Goal: Task Accomplishment & Management: Manage account settings

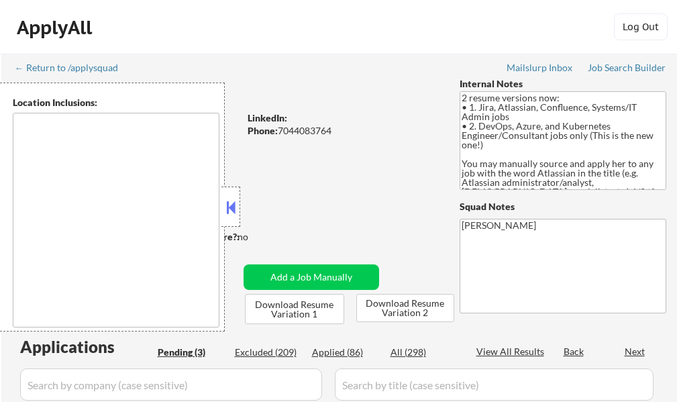
select select ""pending""
type textarea "[GEOGRAPHIC_DATA], [GEOGRAPHIC_DATA] [GEOGRAPHIC_DATA], [GEOGRAPHIC_DATA] [GEOG…"
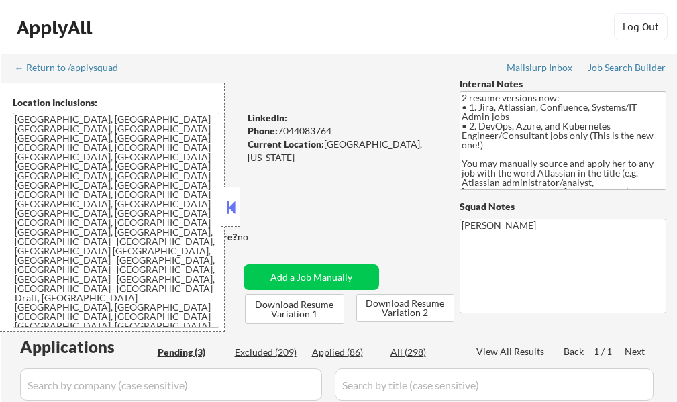
click at [128, 28] on div "ApplyAll Log In Sign Up Log Out" at bounding box center [338, 30] width 671 height 34
click at [222, 205] on div at bounding box center [231, 207] width 19 height 40
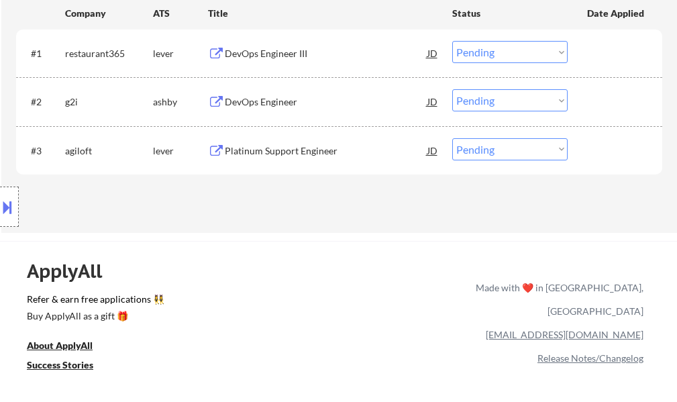
scroll to position [403, 0]
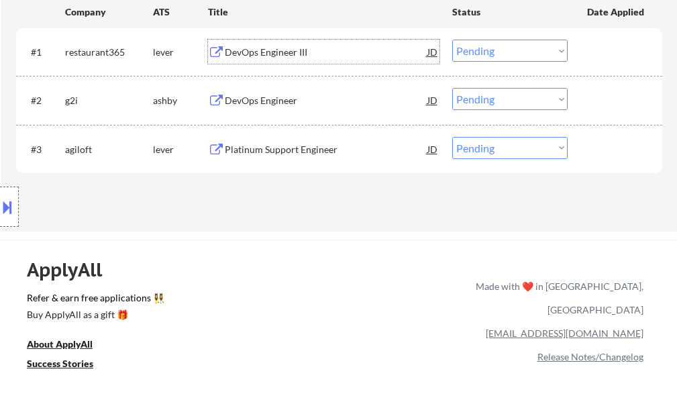
click at [258, 55] on div "DevOps Engineer III" at bounding box center [326, 52] width 203 height 13
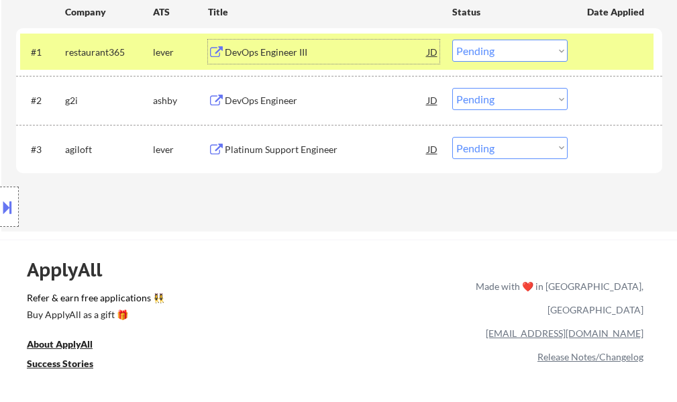
click at [480, 48] on select "Choose an option... Pending Applied Excluded (Questions) Excluded (Expired) Exc…" at bounding box center [510, 51] width 115 height 22
click at [453, 40] on select "Choose an option... Pending Applied Excluded (Questions) Excluded (Expired) Exc…" at bounding box center [510, 51] width 115 height 22
click at [610, 40] on div at bounding box center [616, 52] width 59 height 24
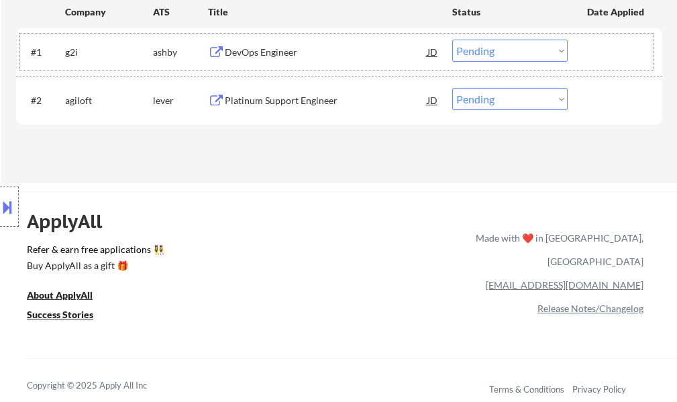
click at [267, 34] on div "#1 g2i ashby DevOps Engineer JD Choose an option... Pending Applied Excluded (Q…" at bounding box center [337, 52] width 634 height 36
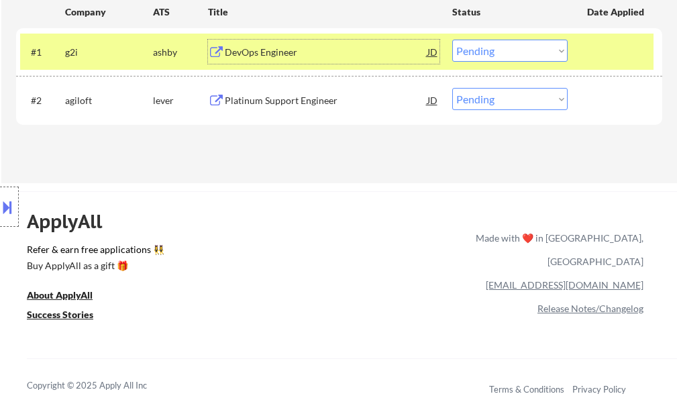
click at [266, 46] on div "DevOps Engineer" at bounding box center [326, 52] width 203 height 13
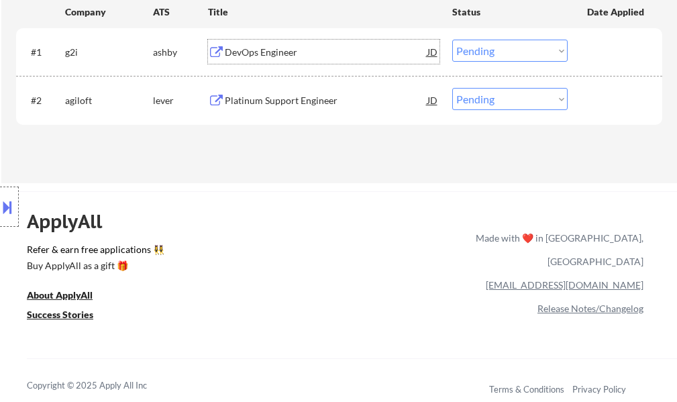
click at [516, 54] on select "Choose an option... Pending Applied Excluded (Questions) Excluded (Expired) Exc…" at bounding box center [510, 51] width 115 height 22
click at [453, 40] on select "Choose an option... Pending Applied Excluded (Questions) Excluded (Expired) Exc…" at bounding box center [510, 51] width 115 height 22
click at [626, 51] on div at bounding box center [616, 52] width 59 height 24
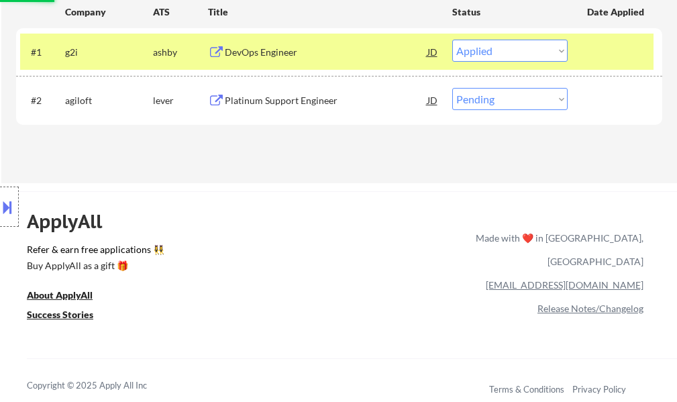
click at [626, 51] on div at bounding box center [616, 52] width 59 height 24
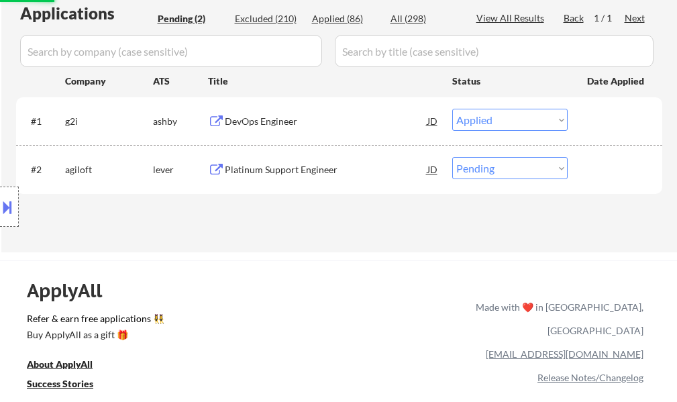
scroll to position [269, 0]
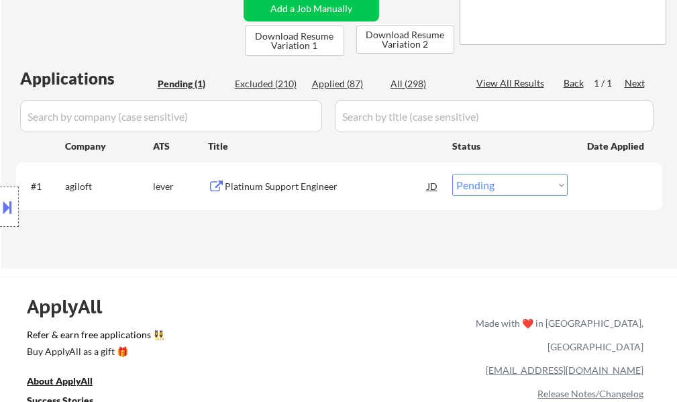
click at [297, 191] on div "Platinum Support Engineer" at bounding box center [326, 186] width 203 height 13
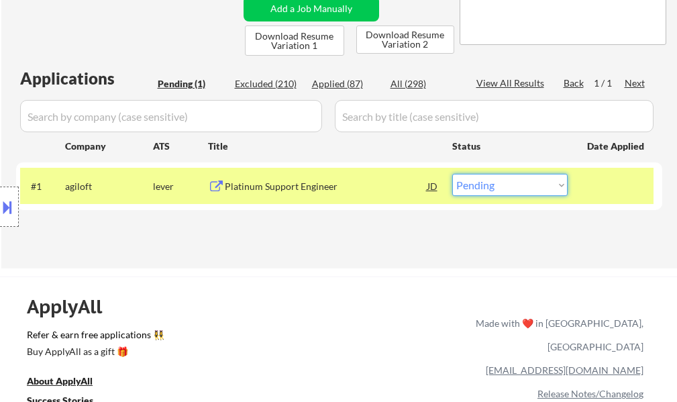
click at [494, 183] on select "Choose an option... Pending Applied Excluded (Questions) Excluded (Expired) Exc…" at bounding box center [510, 185] width 115 height 22
select select ""applied""
click at [453, 174] on select "Choose an option... Pending Applied Excluded (Questions) Excluded (Expired) Exc…" at bounding box center [510, 185] width 115 height 22
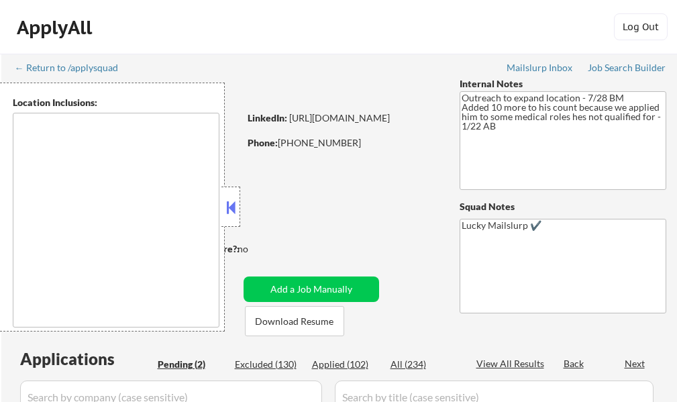
select select ""pending""
click at [226, 209] on button at bounding box center [231, 207] width 15 height 20
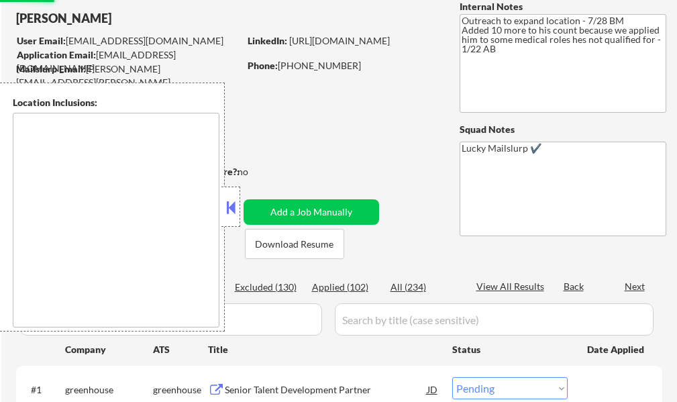
scroll to position [269, 0]
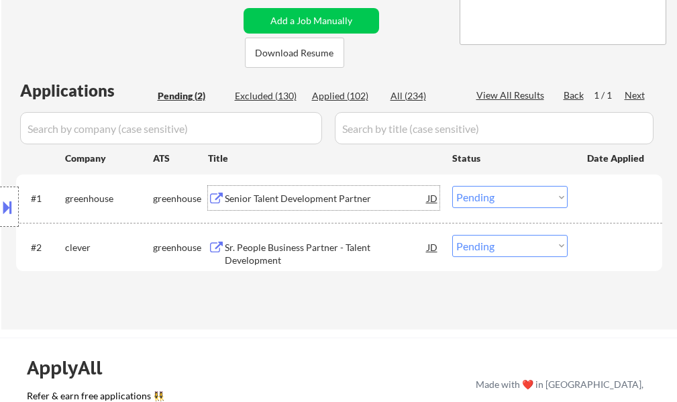
click at [299, 197] on div "Senior Talent Development Partner" at bounding box center [326, 198] width 203 height 13
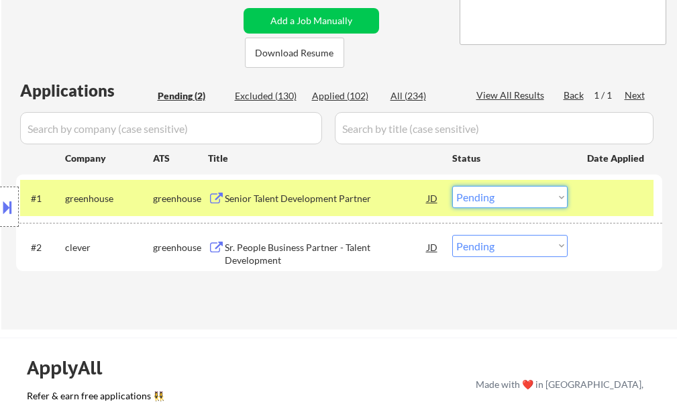
click at [500, 195] on select "Choose an option... Pending Applied Excluded (Questions) Excluded (Expired) Exc…" at bounding box center [510, 197] width 115 height 22
click at [453, 186] on select "Choose an option... Pending Applied Excluded (Questions) Excluded (Expired) Exc…" at bounding box center [510, 197] width 115 height 22
click at [598, 193] on div at bounding box center [616, 198] width 59 height 24
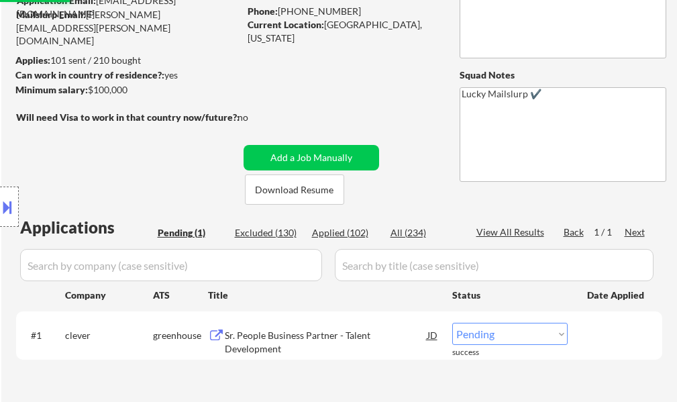
scroll to position [134, 0]
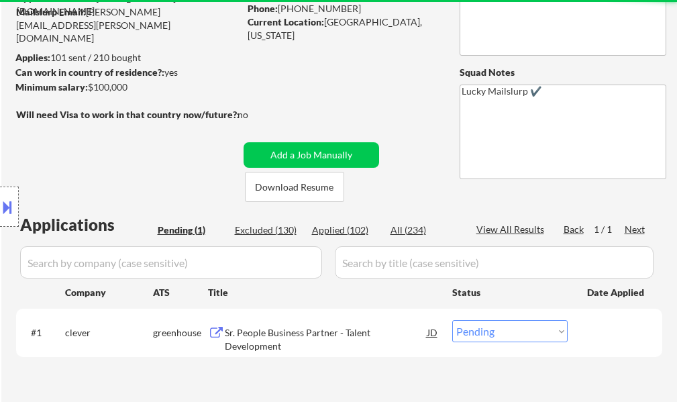
click at [346, 338] on div "Sr. People Business Partner - Talent Development" at bounding box center [326, 339] width 203 height 26
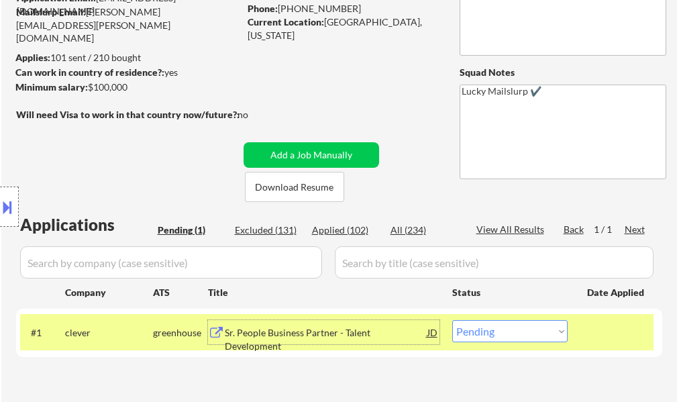
scroll to position [201, 0]
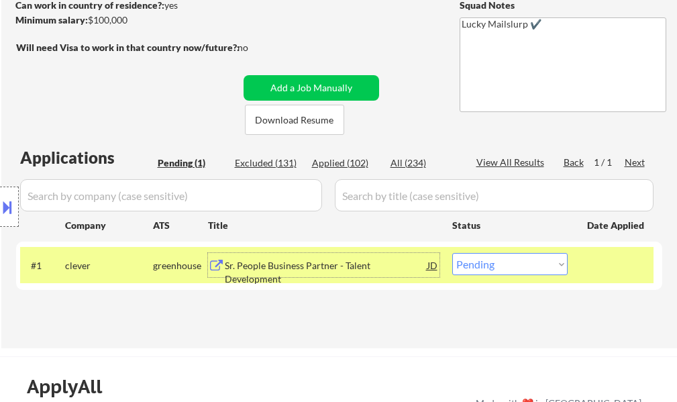
click at [503, 261] on select "Choose an option... Pending Applied Excluded (Questions) Excluded (Expired) Exc…" at bounding box center [510, 264] width 115 height 22
select select ""applied""
click at [453, 253] on select "Choose an option... Pending Applied Excluded (Questions) Excluded (Expired) Exc…" at bounding box center [510, 264] width 115 height 22
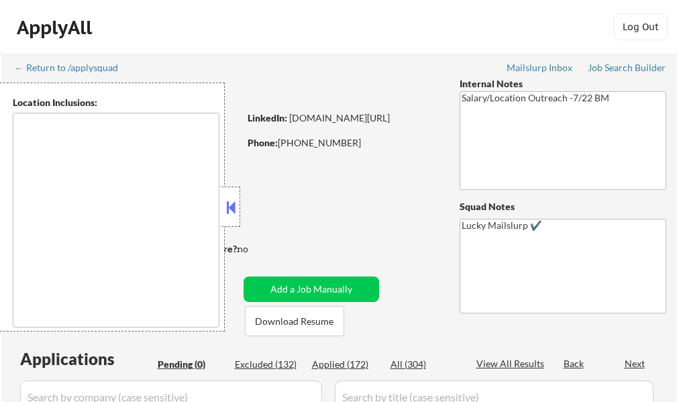
click at [236, 206] on button at bounding box center [231, 207] width 15 height 20
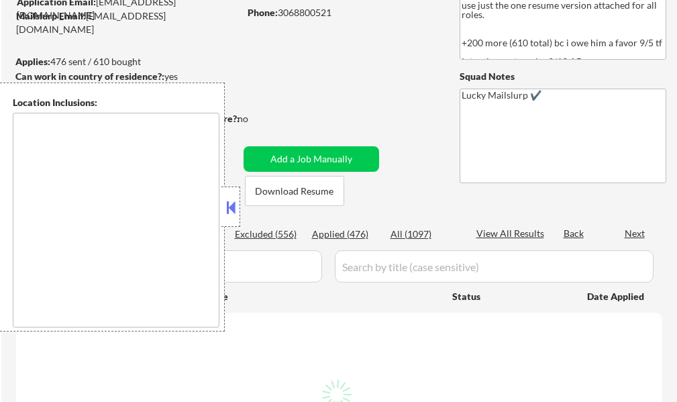
scroll to position [134, 0]
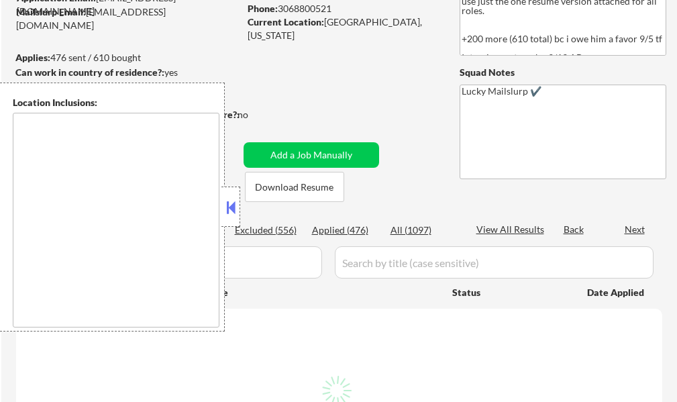
click at [228, 211] on button at bounding box center [231, 207] width 15 height 20
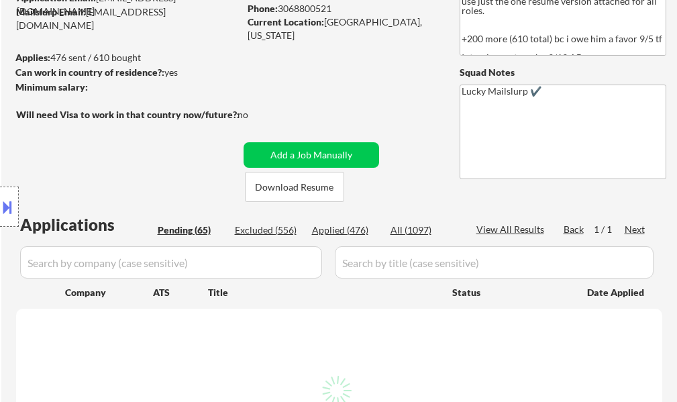
select select ""pending""
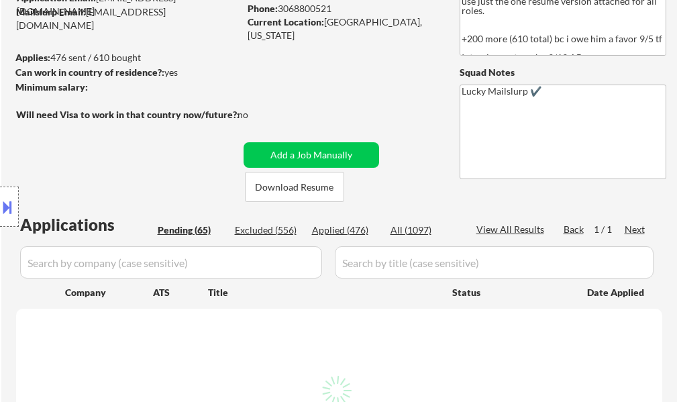
select select ""pending""
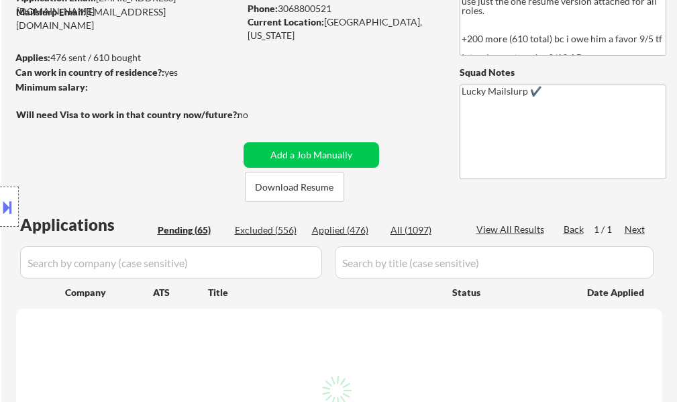
select select ""pending""
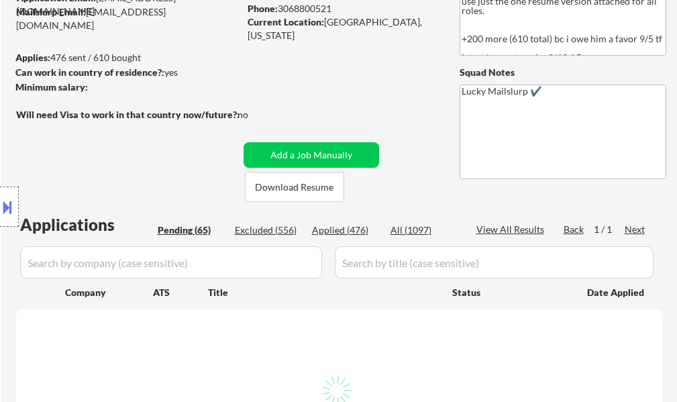
select select ""pending""
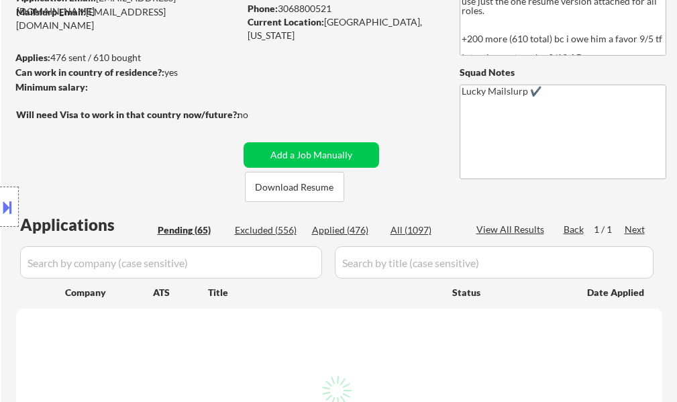
select select ""pending""
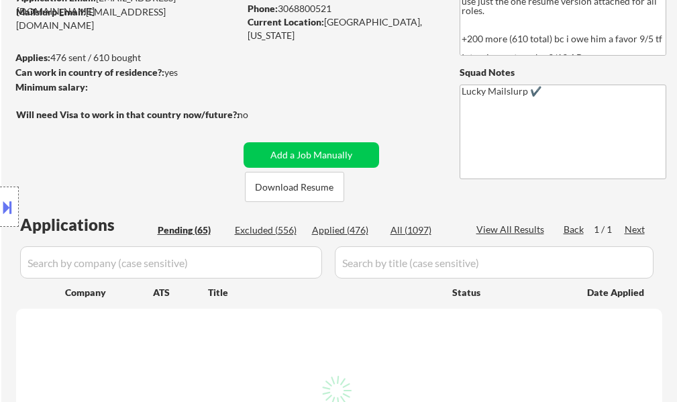
select select ""pending""
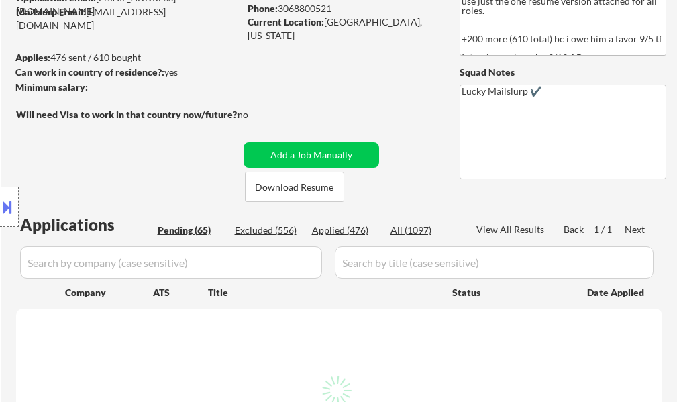
select select ""pending""
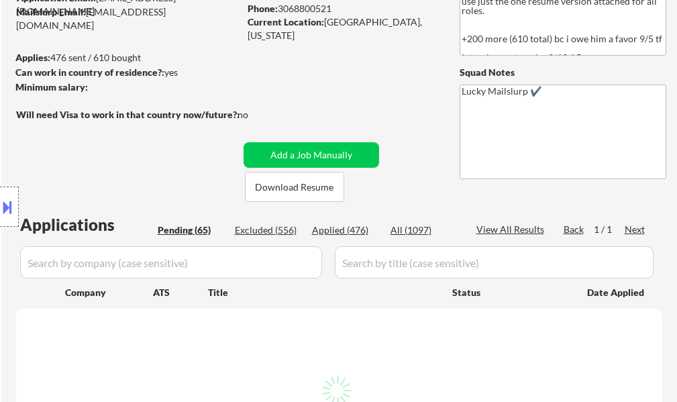
select select ""pending""
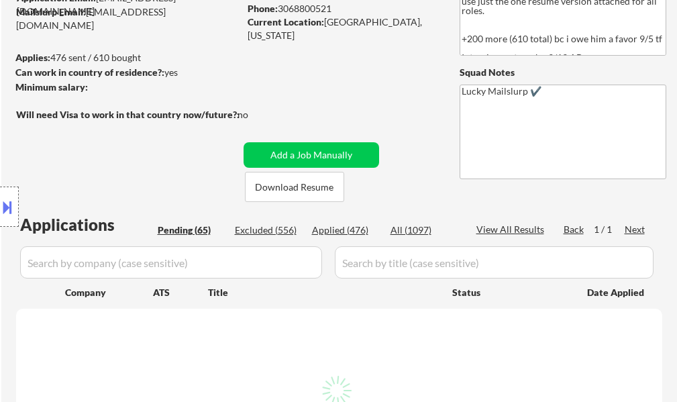
select select ""pending""
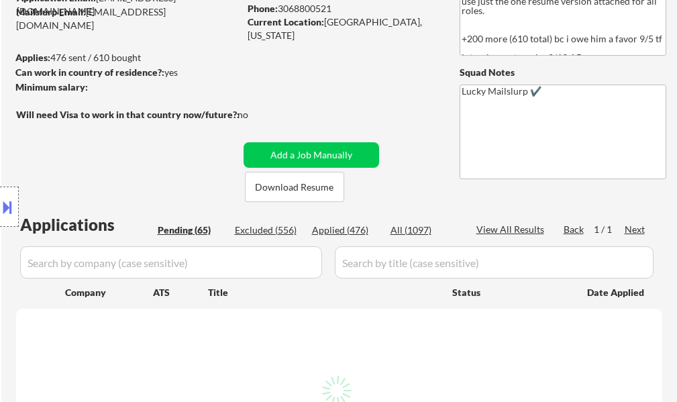
select select ""pending""
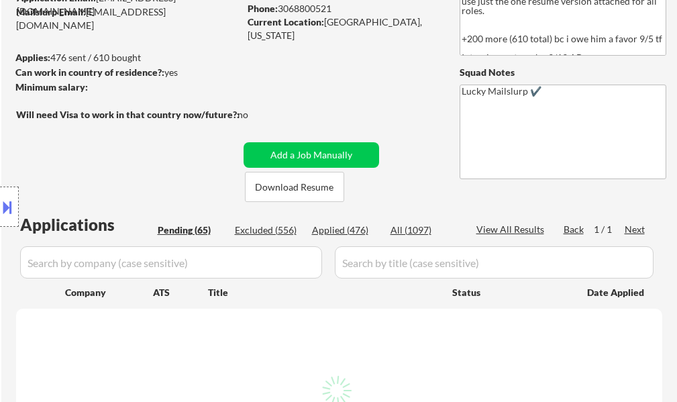
select select ""pending""
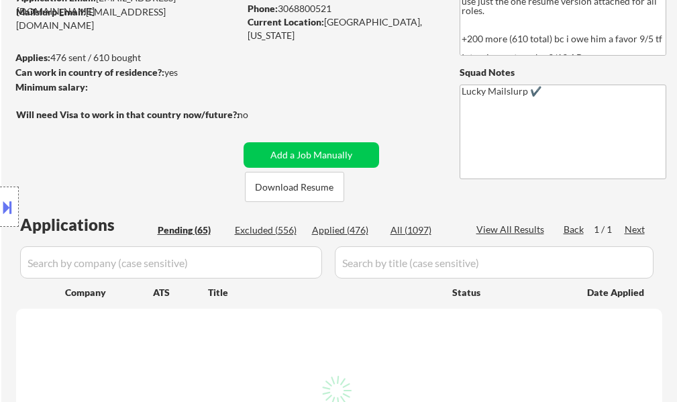
select select ""pending""
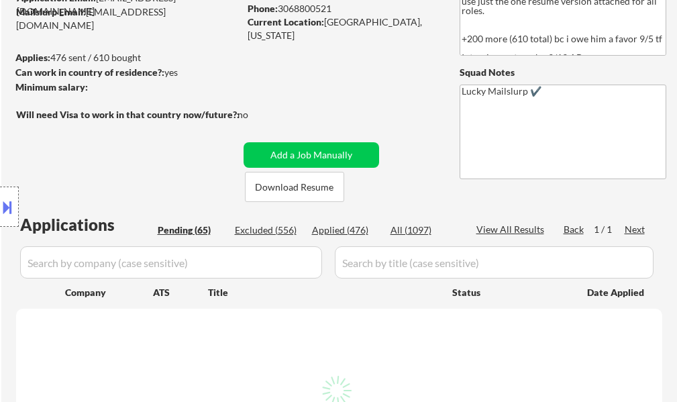
select select ""pending""
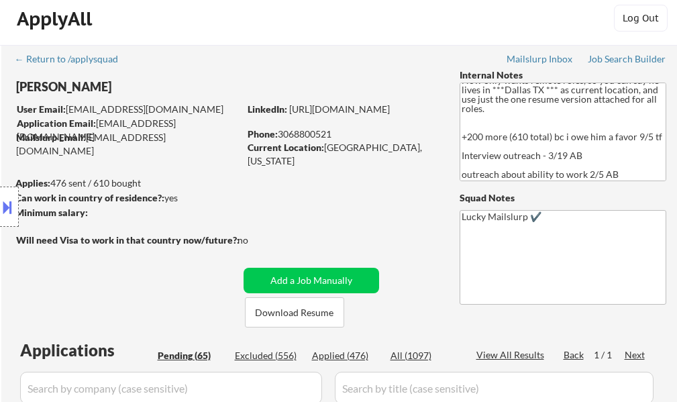
scroll to position [277, 0]
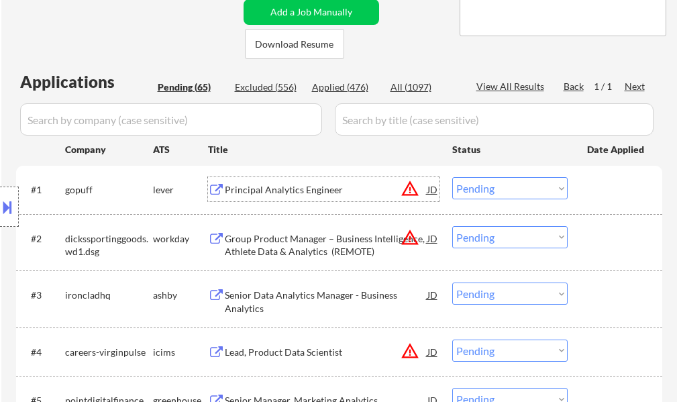
click at [277, 183] on div "Principal Analytics Engineer" at bounding box center [326, 189] width 203 height 13
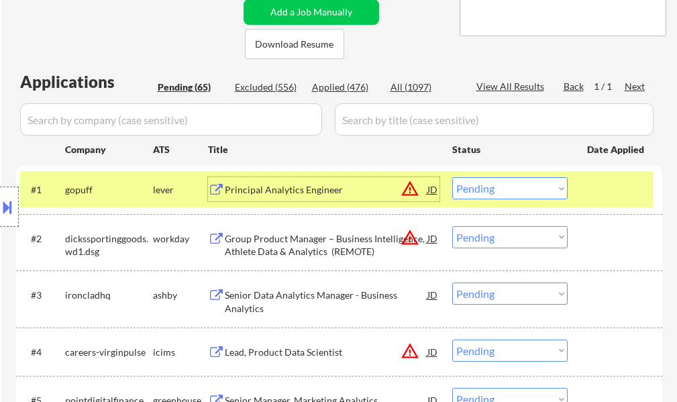
click at [507, 189] on select "Choose an option... Pending Applied Excluded (Questions) Excluded (Expired) Exc…" at bounding box center [510, 188] width 115 height 22
click at [453, 177] on select "Choose an option... Pending Applied Excluded (Questions) Excluded (Expired) Exc…" at bounding box center [510, 188] width 115 height 22
click at [608, 197] on div at bounding box center [616, 189] width 59 height 24
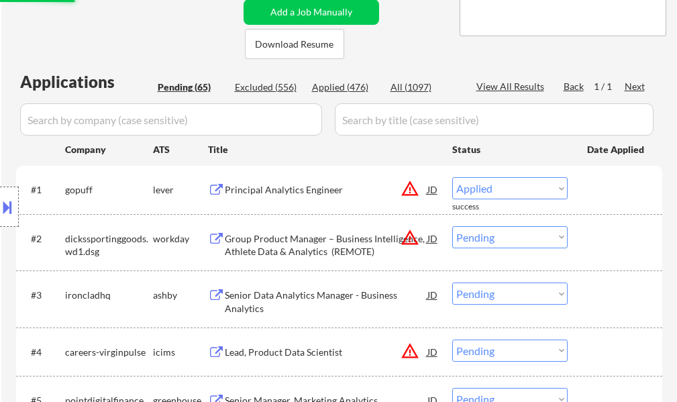
select select ""pending""
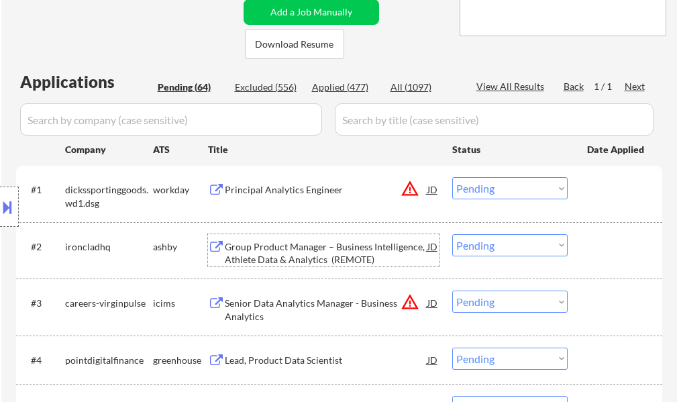
click at [322, 249] on div "Group Product Manager – Business Intelligence, Athlete Data & Analytics (REMOTE)" at bounding box center [326, 253] width 203 height 26
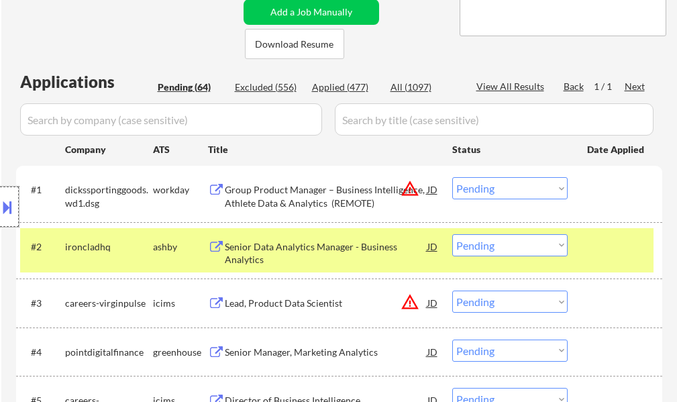
click at [17, 212] on div at bounding box center [9, 207] width 19 height 40
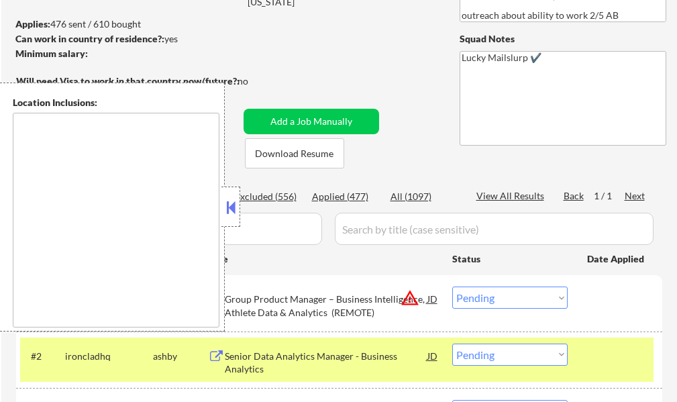
scroll to position [76, 0]
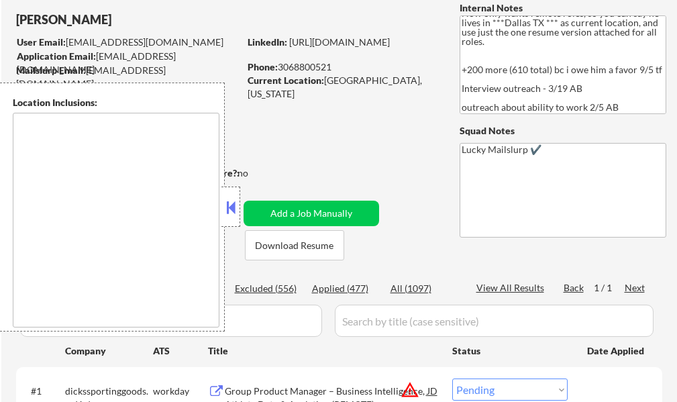
click at [230, 210] on button at bounding box center [231, 207] width 15 height 20
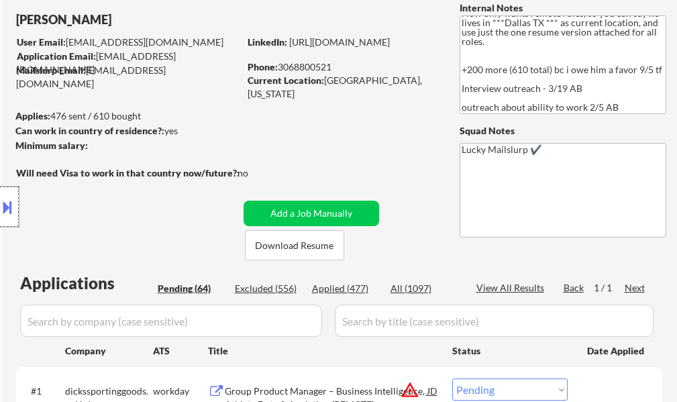
click at [5, 194] on div at bounding box center [9, 207] width 19 height 40
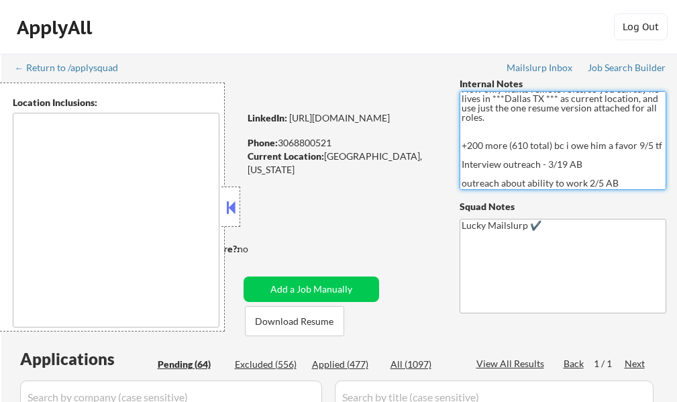
scroll to position [7, 0]
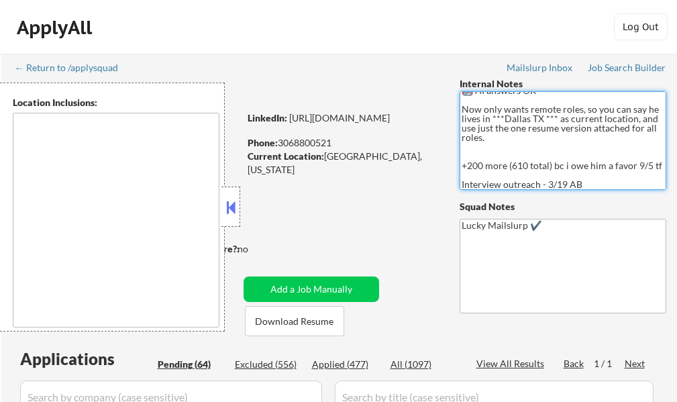
drag, startPoint x: 662, startPoint y: 146, endPoint x: 655, endPoint y: 120, distance: 27.7
click at [655, 120] on textarea "🤖 AI answers OK Now only wants remote roles, so you can say he lives in ***Dall…" at bounding box center [563, 140] width 207 height 99
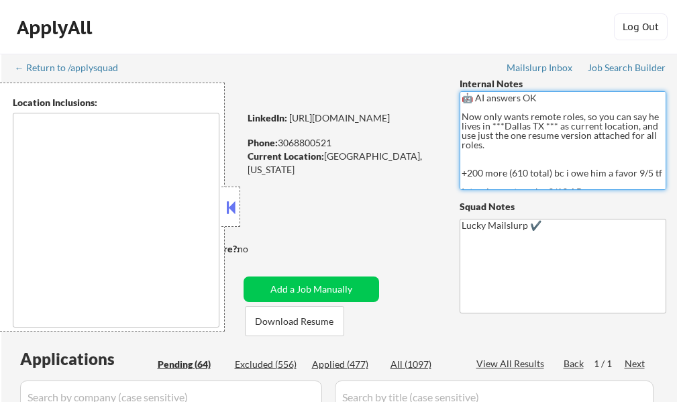
drag, startPoint x: 514, startPoint y: 126, endPoint x: 553, endPoint y: 124, distance: 39.0
click at [553, 124] on textarea "🤖 AI answers OK Now only wants remote roles, so you can say he lives in ***Dall…" at bounding box center [563, 140] width 207 height 99
click at [235, 201] on button at bounding box center [231, 207] width 15 height 20
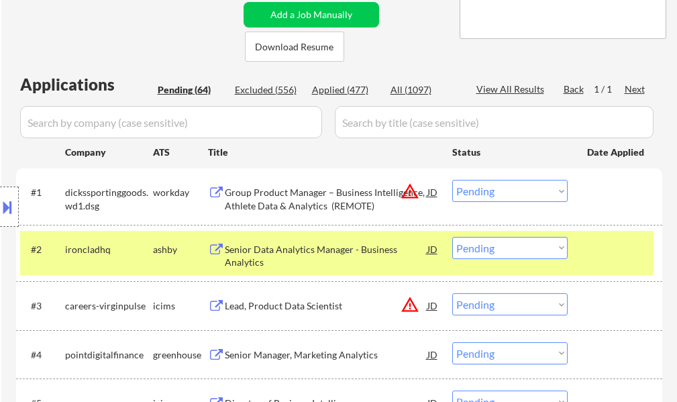
scroll to position [336, 0]
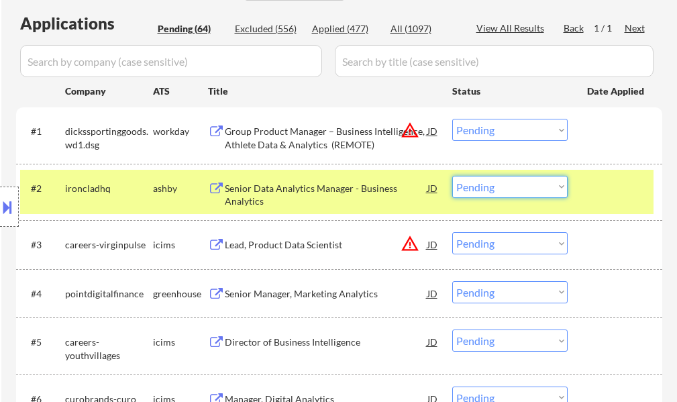
click at [485, 183] on select "Choose an option... Pending Applied Excluded (Questions) Excluded (Expired) Exc…" at bounding box center [510, 187] width 115 height 22
click at [453, 176] on select "Choose an option... Pending Applied Excluded (Questions) Excluded (Expired) Exc…" at bounding box center [510, 187] width 115 height 22
click at [592, 190] on div at bounding box center [616, 188] width 59 height 24
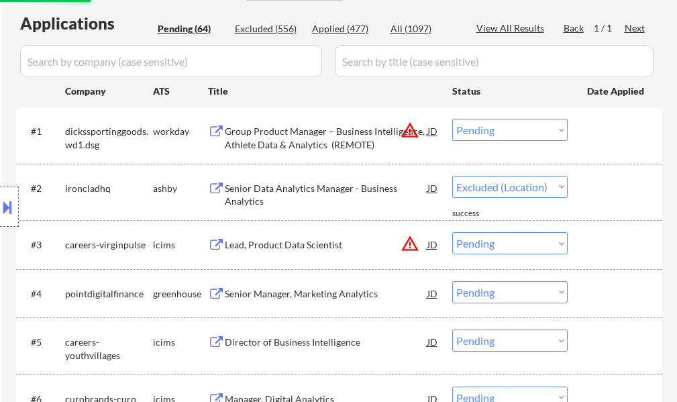
select select ""pending""
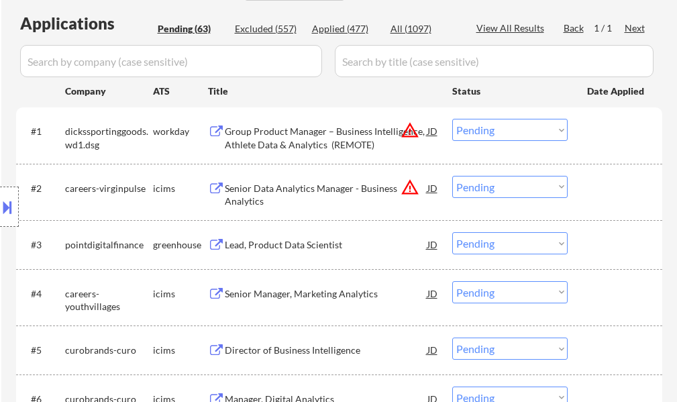
click at [320, 243] on div "Lead, Product Data Scientist" at bounding box center [326, 244] width 203 height 13
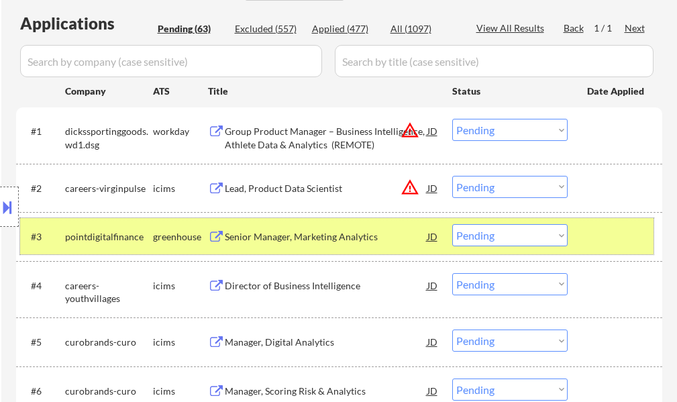
click at [600, 236] on div at bounding box center [616, 236] width 59 height 24
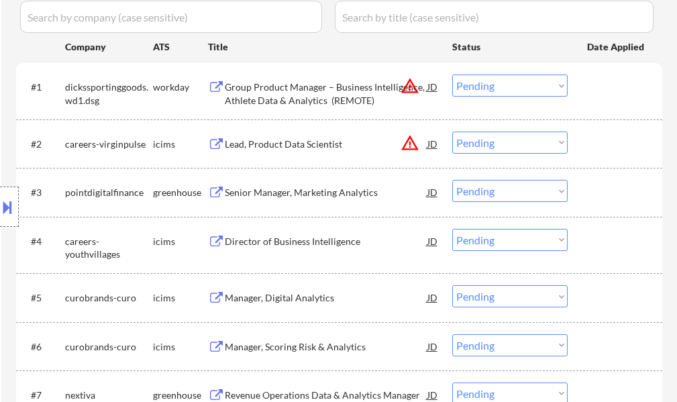
scroll to position [470, 0]
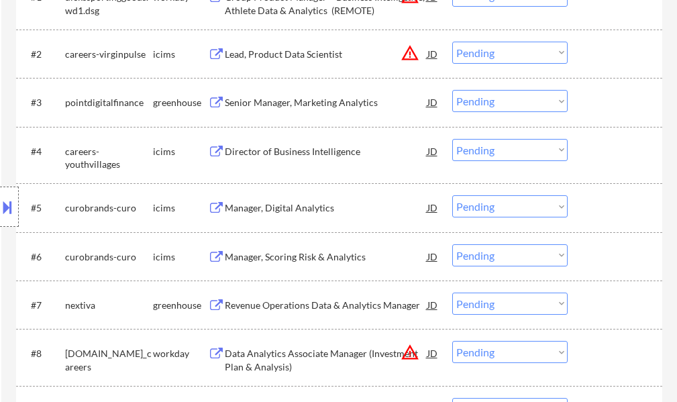
click at [267, 310] on div "Revenue Operations Data & Analytics Manager" at bounding box center [326, 305] width 203 height 13
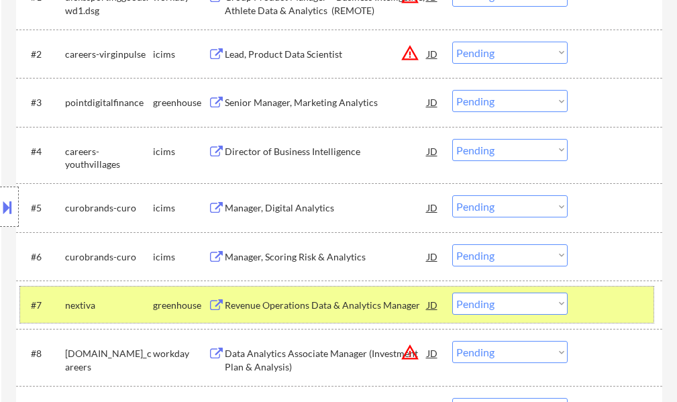
click at [632, 314] on div at bounding box center [616, 305] width 59 height 24
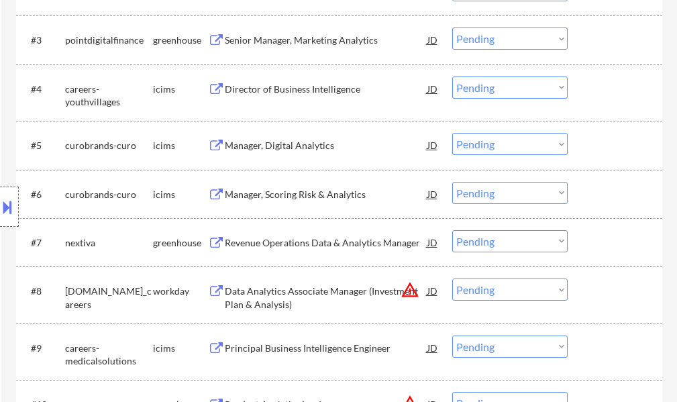
scroll to position [604, 0]
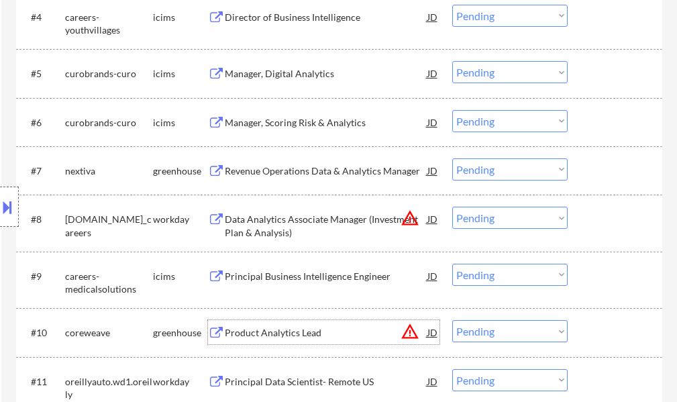
click at [305, 322] on div "Product Analytics Lead" at bounding box center [326, 332] width 203 height 24
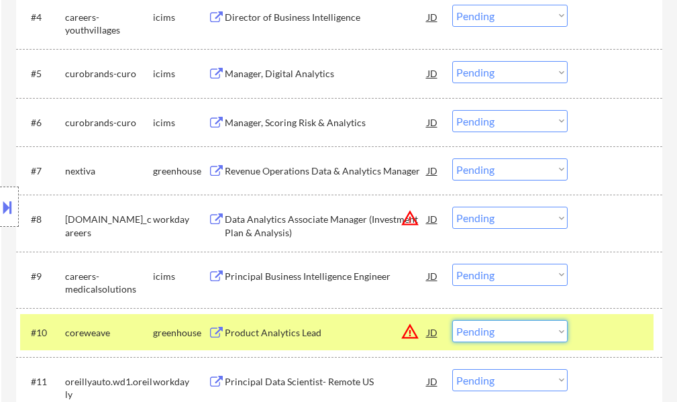
click at [534, 334] on select "Choose an option... Pending Applied Excluded (Questions) Excluded (Expired) Exc…" at bounding box center [510, 331] width 115 height 22
click at [453, 320] on select "Choose an option... Pending Applied Excluded (Questions) Excluded (Expired) Exc…" at bounding box center [510, 331] width 115 height 22
click at [633, 344] on div at bounding box center [616, 332] width 59 height 24
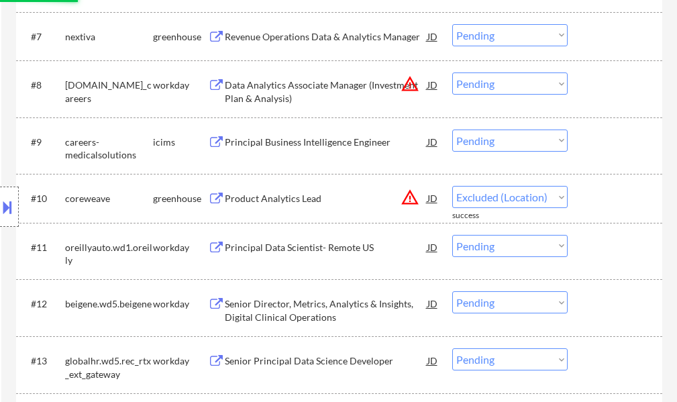
select select ""pending""
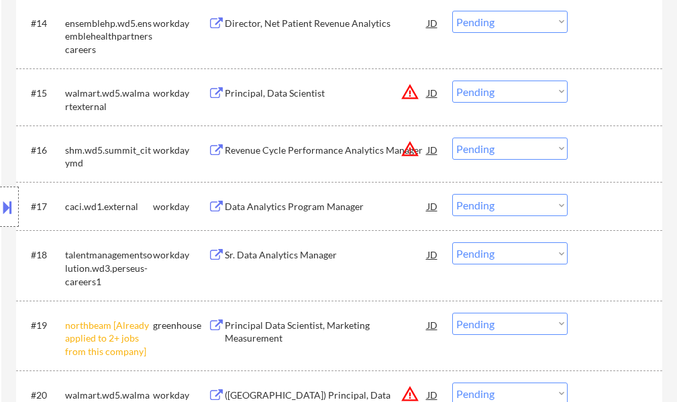
scroll to position [1276, 0]
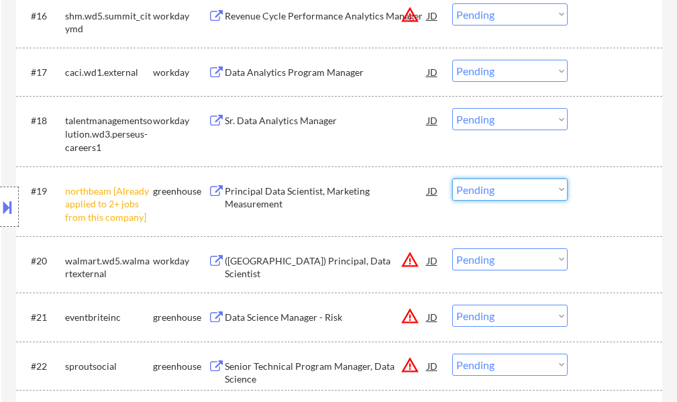
click at [501, 189] on select "Choose an option... Pending Applied Excluded (Questions) Excluded (Expired) Exc…" at bounding box center [510, 190] width 115 height 22
click at [453, 179] on select "Choose an option... Pending Applied Excluded (Questions) Excluded (Expired) Exc…" at bounding box center [510, 190] width 115 height 22
select select ""pending""
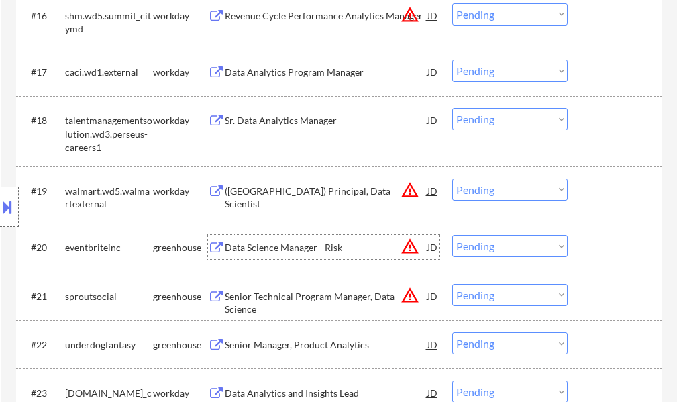
click at [314, 242] on div "Data Science Manager - Risk" at bounding box center [326, 247] width 203 height 13
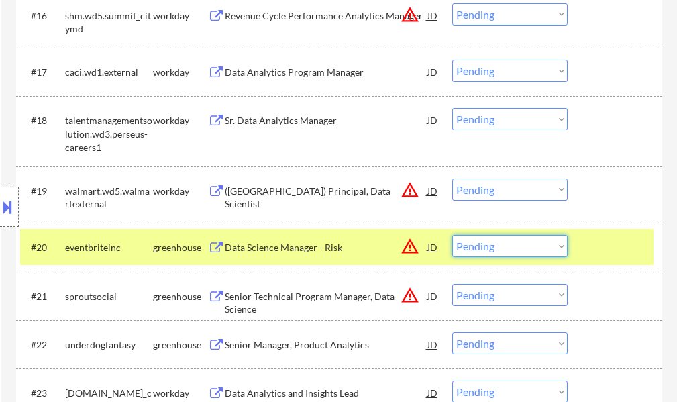
click at [491, 252] on select "Choose an option... Pending Applied Excluded (Questions) Excluded (Expired) Exc…" at bounding box center [510, 246] width 115 height 22
click at [453, 235] on select "Choose an option... Pending Applied Excluded (Questions) Excluded (Expired) Exc…" at bounding box center [510, 246] width 115 height 22
click at [610, 245] on div at bounding box center [616, 247] width 59 height 24
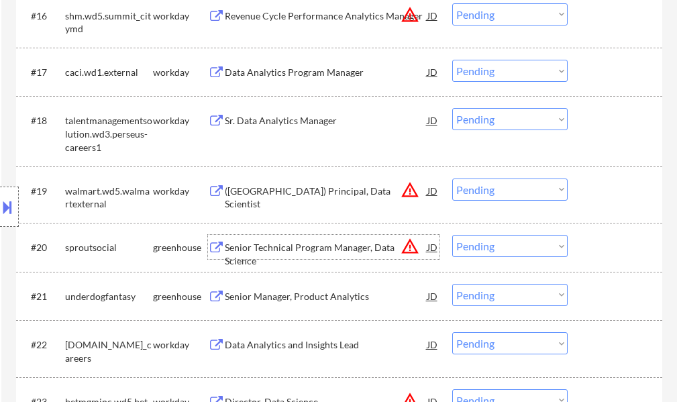
click at [341, 238] on div "Senior Technical Program Manager, Data Science" at bounding box center [326, 247] width 203 height 24
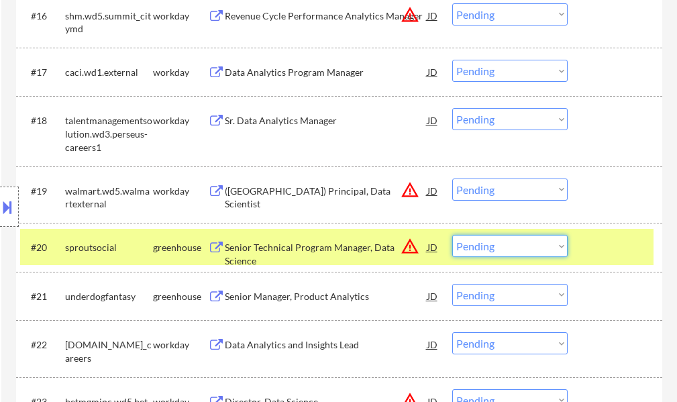
click at [510, 245] on select "Choose an option... Pending Applied Excluded (Questions) Excluded (Expired) Exc…" at bounding box center [510, 246] width 115 height 22
click at [453, 235] on select "Choose an option... Pending Applied Excluded (Questions) Excluded (Expired) Exc…" at bounding box center [510, 246] width 115 height 22
click at [614, 241] on div at bounding box center [616, 247] width 59 height 24
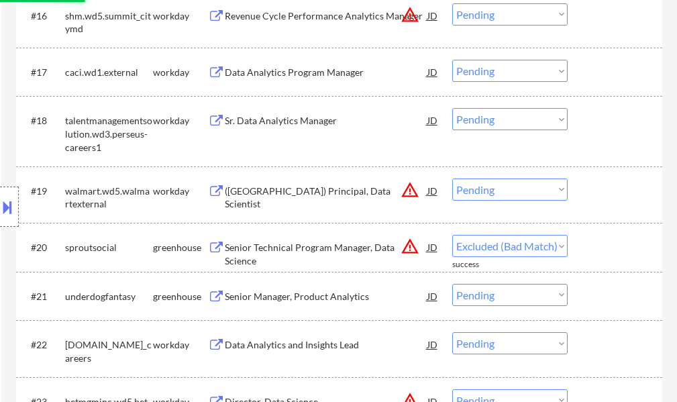
select select ""pending""
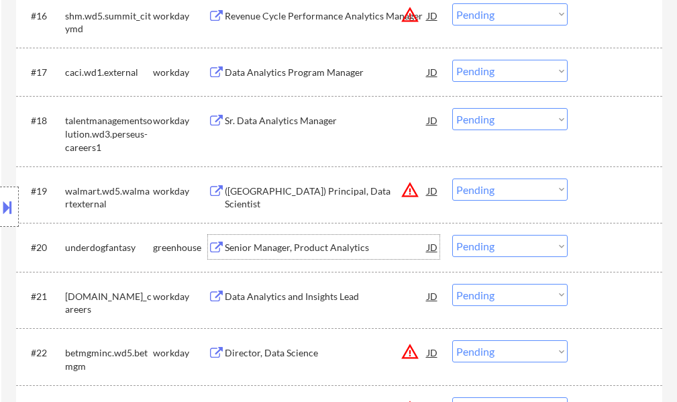
click at [321, 247] on div "Senior Manager, Product Analytics" at bounding box center [326, 247] width 203 height 13
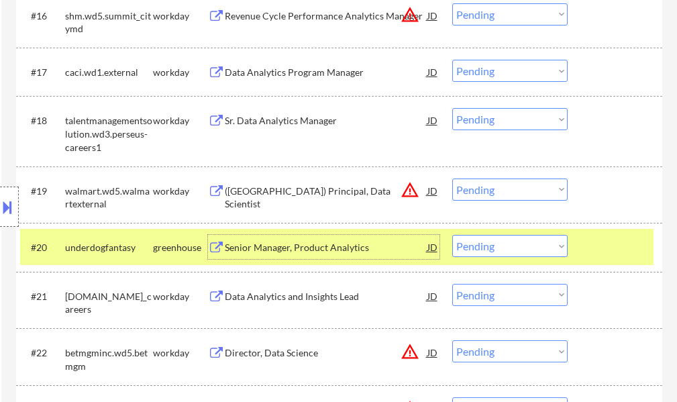
click at [614, 248] on div at bounding box center [616, 247] width 59 height 24
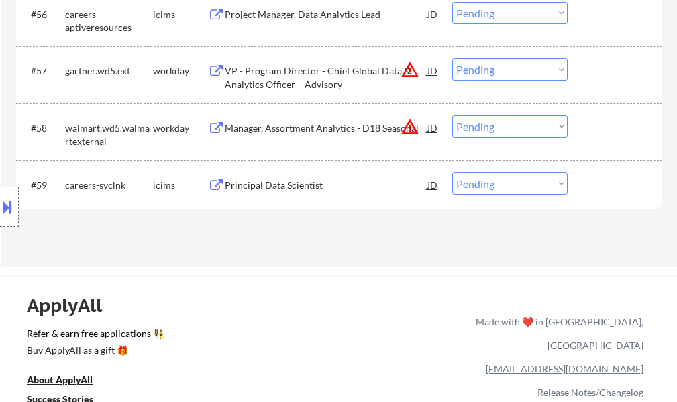
scroll to position [3491, 0]
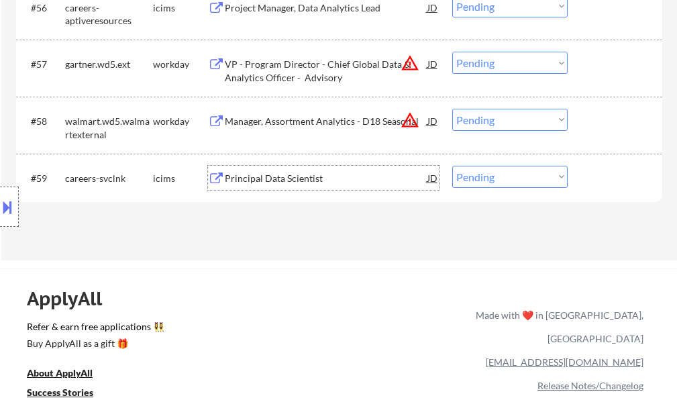
click at [299, 183] on div "Principal Data Scientist" at bounding box center [326, 178] width 203 height 13
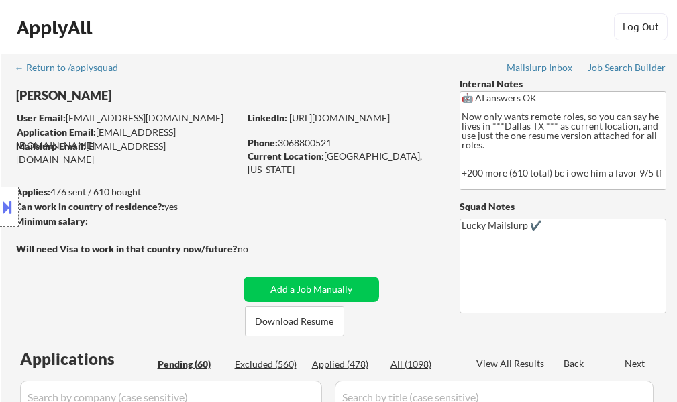
scroll to position [269, 0]
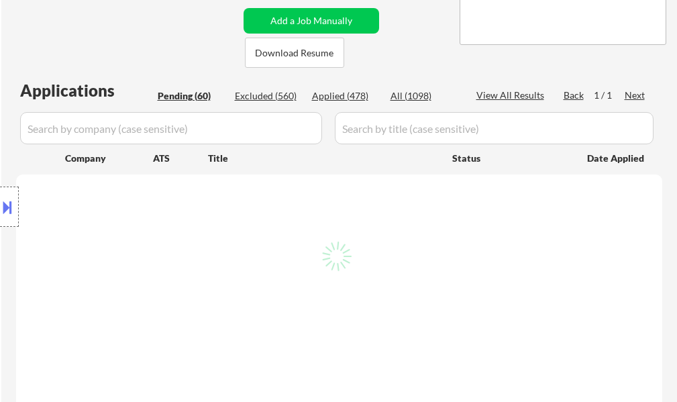
select select ""pending""
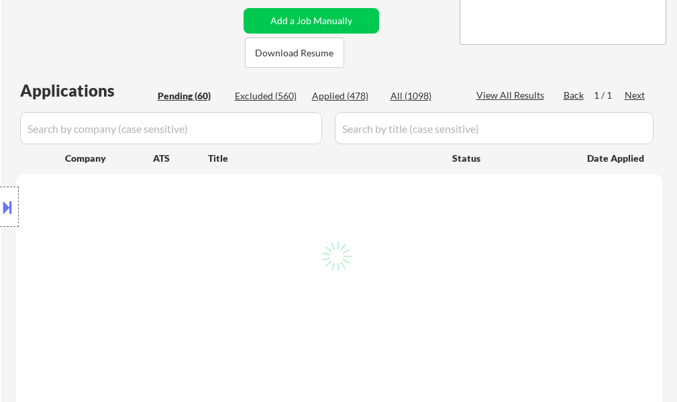
select select ""pending""
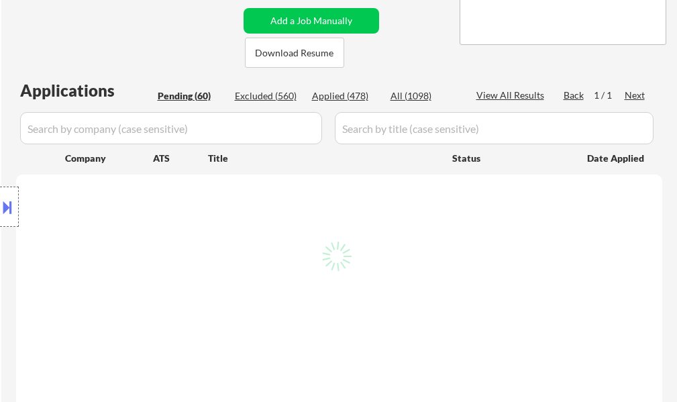
select select ""pending""
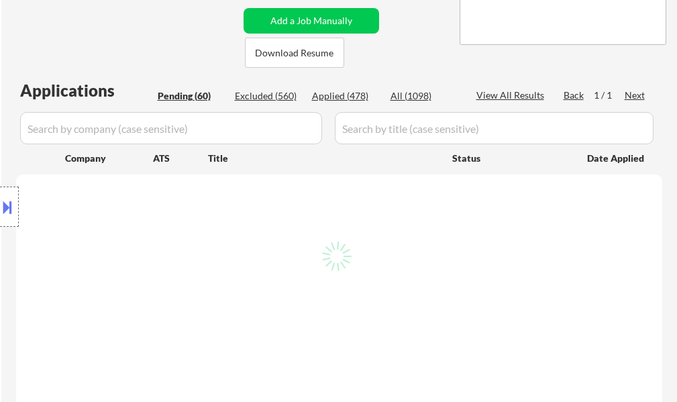
select select ""pending""
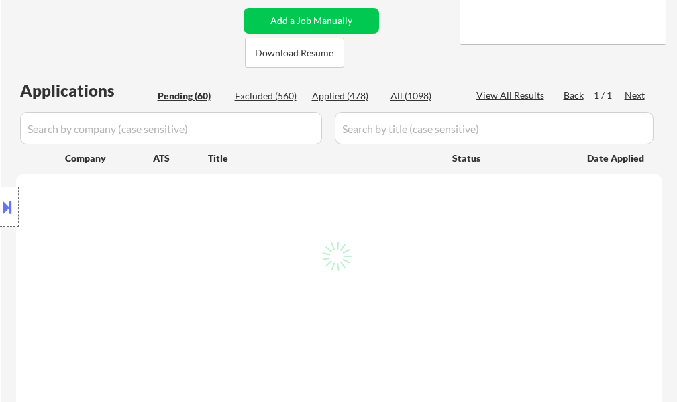
select select ""pending""
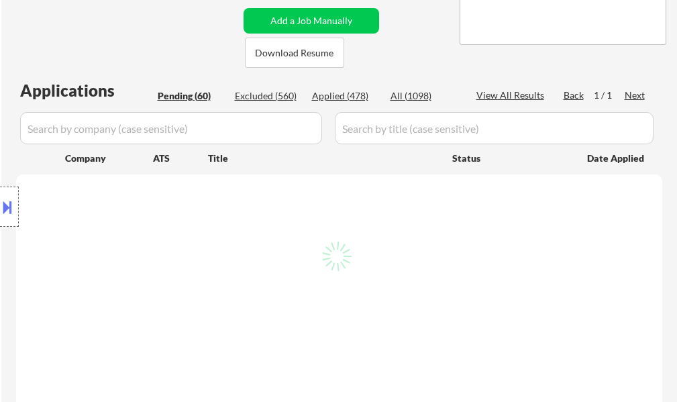
select select ""pending""
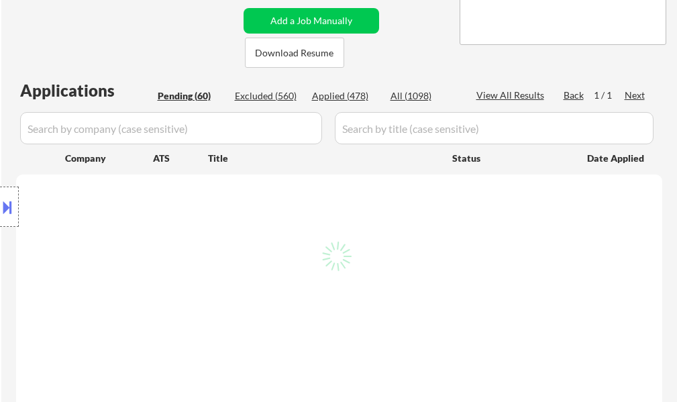
select select ""pending""
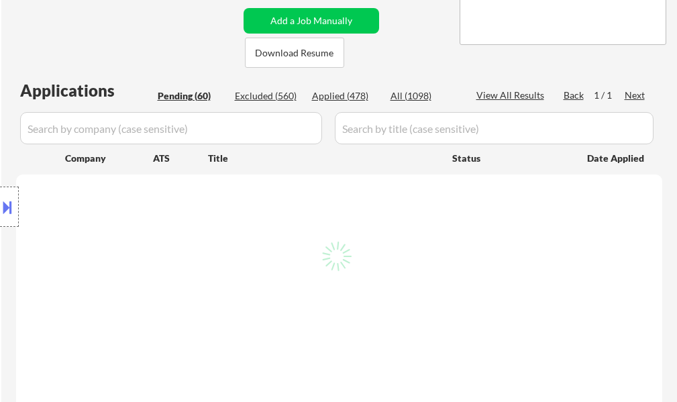
select select ""pending""
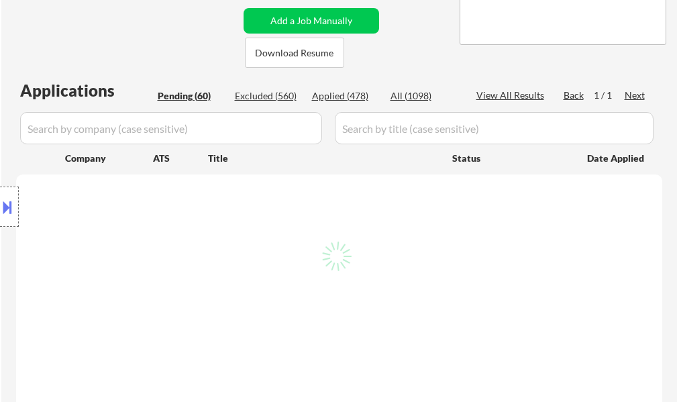
select select ""pending""
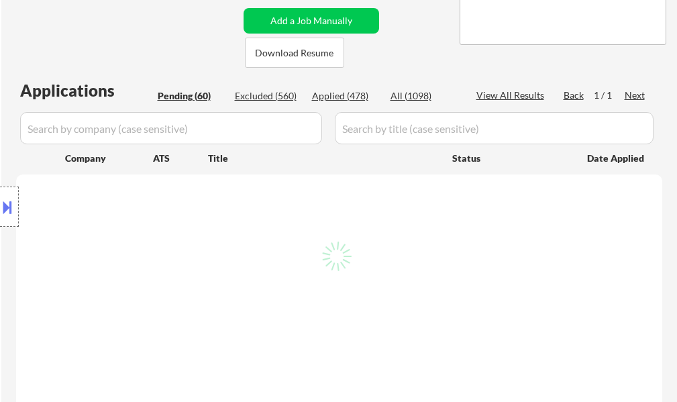
select select ""pending""
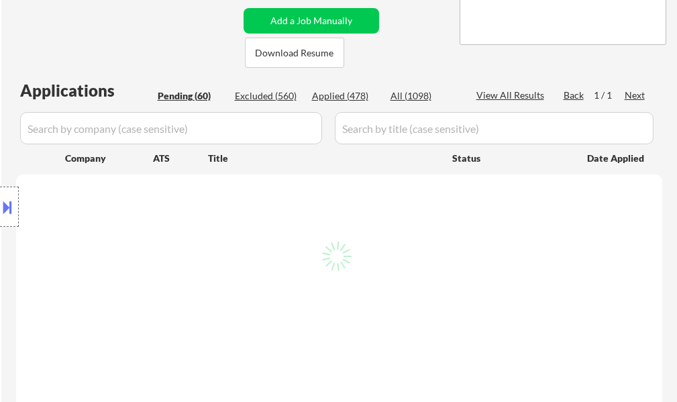
select select ""pending""
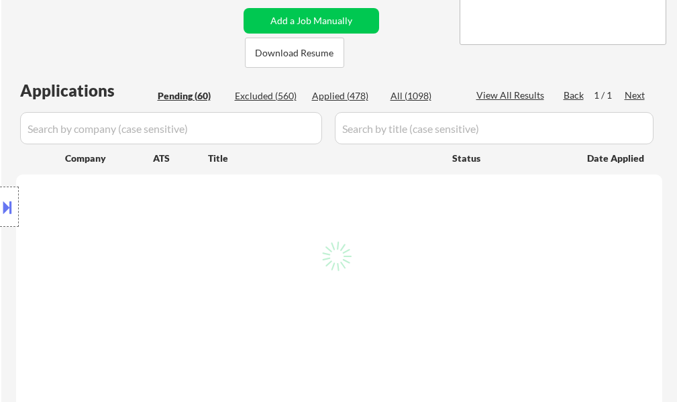
select select ""pending""
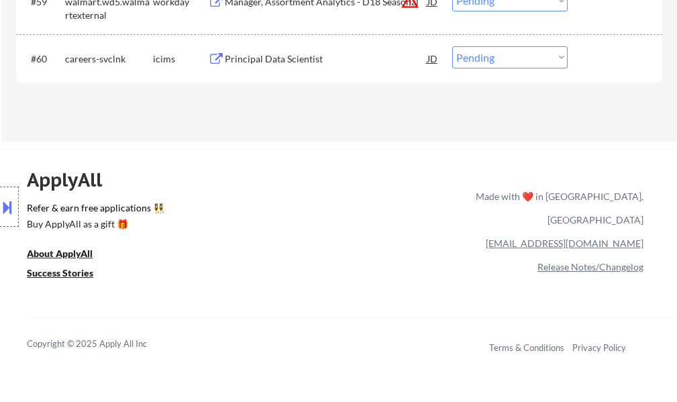
scroll to position [3550, 0]
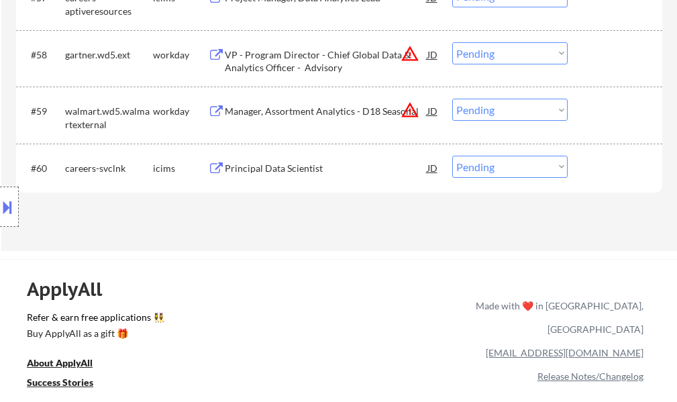
click at [312, 171] on div "Principal Data Scientist" at bounding box center [326, 168] width 203 height 13
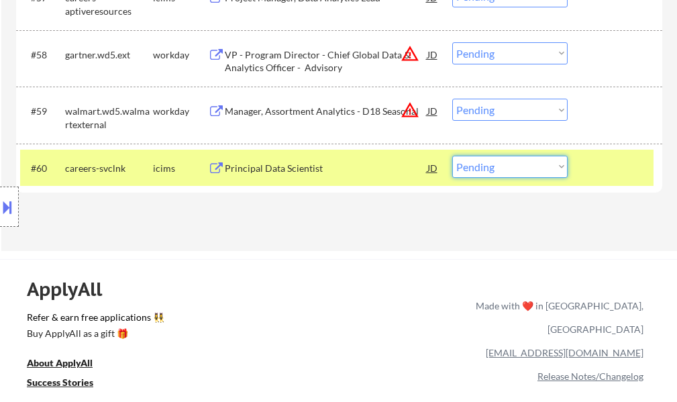
click at [522, 168] on select "Choose an option... Pending Applied Excluded (Questions) Excluded (Expired) Exc…" at bounding box center [510, 167] width 115 height 22
select select ""applied""
click at [453, 156] on select "Choose an option... Pending Applied Excluded (Questions) Excluded (Expired) Exc…" at bounding box center [510, 167] width 115 height 22
click at [619, 150] on div "#60 careers-svclnk icims Principal Data Scientist JD Choose an option... Pendin…" at bounding box center [337, 168] width 634 height 36
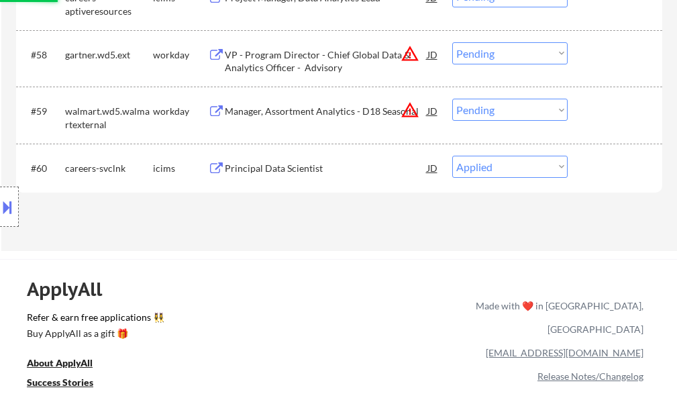
click at [361, 118] on div "Manager, Assortment Analytics - D18 Seasonal" at bounding box center [326, 111] width 203 height 24
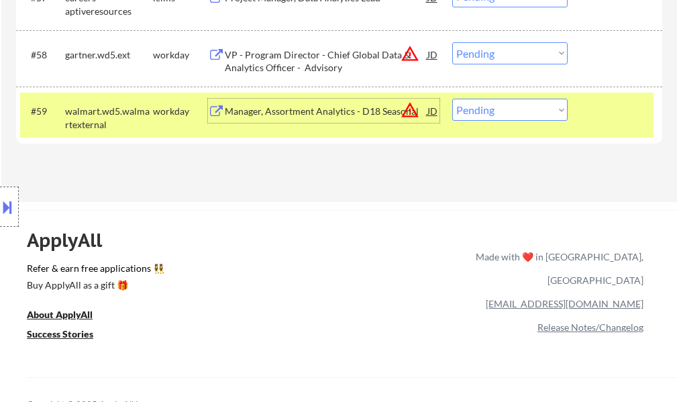
click at [480, 113] on select "Choose an option... Pending Applied Excluded (Questions) Excluded (Expired) Exc…" at bounding box center [510, 110] width 115 height 22
select select ""excluded__location_""
click at [453, 99] on select "Choose an option... Pending Applied Excluded (Questions) Excluded (Expired) Exc…" at bounding box center [510, 110] width 115 height 22
click at [625, 120] on div at bounding box center [616, 111] width 59 height 24
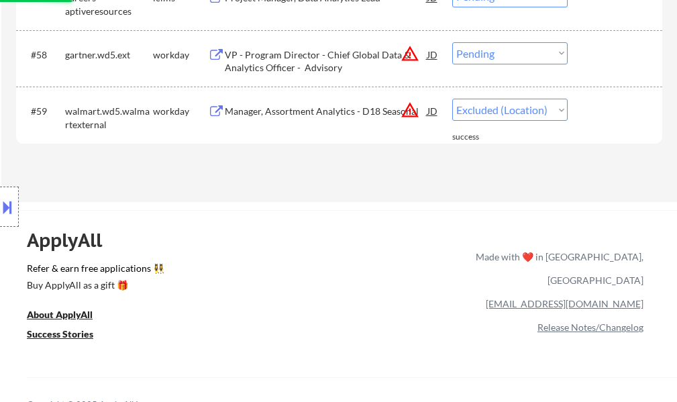
click at [327, 47] on div "VP - Program Director - Chief Global Data & Analytics Officer - Advisory" at bounding box center [326, 58] width 203 height 32
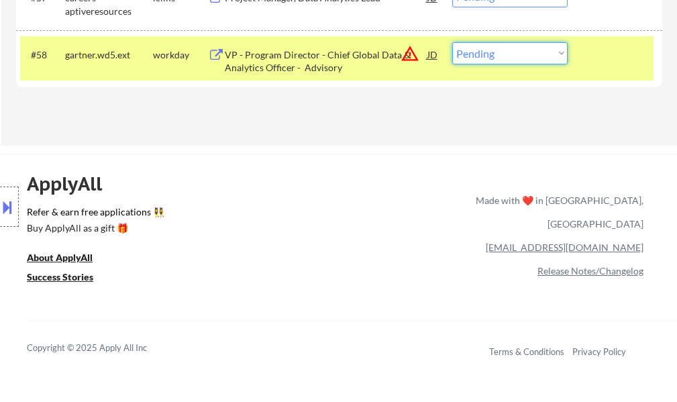
click at [524, 53] on select "Choose an option... Pending Applied Excluded (Questions) Excluded (Expired) Exc…" at bounding box center [510, 53] width 115 height 22
select select ""excluded__bad_match_""
click at [453, 42] on select "Choose an option... Pending Applied Excluded (Questions) Excluded (Expired) Exc…" at bounding box center [510, 53] width 115 height 22
click at [608, 52] on div at bounding box center [616, 54] width 59 height 24
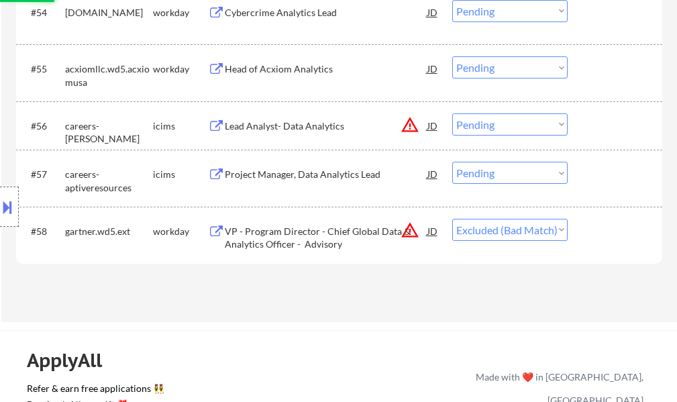
scroll to position [3348, 0]
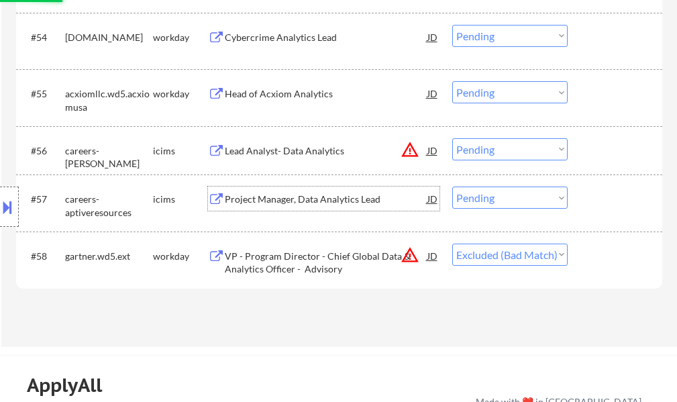
click at [320, 199] on div "Project Manager, Data Analytics Lead" at bounding box center [326, 199] width 203 height 13
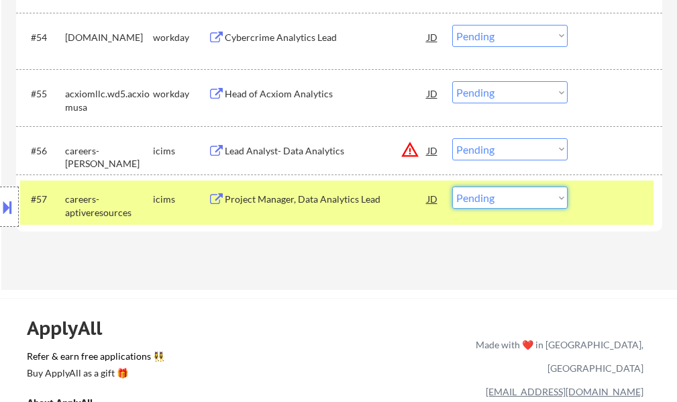
click at [512, 198] on select "Choose an option... Pending Applied Excluded (Questions) Excluded (Expired) Exc…" at bounding box center [510, 198] width 115 height 22
select select ""excluded__bad_match_""
click at [453, 187] on select "Choose an option... Pending Applied Excluded (Questions) Excluded (Expired) Exc…" at bounding box center [510, 198] width 115 height 22
click at [602, 208] on div at bounding box center [616, 199] width 59 height 24
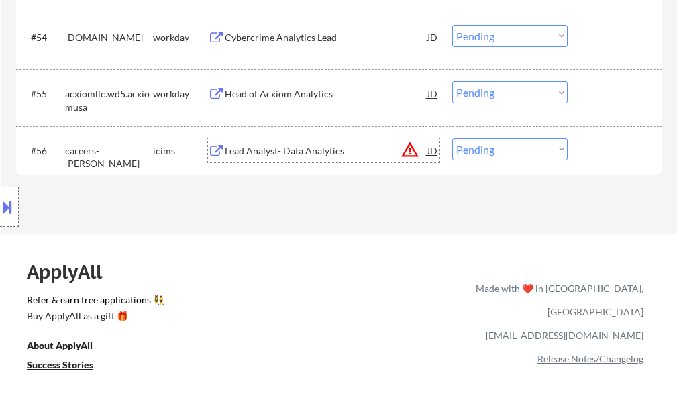
click at [321, 150] on div "Lead Analyst- Data Analytics" at bounding box center [326, 150] width 203 height 13
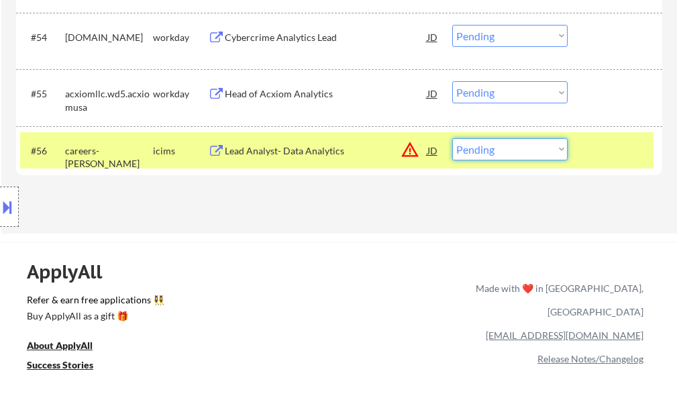
click at [508, 142] on select "Choose an option... Pending Applied Excluded (Questions) Excluded (Expired) Exc…" at bounding box center [510, 149] width 115 height 22
select select ""excluded__location_""
click at [453, 138] on select "Choose an option... Pending Applied Excluded (Questions) Excluded (Expired) Exc…" at bounding box center [510, 149] width 115 height 22
click at [628, 169] on div "#56 careers-amyx icims Lead Analyst- Data Analytics JD warning_amber Choose an …" at bounding box center [339, 150] width 647 height 48
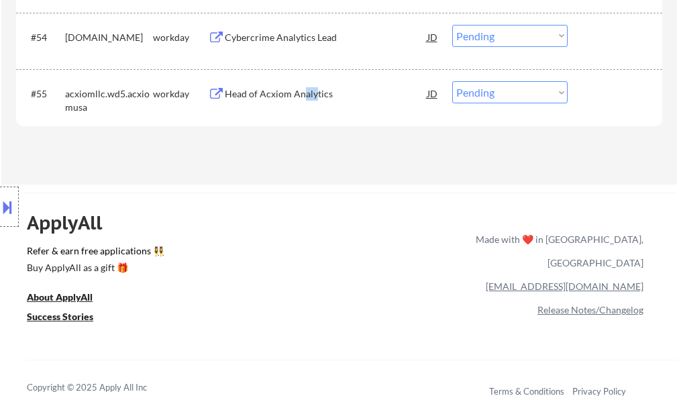
drag, startPoint x: 316, startPoint y: 99, endPoint x: 301, endPoint y: 94, distance: 15.7
click at [301, 94] on div "Head of Acxiom Analytics" at bounding box center [326, 93] width 203 height 13
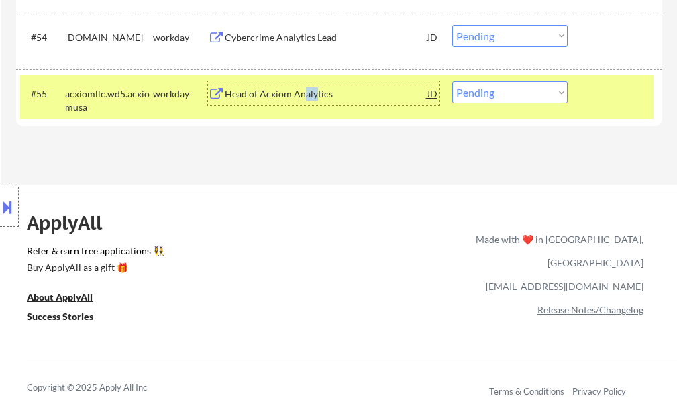
click at [523, 97] on select "Choose an option... Pending Applied Excluded (Questions) Excluded (Expired) Exc…" at bounding box center [510, 92] width 115 height 22
select select ""excluded__bad_match_""
click at [453, 81] on select "Choose an option... Pending Applied Excluded (Questions) Excluded (Expired) Exc…" at bounding box center [510, 92] width 115 height 22
click at [613, 98] on div at bounding box center [616, 93] width 59 height 24
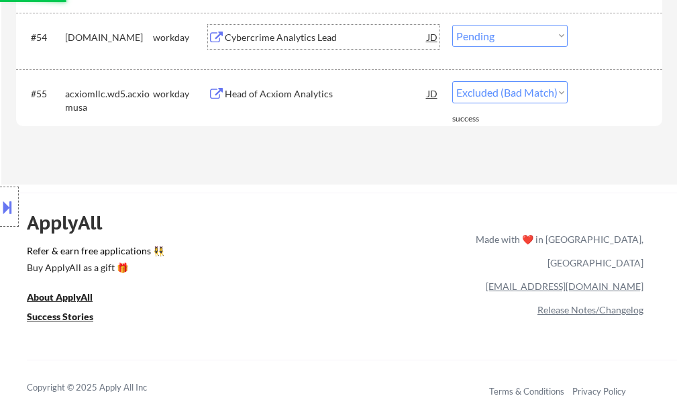
click at [252, 40] on div "Cybercrime Analytics Lead" at bounding box center [326, 37] width 203 height 13
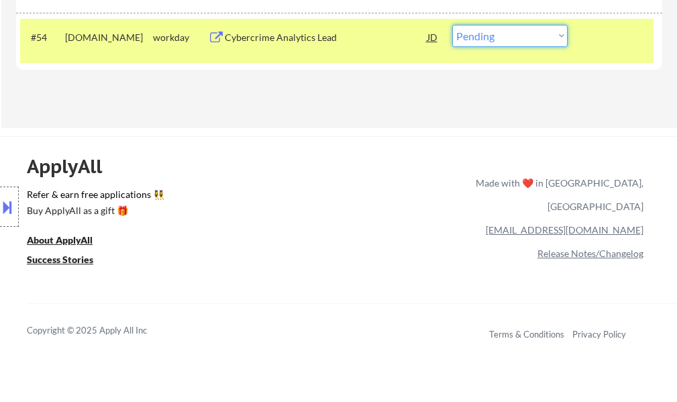
click at [514, 40] on select "Choose an option... Pending Applied Excluded (Questions) Excluded (Expired) Exc…" at bounding box center [510, 36] width 115 height 22
select select ""excluded__expired_""
click at [453, 25] on select "Choose an option... Pending Applied Excluded (Questions) Excluded (Expired) Exc…" at bounding box center [510, 36] width 115 height 22
click at [629, 35] on div at bounding box center [616, 37] width 59 height 24
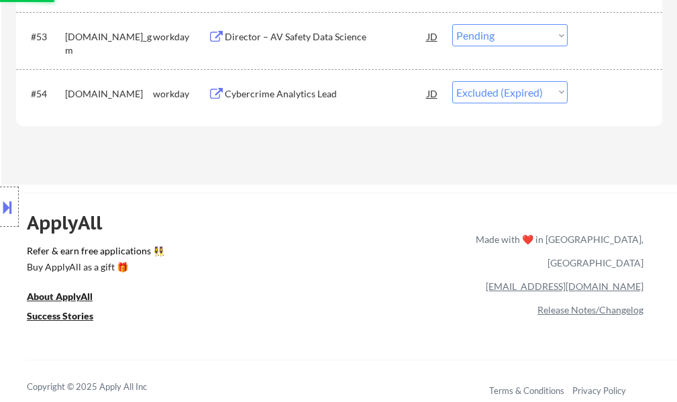
scroll to position [3214, 0]
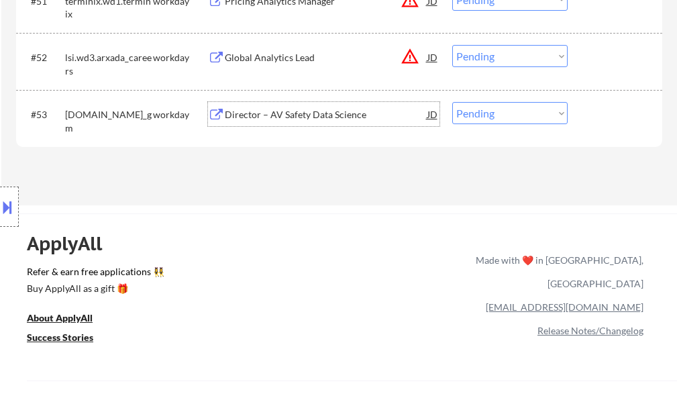
click at [269, 113] on div "Director – AV Safety Data Science" at bounding box center [326, 114] width 203 height 13
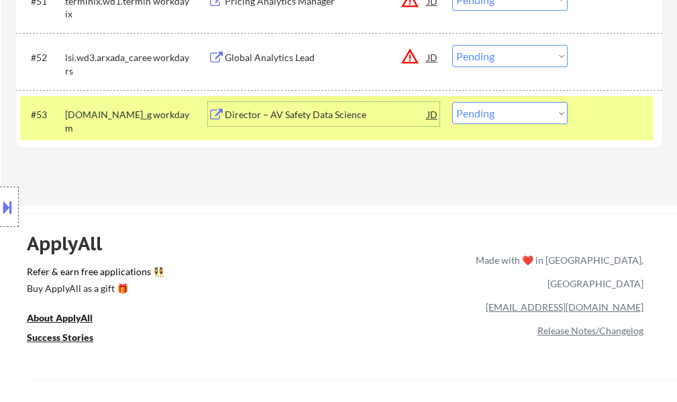
click at [494, 111] on select "Choose an option... Pending Applied Excluded (Questions) Excluded (Expired) Exc…" at bounding box center [510, 113] width 115 height 22
select select ""excluded__expired_""
click at [453, 102] on select "Choose an option... Pending Applied Excluded (Questions) Excluded (Expired) Exc…" at bounding box center [510, 113] width 115 height 22
click at [607, 122] on div at bounding box center [616, 114] width 59 height 24
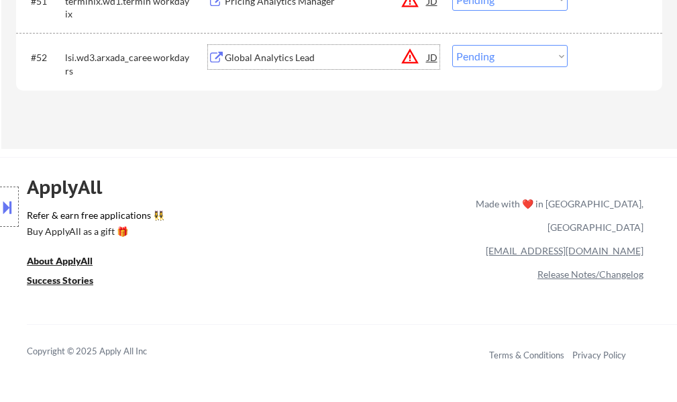
click at [266, 60] on div "Global Analytics Lead" at bounding box center [326, 57] width 203 height 13
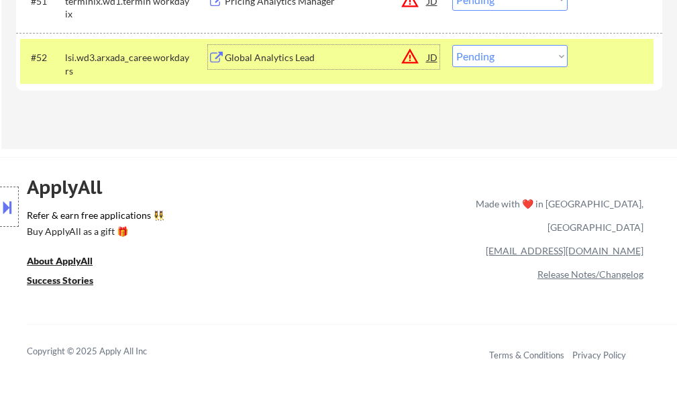
click at [623, 73] on div "#52 lsi.wd3.arxada_careers workday Global Analytics Lead JD warning_amber Choos…" at bounding box center [337, 61] width 634 height 44
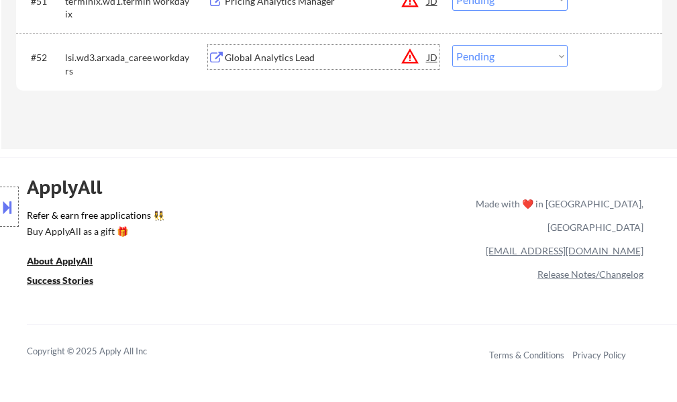
click at [283, 55] on div "Global Analytics Lead" at bounding box center [326, 57] width 203 height 13
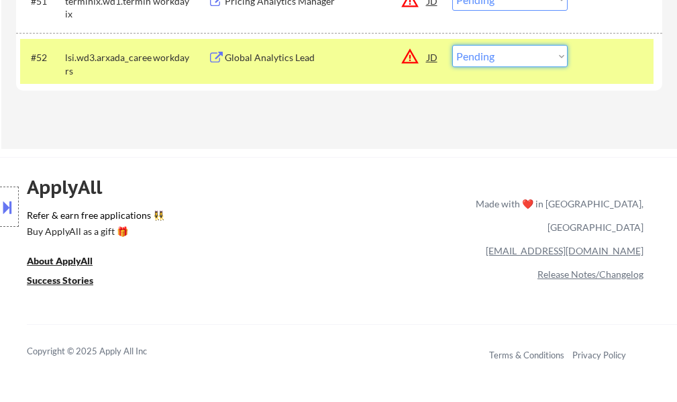
click at [513, 56] on select "Choose an option... Pending Applied Excluded (Questions) Excluded (Expired) Exc…" at bounding box center [510, 56] width 115 height 22
select select ""excluded""
click at [453, 45] on select "Choose an option... Pending Applied Excluded (Questions) Excluded (Expired) Exc…" at bounding box center [510, 56] width 115 height 22
click at [630, 72] on div "#52 lsi.wd3.arxada_careers workday Global Analytics Lead JD warning_amber Choos…" at bounding box center [337, 61] width 634 height 44
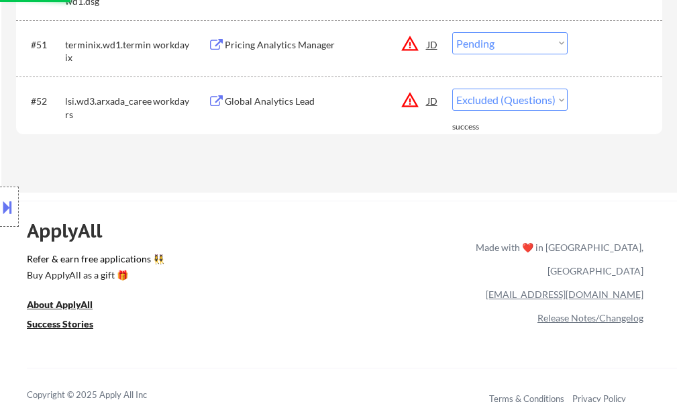
scroll to position [3080, 0]
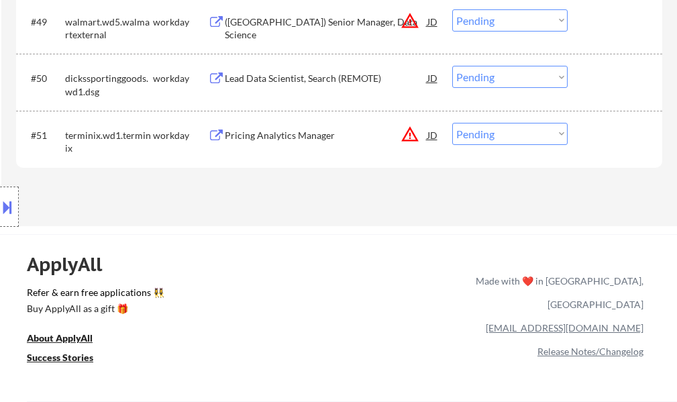
click at [309, 136] on div "Pricing Analytics Manager" at bounding box center [326, 135] width 203 height 13
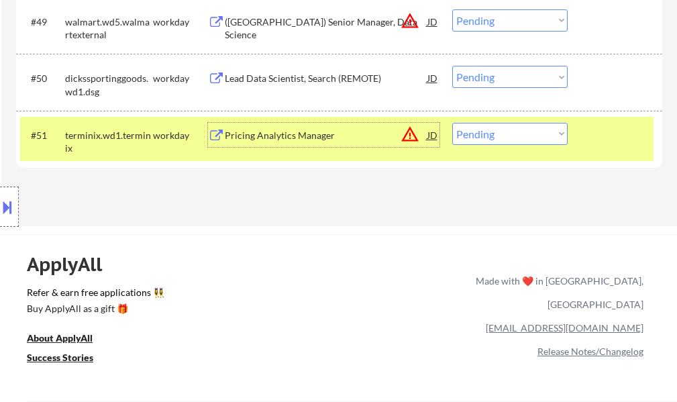
click at [485, 130] on select "Choose an option... Pending Applied Excluded (Questions) Excluded (Expired) Exc…" at bounding box center [510, 134] width 115 height 22
select select ""excluded""
click at [453, 123] on select "Choose an option... Pending Applied Excluded (Questions) Excluded (Expired) Exc…" at bounding box center [510, 134] width 115 height 22
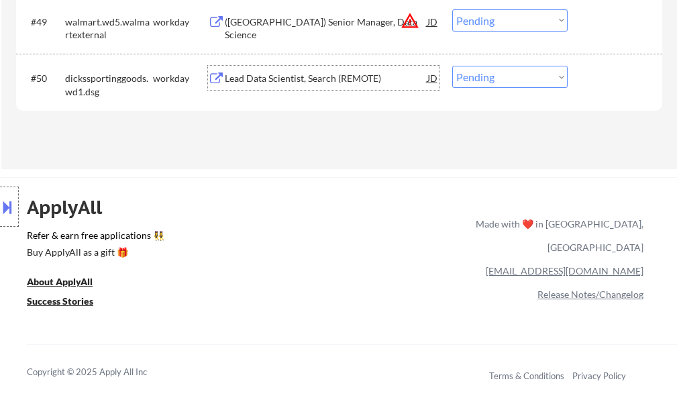
click at [314, 81] on div "Lead Data Scientist, Search (REMOTE)" at bounding box center [326, 78] width 203 height 13
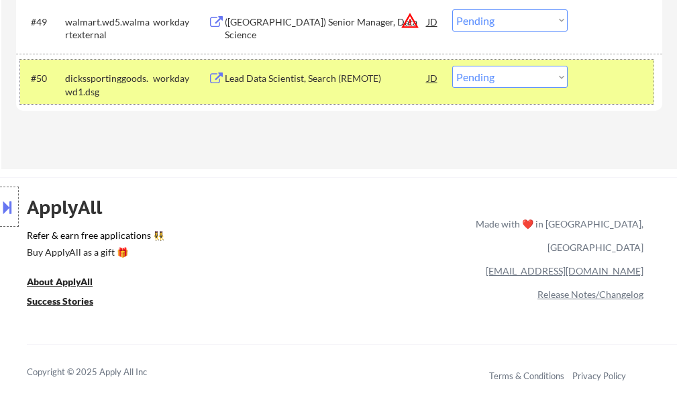
drag, startPoint x: 617, startPoint y: 86, endPoint x: 604, endPoint y: 85, distance: 13.4
click at [616, 85] on div at bounding box center [616, 78] width 59 height 24
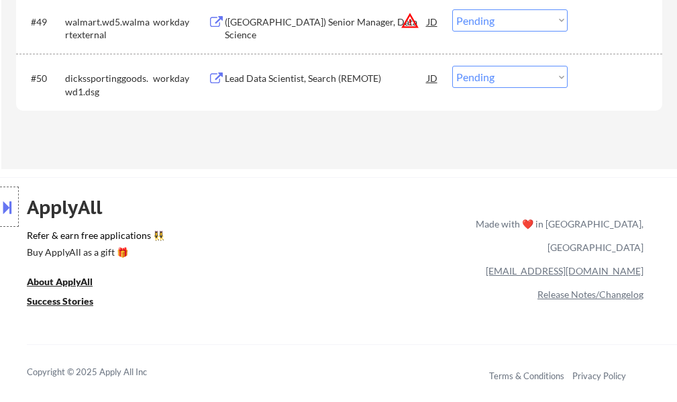
click at [346, 81] on div "Lead Data Scientist, Search (REMOTE)" at bounding box center [326, 78] width 203 height 13
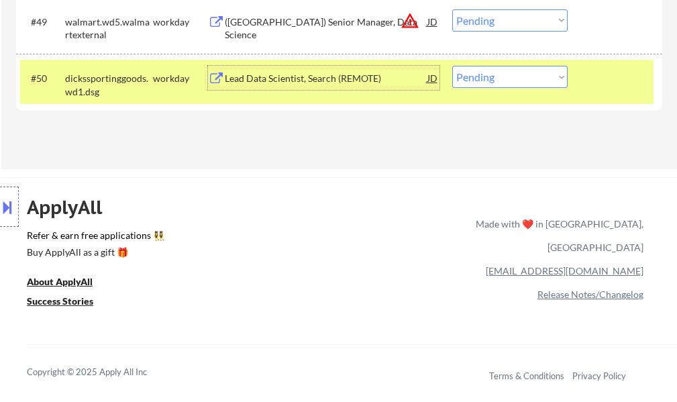
click at [616, 85] on div at bounding box center [616, 78] width 59 height 24
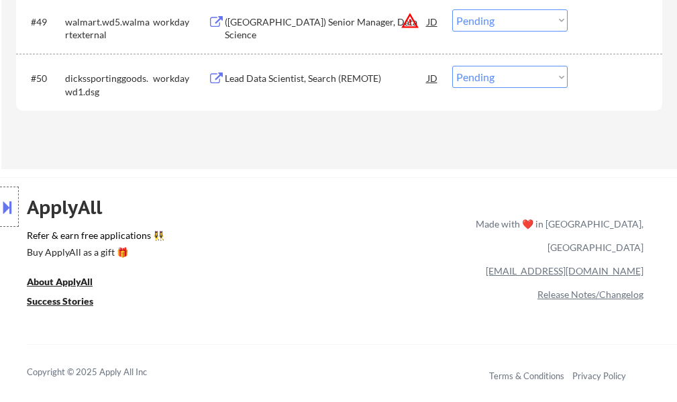
click at [339, 77] on div "Lead Data Scientist, Search (REMOTE)" at bounding box center [326, 78] width 203 height 13
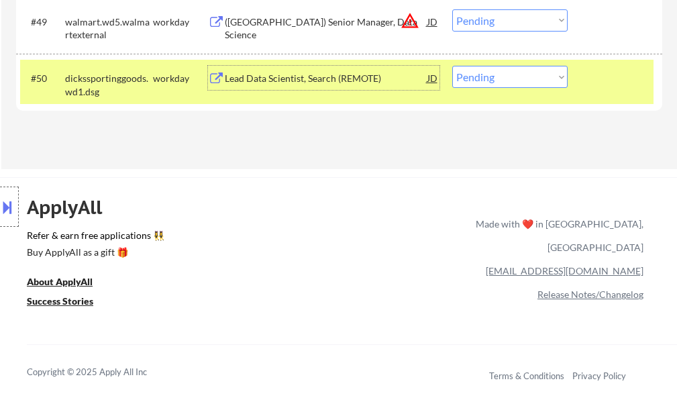
click at [467, 73] on select "Choose an option... Pending Applied Excluded (Questions) Excluded (Expired) Exc…" at bounding box center [510, 77] width 115 height 22
select select ""applied""
click at [453, 66] on select "Choose an option... Pending Applied Excluded (Questions) Excluded (Expired) Exc…" at bounding box center [510, 77] width 115 height 22
click at [621, 86] on div at bounding box center [616, 78] width 59 height 24
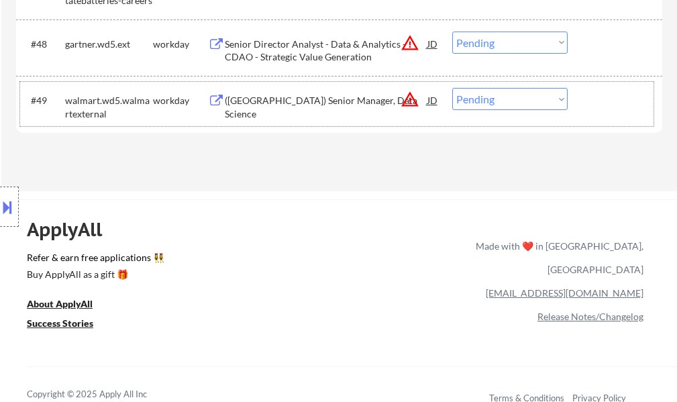
click at [600, 99] on div at bounding box center [616, 100] width 59 height 24
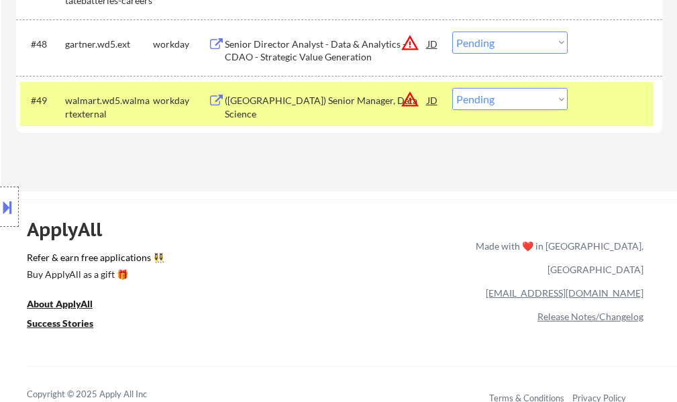
click at [585, 103] on div "#49 walmart.wd5.walmartexternal workday (USA) Senior Manager, Data Science JD w…" at bounding box center [337, 104] width 634 height 44
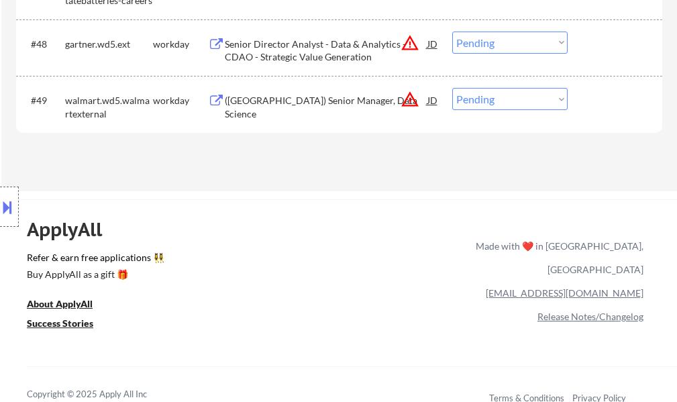
click at [244, 105] on div "(USA) Senior Manager, Data Science" at bounding box center [326, 107] width 203 height 26
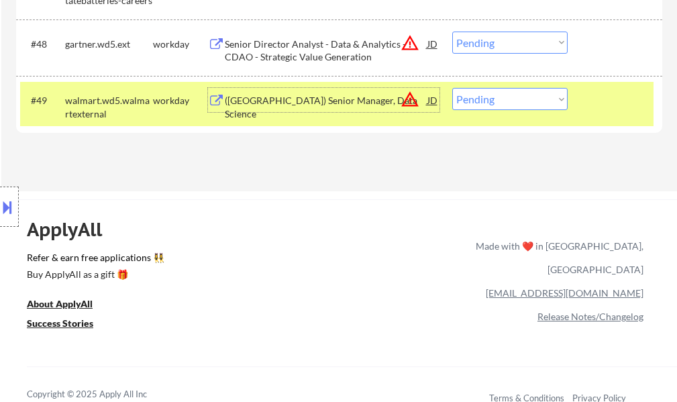
click at [488, 103] on select "Choose an option... Pending Applied Excluded (Questions) Excluded (Expired) Exc…" at bounding box center [510, 99] width 115 height 22
select select ""excluded__expired_""
click at [453, 88] on select "Choose an option... Pending Applied Excluded (Questions) Excluded (Expired) Exc…" at bounding box center [510, 99] width 115 height 22
click at [593, 93] on div at bounding box center [616, 100] width 59 height 24
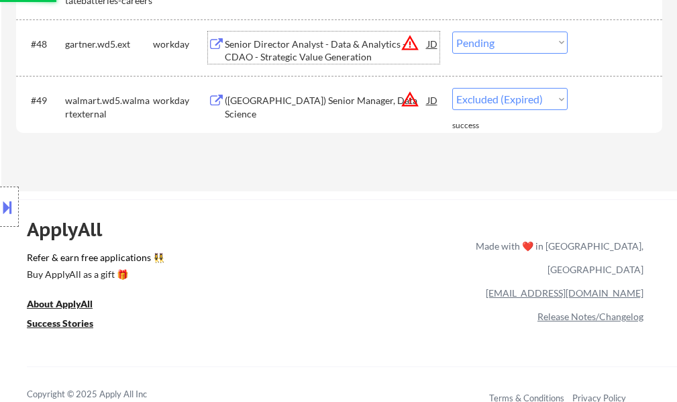
click at [334, 56] on div "Senior Director Analyst - Data & Analytics - CDAO - Strategic Value Generation" at bounding box center [326, 51] width 203 height 26
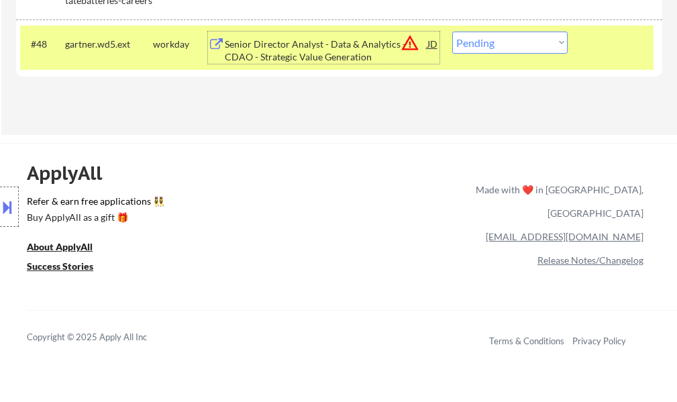
click at [489, 33] on select "Choose an option... Pending Applied Excluded (Questions) Excluded (Expired) Exc…" at bounding box center [510, 43] width 115 height 22
select select ""excluded__bad_match_""
click at [453, 32] on select "Choose an option... Pending Applied Excluded (Questions) Excluded (Expired) Exc…" at bounding box center [510, 43] width 115 height 22
click at [608, 54] on div at bounding box center [616, 44] width 59 height 24
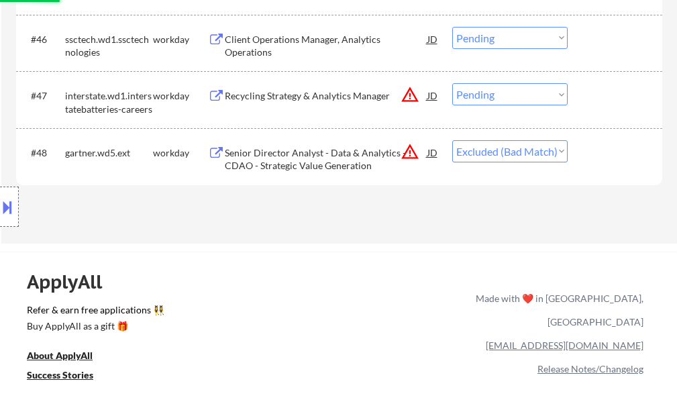
scroll to position [2945, 0]
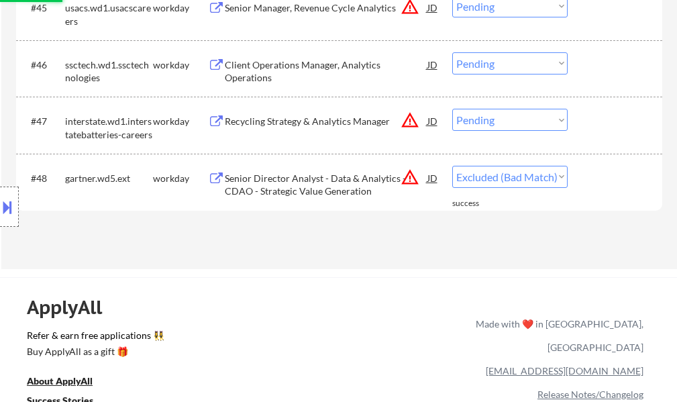
click at [268, 124] on div "Recycling Strategy & Analytics Manager" at bounding box center [326, 121] width 203 height 13
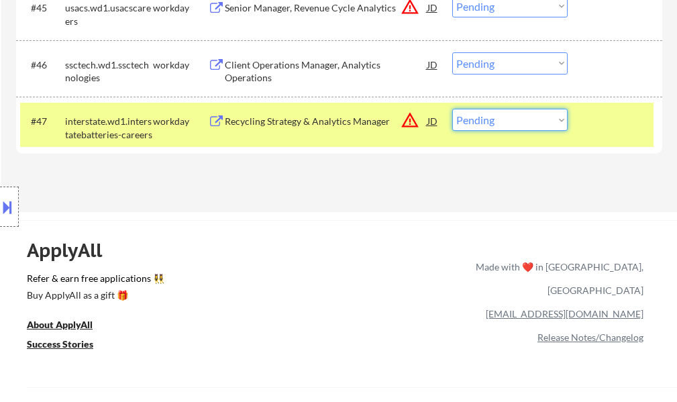
click at [516, 124] on select "Choose an option... Pending Applied Excluded (Questions) Excluded (Expired) Exc…" at bounding box center [510, 120] width 115 height 22
select select ""excluded__expired_""
click at [453, 109] on select "Choose an option... Pending Applied Excluded (Questions) Excluded (Expired) Exc…" at bounding box center [510, 120] width 115 height 22
click at [600, 129] on div at bounding box center [616, 121] width 59 height 24
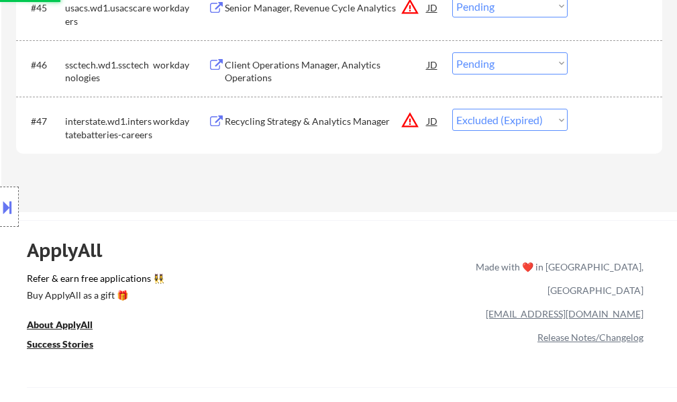
click at [330, 70] on div "Client Operations Manager, Analytics Operations" at bounding box center [326, 71] width 203 height 26
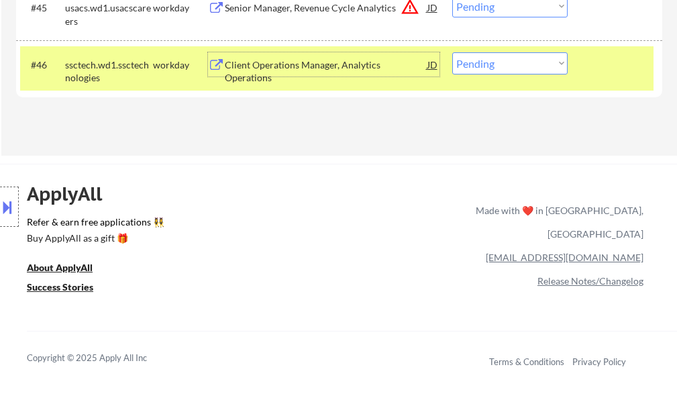
click at [508, 68] on select "Choose an option... Pending Applied Excluded (Questions) Excluded (Expired) Exc…" at bounding box center [510, 63] width 115 height 22
select select ""applied""
click at [453, 52] on select "Choose an option... Pending Applied Excluded (Questions) Excluded (Expired) Exc…" at bounding box center [510, 63] width 115 height 22
click at [624, 72] on div at bounding box center [616, 64] width 59 height 24
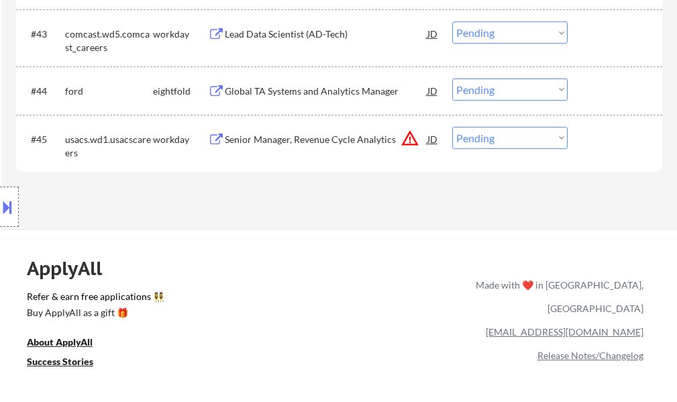
scroll to position [2811, 0]
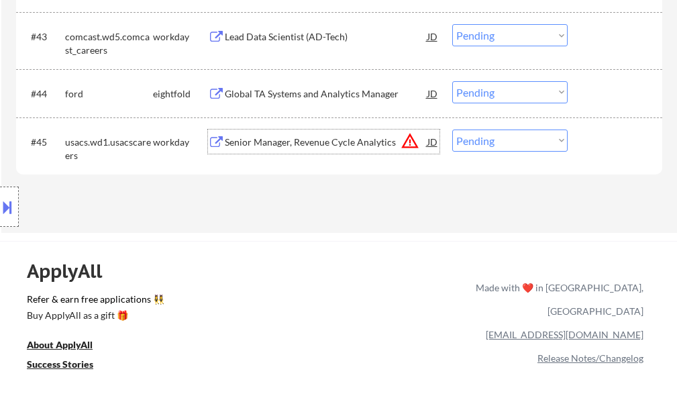
click at [332, 136] on div "Senior Manager, Revenue Cycle Analytics" at bounding box center [326, 142] width 203 height 13
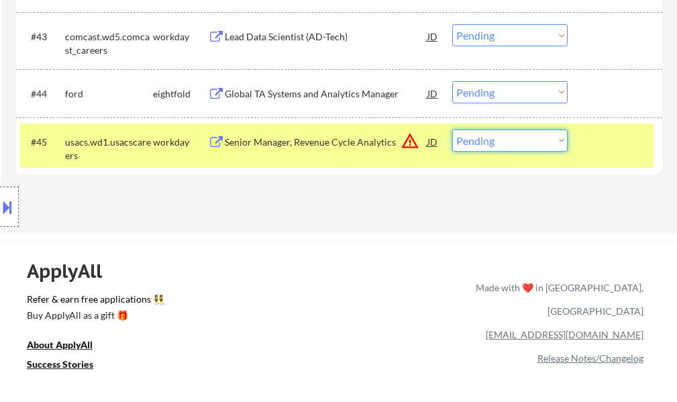
click at [529, 138] on select "Choose an option... Pending Applied Excluded (Questions) Excluded (Expired) Exc…" at bounding box center [510, 141] width 115 height 22
select select ""applied""
click at [453, 130] on select "Choose an option... Pending Applied Excluded (Questions) Excluded (Expired) Exc…" at bounding box center [510, 141] width 115 height 22
click at [600, 150] on div at bounding box center [616, 142] width 59 height 24
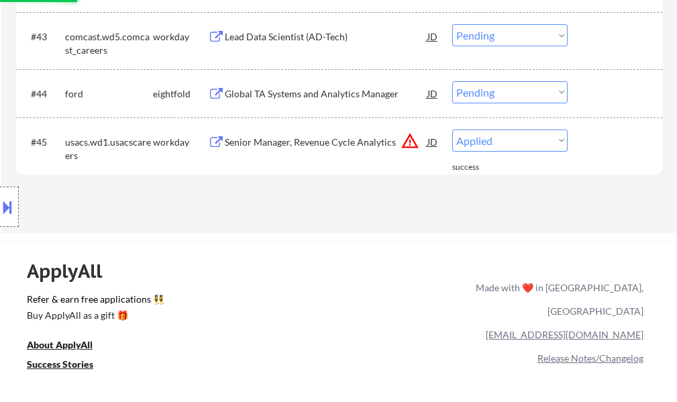
click at [245, 46] on div "Lead Data Scientist (AD-Tech)" at bounding box center [326, 36] width 203 height 24
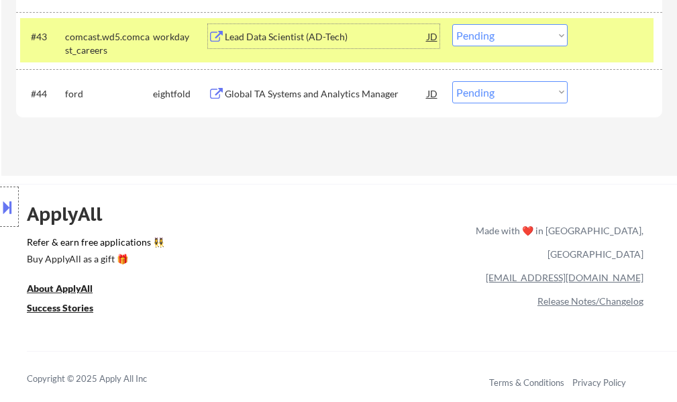
click at [501, 32] on select "Choose an option... Pending Applied Excluded (Questions) Excluded (Expired) Exc…" at bounding box center [510, 35] width 115 height 22
click at [453, 24] on select "Choose an option... Pending Applied Excluded (Questions) Excluded (Expired) Exc…" at bounding box center [510, 35] width 115 height 22
click at [600, 42] on div at bounding box center [616, 36] width 59 height 24
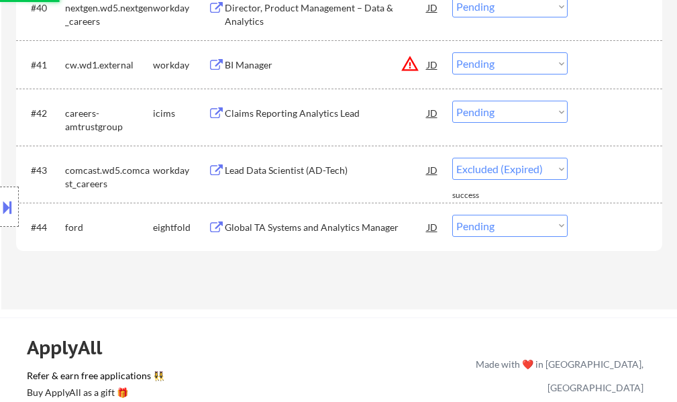
scroll to position [2677, 0]
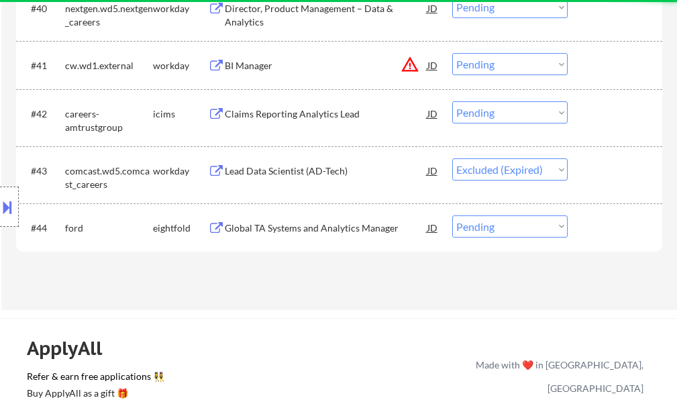
select select ""pending""
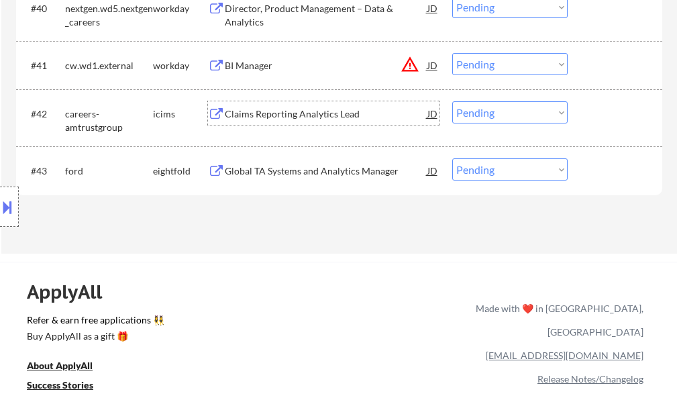
click at [311, 116] on div "Claims Reporting Analytics Lead" at bounding box center [326, 113] width 203 height 13
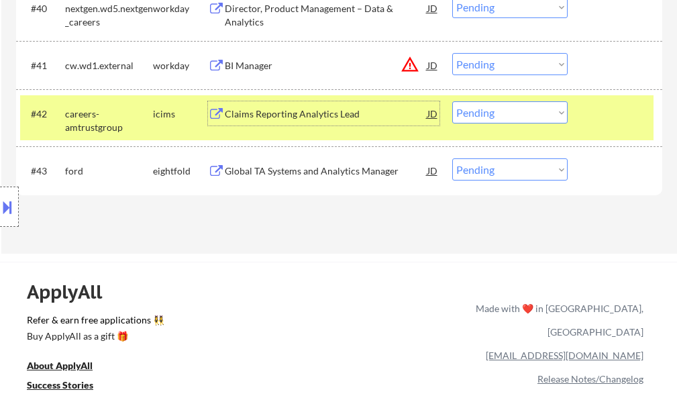
click at [477, 107] on select "Choose an option... Pending Applied Excluded (Questions) Excluded (Expired) Exc…" at bounding box center [510, 112] width 115 height 22
click at [453, 101] on select "Choose an option... Pending Applied Excluded (Questions) Excluded (Expired) Exc…" at bounding box center [510, 112] width 115 height 22
click at [606, 112] on div at bounding box center [616, 113] width 59 height 24
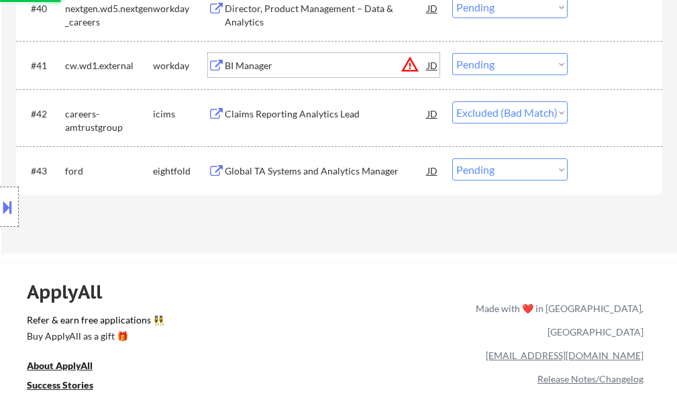
click at [259, 64] on div "BI Manager" at bounding box center [326, 65] width 203 height 13
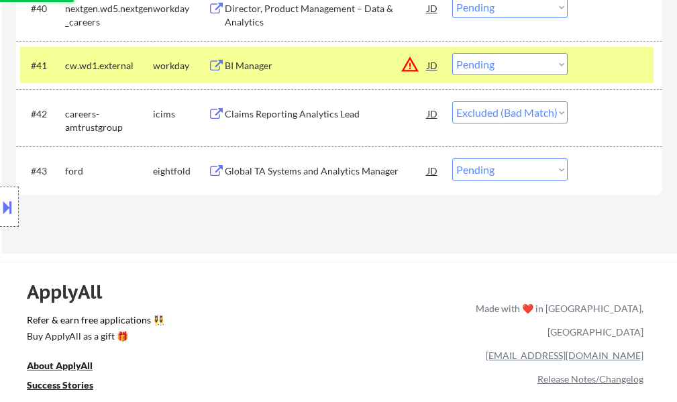
select select ""pending""
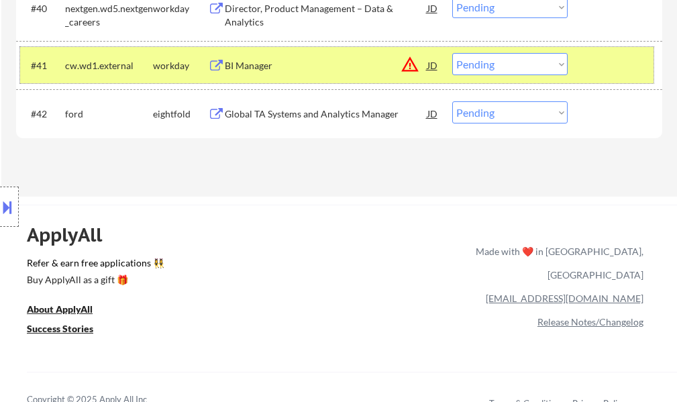
click at [627, 68] on div at bounding box center [616, 65] width 59 height 24
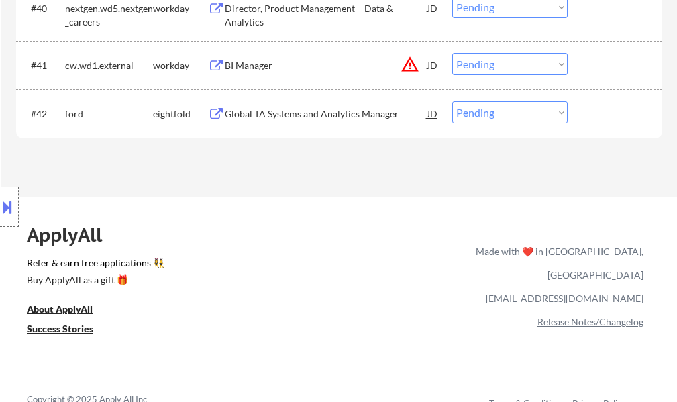
click at [234, 68] on div "BI Manager" at bounding box center [326, 65] width 203 height 13
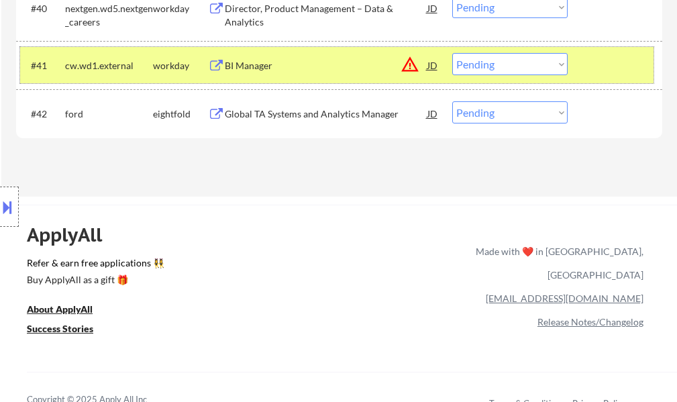
click at [518, 78] on div "#41 cw.wd1.external workday BI Manager JD warning_amber Choose an option... Pen…" at bounding box center [337, 65] width 634 height 36
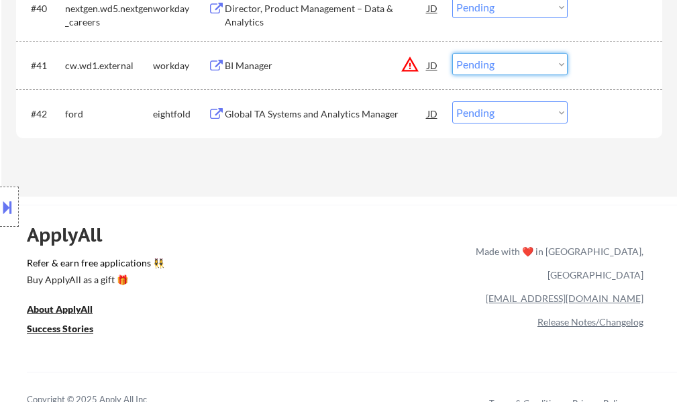
click at [508, 71] on select "Choose an option... Pending Applied Excluded (Questions) Excluded (Expired) Exc…" at bounding box center [510, 64] width 115 height 22
click at [453, 53] on select "Choose an option... Pending Applied Excluded (Questions) Excluded (Expired) Exc…" at bounding box center [510, 64] width 115 height 22
click at [624, 66] on div at bounding box center [616, 65] width 59 height 24
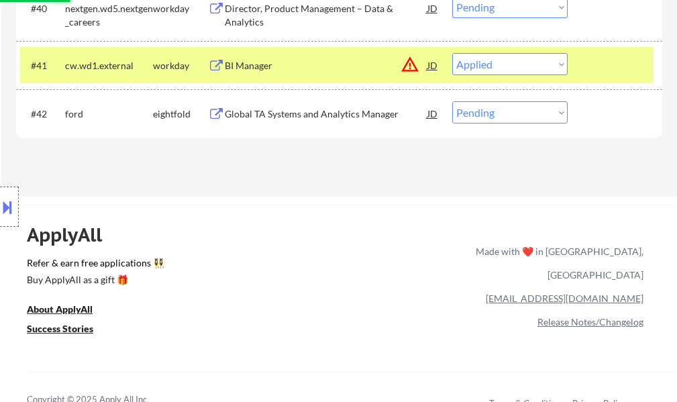
click at [583, 68] on div "#41 cw.wd1.external workday BI Manager JD warning_amber Choose an option... Pen…" at bounding box center [337, 65] width 634 height 36
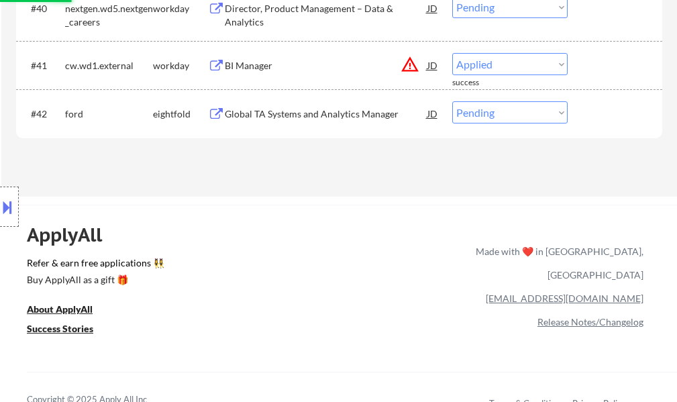
select select ""pending""
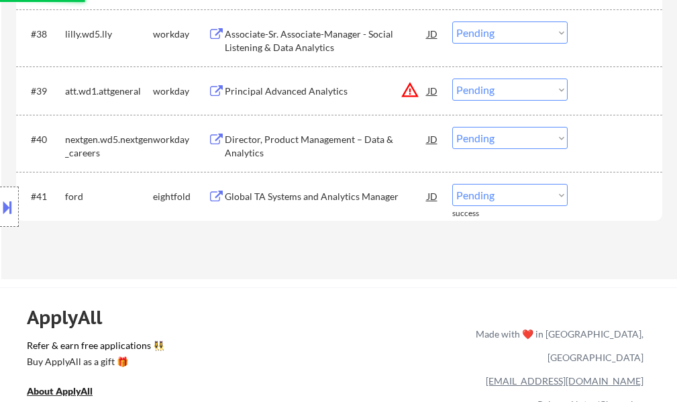
scroll to position [2543, 0]
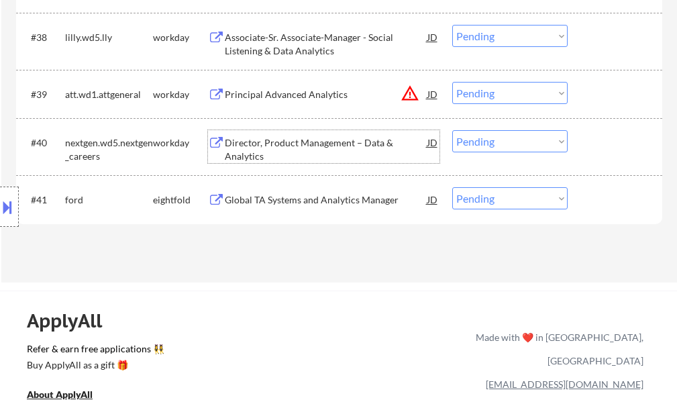
click at [288, 145] on div "Director, Product Management – Data & Analytics" at bounding box center [326, 149] width 203 height 26
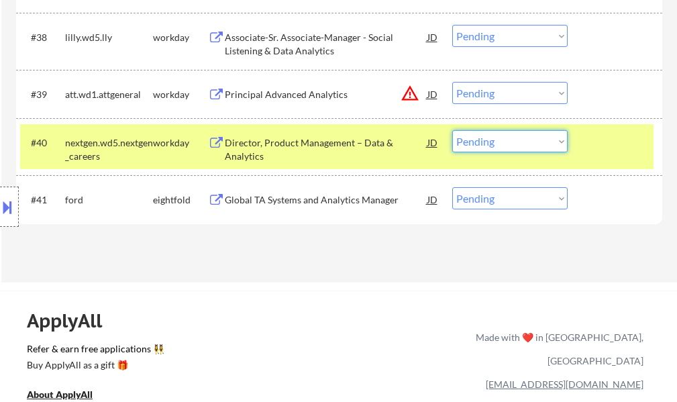
click at [485, 142] on select "Choose an option... Pending Applied Excluded (Questions) Excluded (Expired) Exc…" at bounding box center [510, 141] width 115 height 22
click at [453, 130] on select "Choose an option... Pending Applied Excluded (Questions) Excluded (Expired) Exc…" at bounding box center [510, 141] width 115 height 22
click at [623, 155] on div "#40 nextgen.wd5.nextgen_careers workday Director, Product Management – Data & A…" at bounding box center [337, 146] width 634 height 44
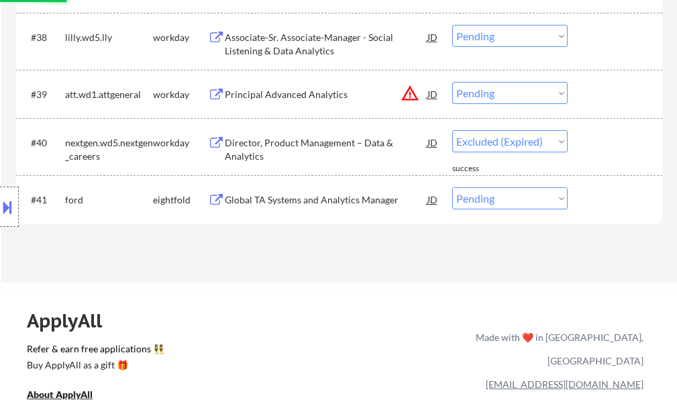
select select ""pending""
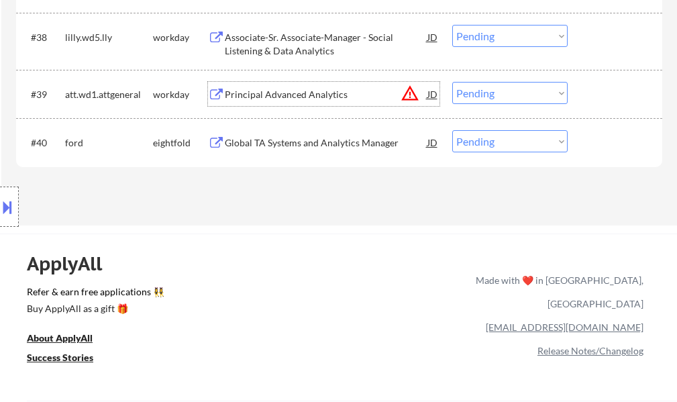
click at [305, 85] on div "Principal Advanced Analytics" at bounding box center [326, 94] width 203 height 24
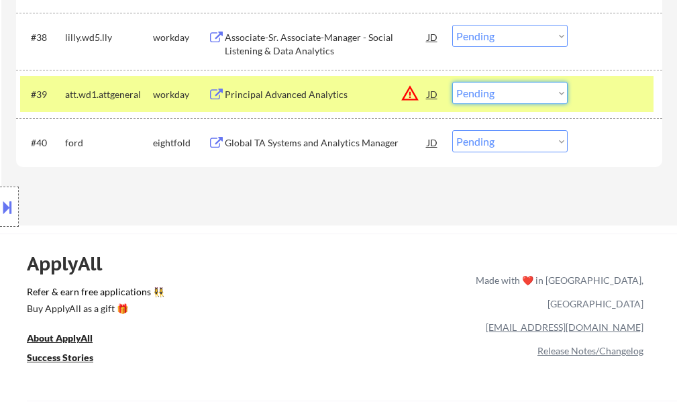
click at [502, 89] on select "Choose an option... Pending Applied Excluded (Questions) Excluded (Expired) Exc…" at bounding box center [510, 93] width 115 height 22
click at [453, 82] on select "Choose an option... Pending Applied Excluded (Questions) Excluded (Expired) Exc…" at bounding box center [510, 93] width 115 height 22
click at [590, 96] on div at bounding box center [616, 94] width 59 height 24
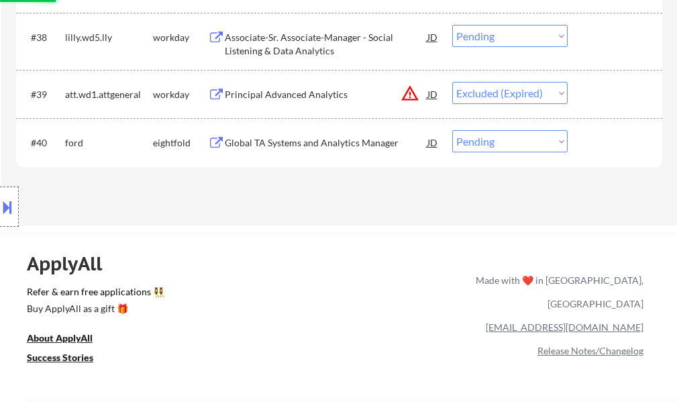
click at [332, 30] on div "Associate-Sr. Associate-Manager - Social Listening & Data Analytics" at bounding box center [326, 41] width 203 height 32
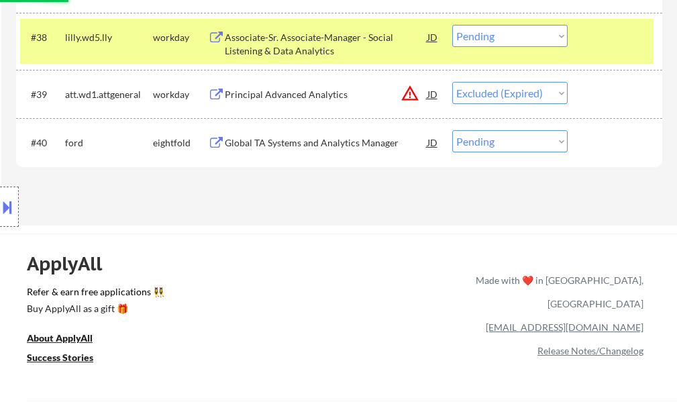
select select ""pending""
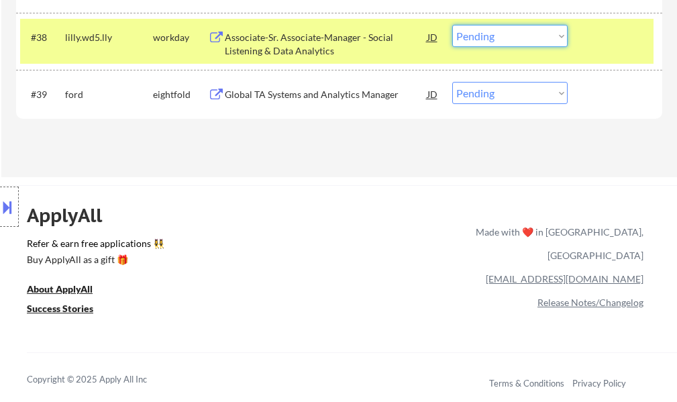
click at [498, 40] on select "Choose an option... Pending Applied Excluded (Questions) Excluded (Expired) Exc…" at bounding box center [510, 36] width 115 height 22
click at [453, 25] on select "Choose an option... Pending Applied Excluded (Questions) Excluded (Expired) Exc…" at bounding box center [510, 36] width 115 height 22
click at [595, 48] on div at bounding box center [616, 37] width 59 height 24
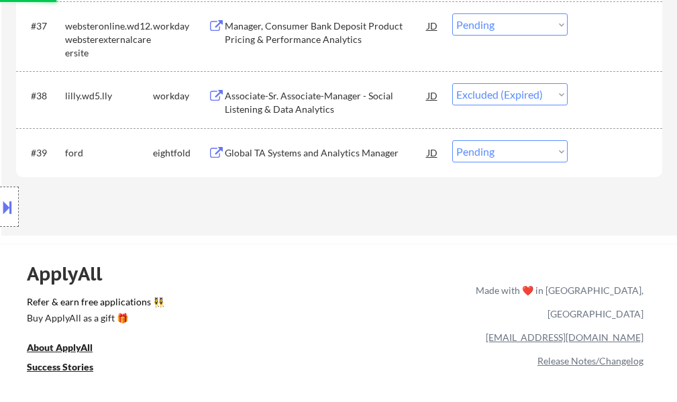
scroll to position [2408, 0]
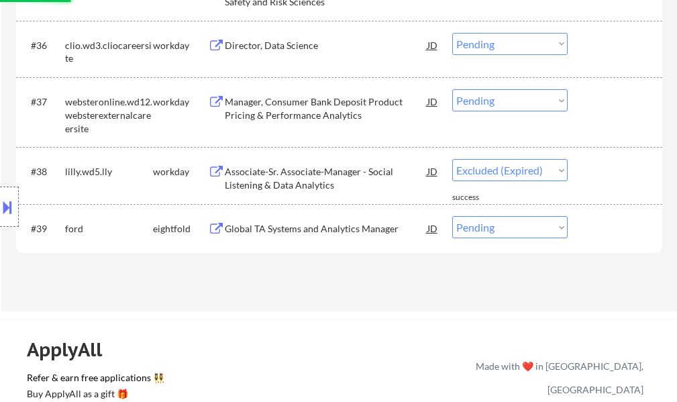
select select ""pending""
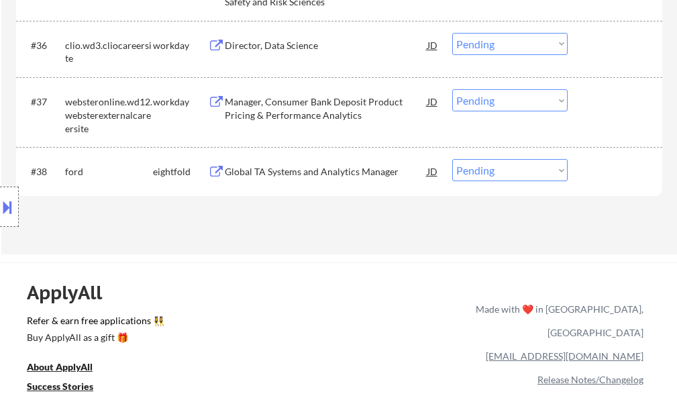
click at [329, 113] on div "Manager, Consumer Bank Deposit Product Pricing & Performance Analytics" at bounding box center [326, 108] width 203 height 26
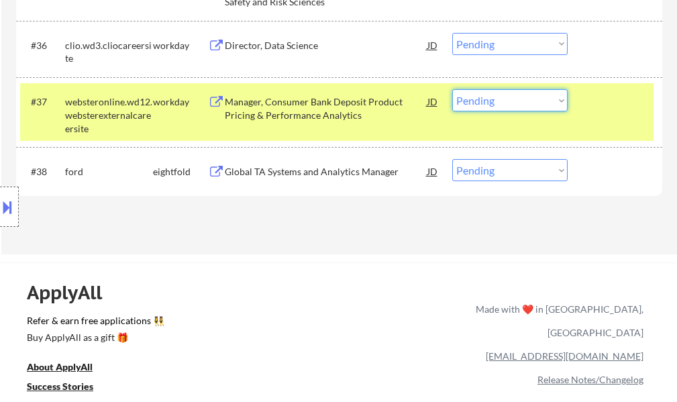
click at [530, 108] on select "Choose an option... Pending Applied Excluded (Questions) Excluded (Expired) Exc…" at bounding box center [510, 100] width 115 height 22
click at [453, 89] on select "Choose an option... Pending Applied Excluded (Questions) Excluded (Expired) Exc…" at bounding box center [510, 100] width 115 height 22
click at [612, 115] on div "#37 websteronline.wd12.websterexternalcareersite workday Manager, Consumer Bank…" at bounding box center [337, 112] width 634 height 58
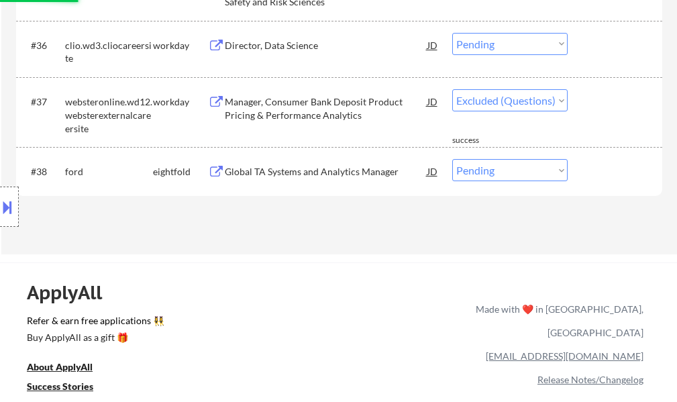
select select ""pending""
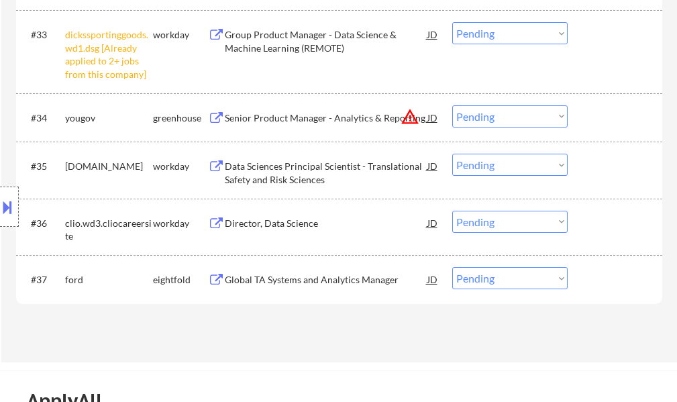
scroll to position [2207, 0]
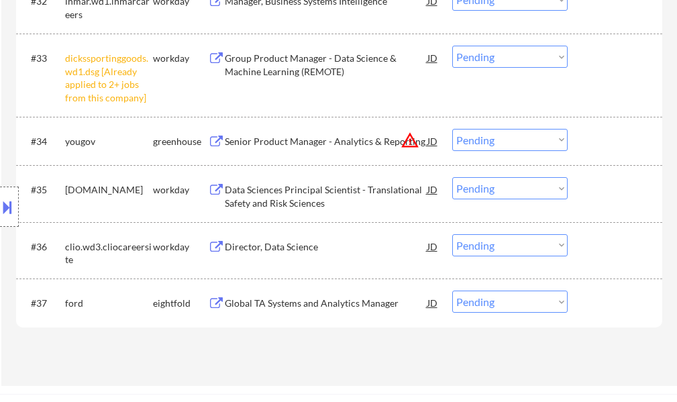
click at [495, 58] on select "Choose an option... Pending Applied Excluded (Questions) Excluded (Expired) Exc…" at bounding box center [510, 57] width 115 height 22
click at [453, 46] on select "Choose an option... Pending Applied Excluded (Questions) Excluded (Expired) Exc…" at bounding box center [510, 57] width 115 height 22
select select ""pending""
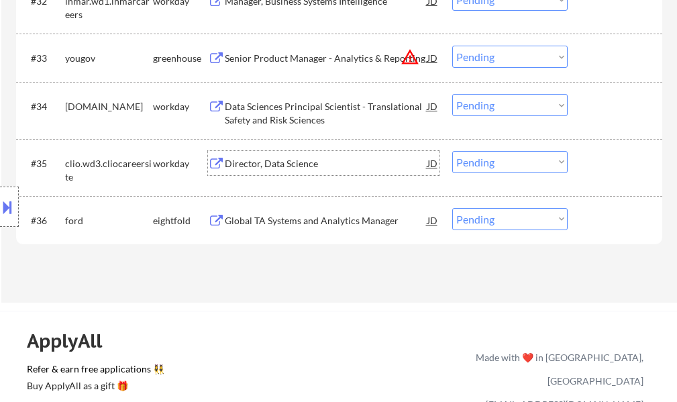
click at [294, 161] on div "Director, Data Science" at bounding box center [326, 163] width 203 height 13
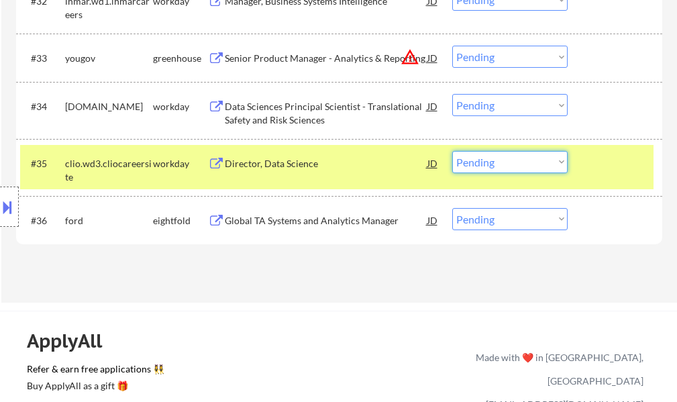
click at [518, 162] on select "Choose an option... Pending Applied Excluded (Questions) Excluded (Expired) Exc…" at bounding box center [510, 162] width 115 height 22
click at [453, 151] on select "Choose an option... Pending Applied Excluded (Questions) Excluded (Expired) Exc…" at bounding box center [510, 162] width 115 height 22
click at [618, 157] on div at bounding box center [616, 163] width 59 height 24
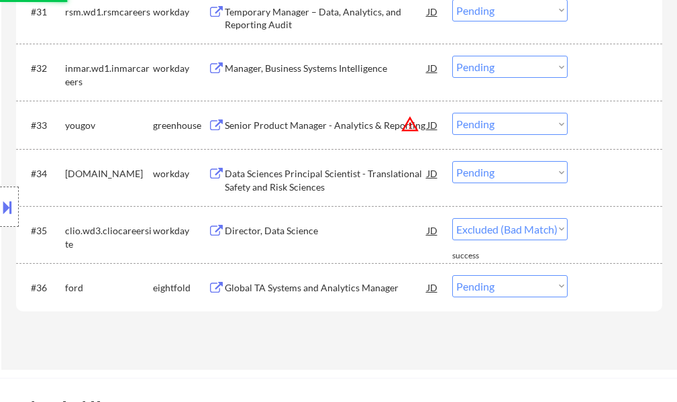
select select ""pending""
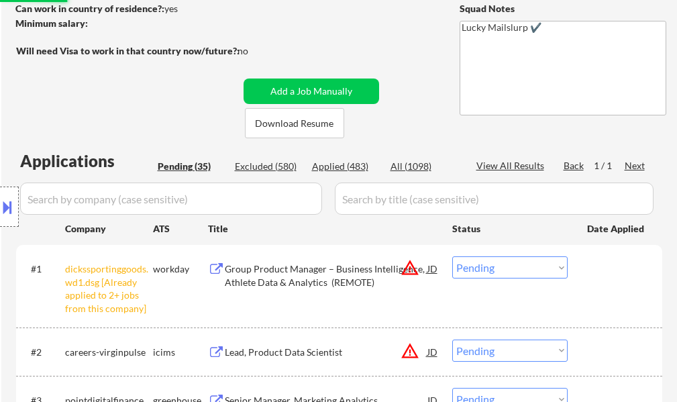
scroll to position [0, 0]
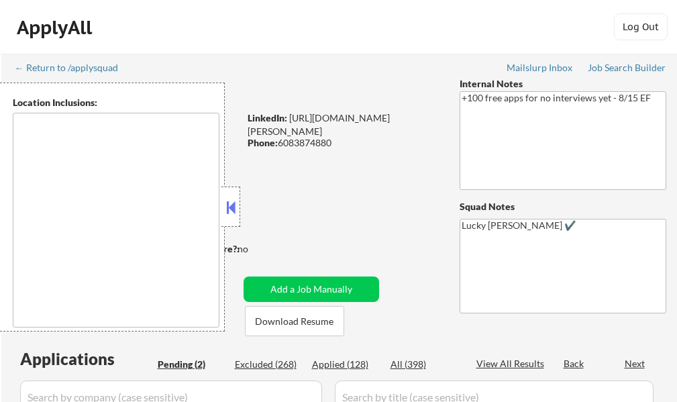
select select ""pending""
drag, startPoint x: 0, startPoint y: 0, endPoint x: 233, endPoint y: 200, distance: 307.1
click at [233, 200] on button at bounding box center [231, 207] width 15 height 20
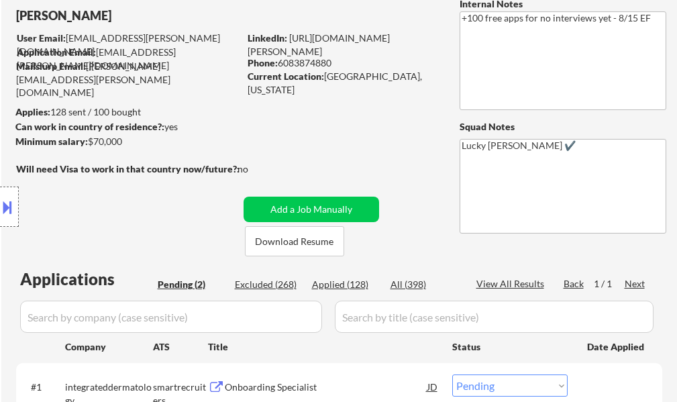
scroll to position [201, 0]
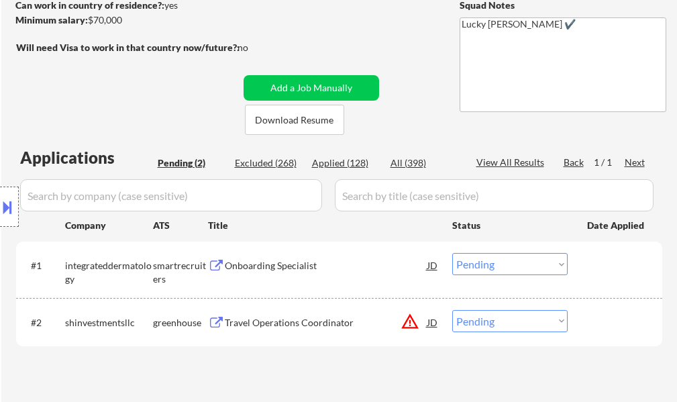
click at [289, 325] on div "Travel Operations Coordinator" at bounding box center [326, 322] width 203 height 13
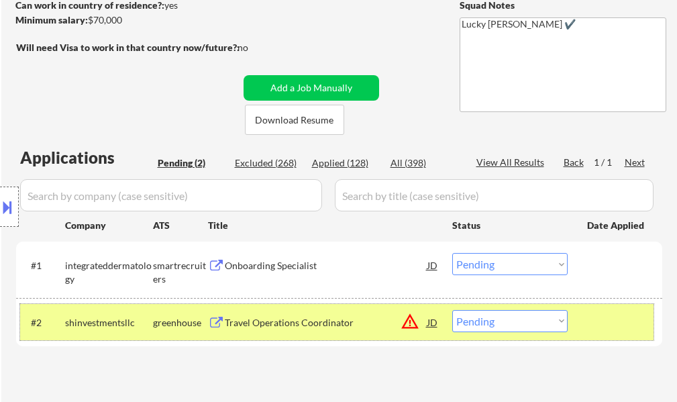
click at [604, 324] on div at bounding box center [616, 322] width 59 height 24
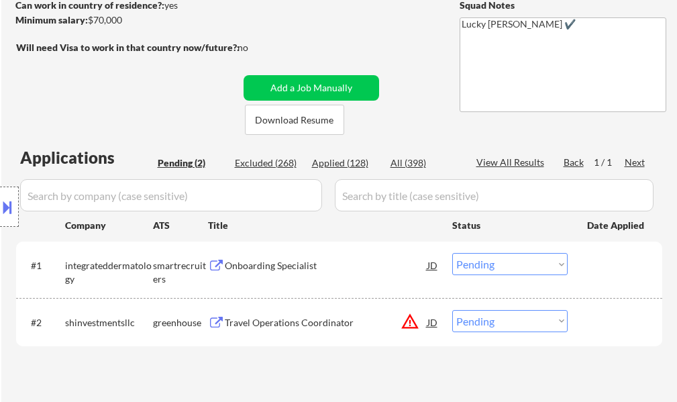
click at [244, 259] on div "Onboarding Specialist" at bounding box center [326, 265] width 203 height 13
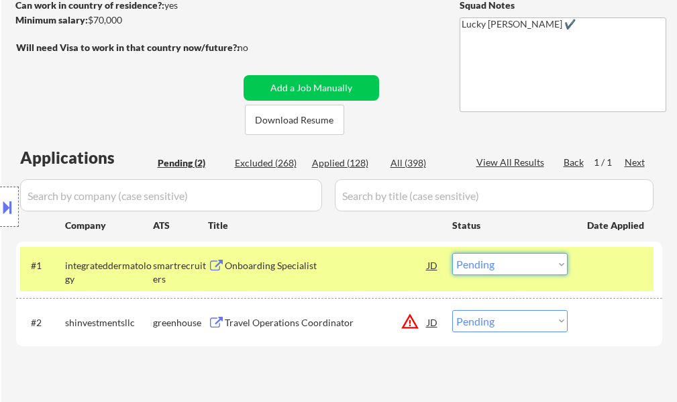
click at [514, 268] on select "Choose an option... Pending Applied Excluded (Questions) Excluded (Expired) Exc…" at bounding box center [510, 264] width 115 height 22
click at [453, 253] on select "Choose an option... Pending Applied Excluded (Questions) Excluded (Expired) Exc…" at bounding box center [510, 264] width 115 height 22
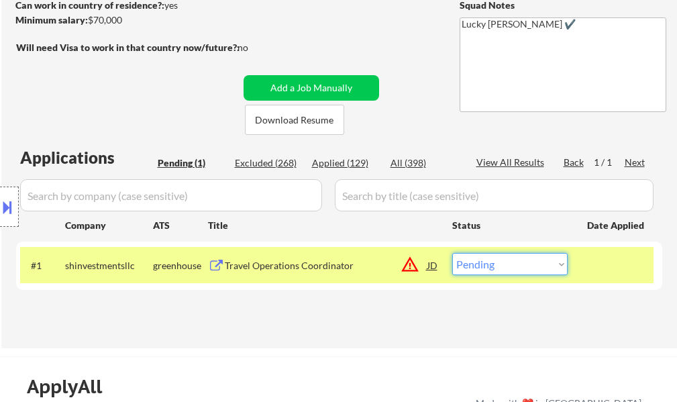
click at [524, 266] on select "Choose an option... Pending Applied Excluded (Questions) Excluded (Expired) Exc…" at bounding box center [510, 264] width 115 height 22
select select ""excluded__location_""
click at [453, 253] on select "Choose an option... Pending Applied Excluded (Questions) Excluded (Expired) Exc…" at bounding box center [510, 264] width 115 height 22
click at [591, 259] on div at bounding box center [616, 265] width 59 height 24
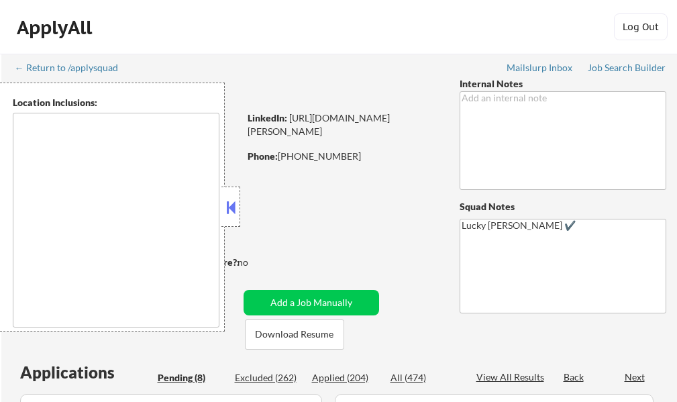
select select ""pending""
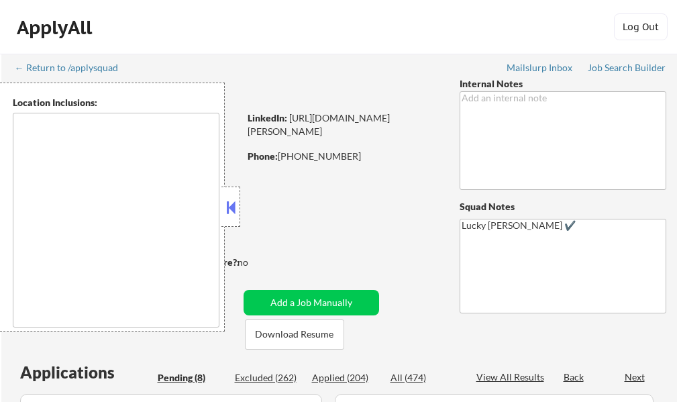
select select ""pending""
type textarea "[GEOGRAPHIC_DATA], SC Mauldin, SC [GEOGRAPHIC_DATA], [GEOGRAPHIC_DATA] [PERSON_…"
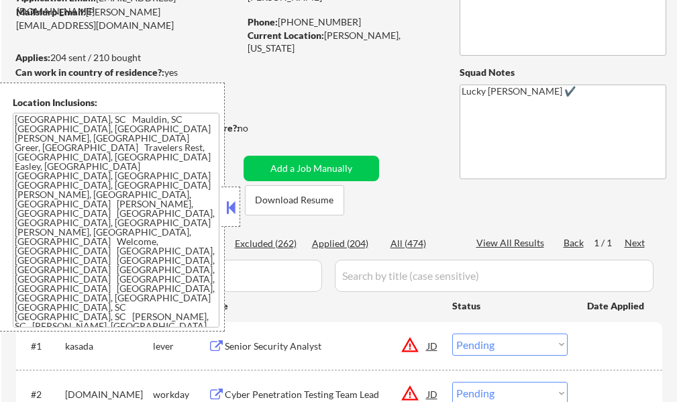
click at [236, 199] on button at bounding box center [231, 207] width 15 height 20
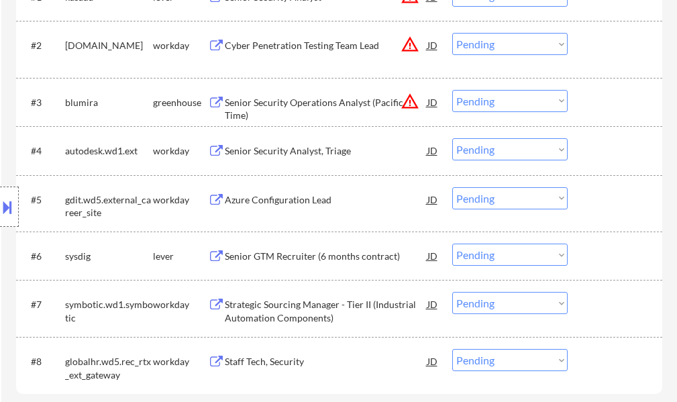
scroll to position [470, 0]
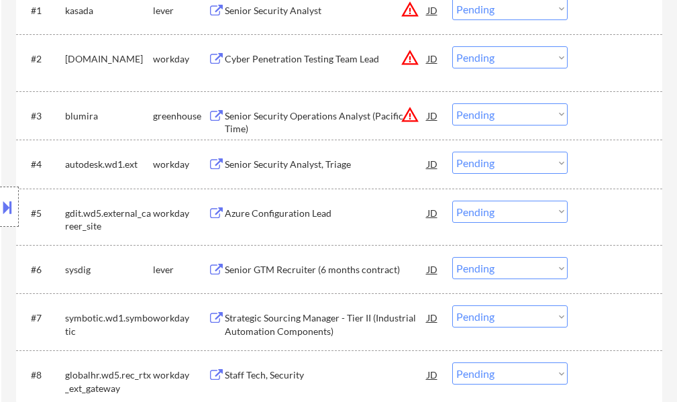
click at [306, 274] on div "Senior GTM Recruiter (6 months contract)" at bounding box center [326, 269] width 203 height 13
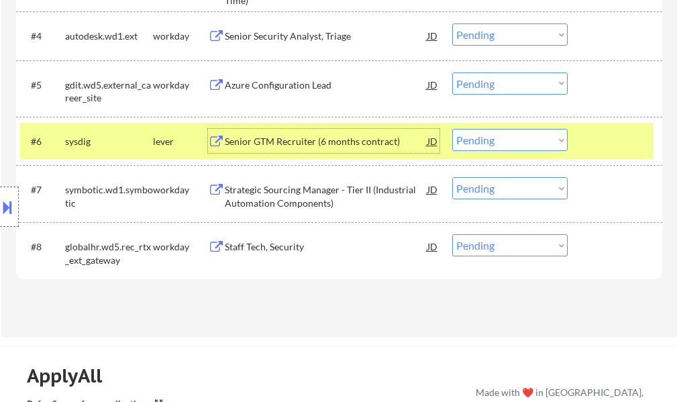
scroll to position [671, 0]
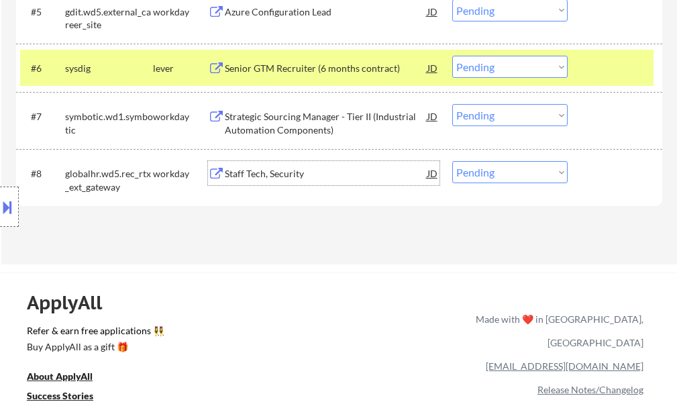
click at [289, 177] on div "Staff Tech, Security" at bounding box center [326, 173] width 203 height 13
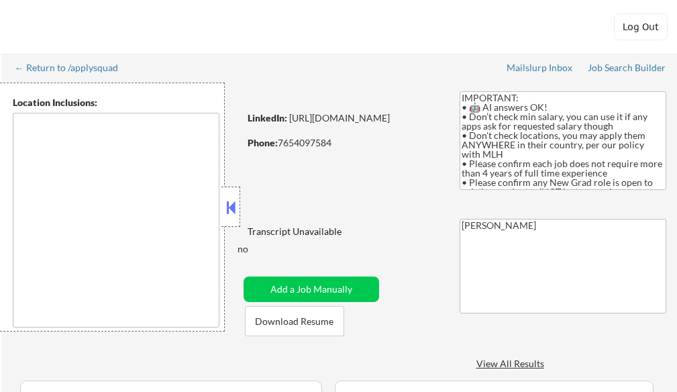
type textarea "country:[GEOGRAPHIC_DATA]"
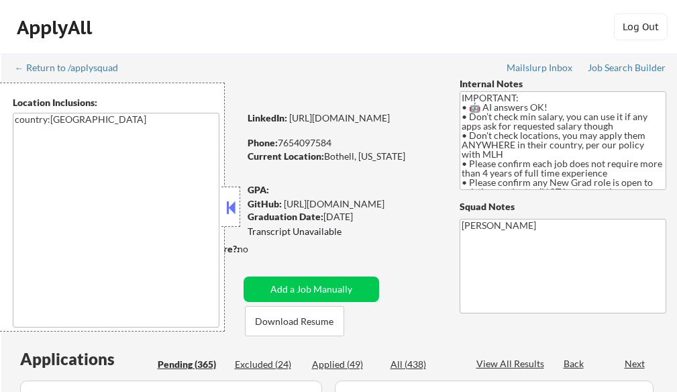
select select ""pending""
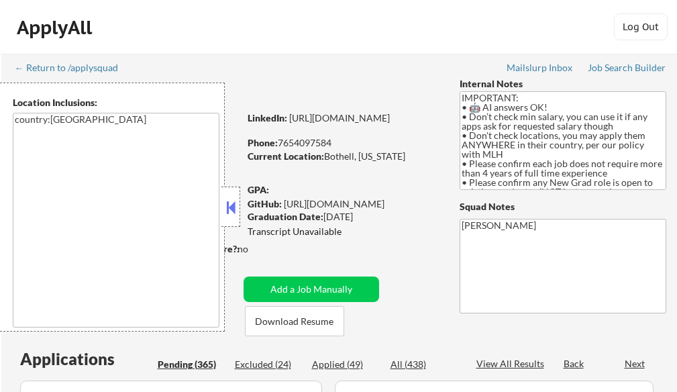
select select ""pending""
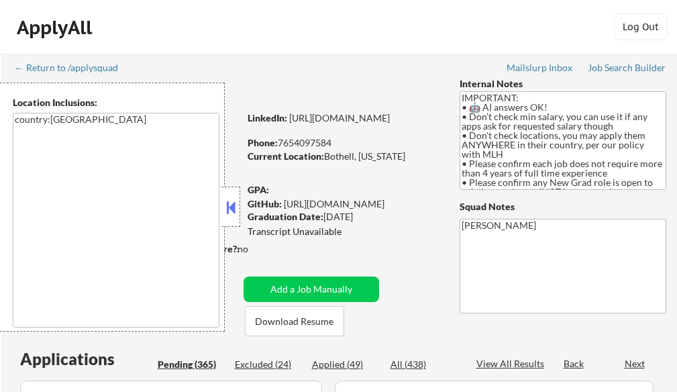
select select ""pending""
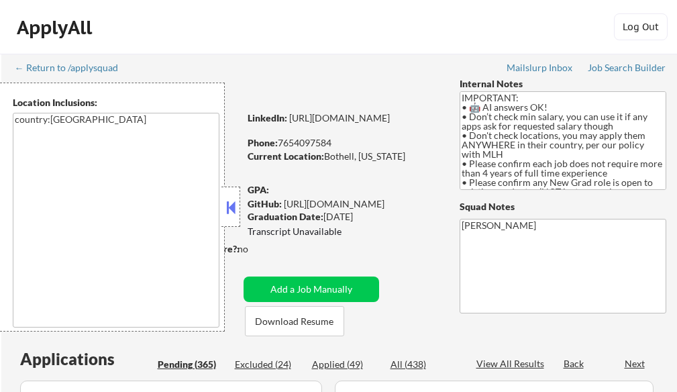
select select ""pending""
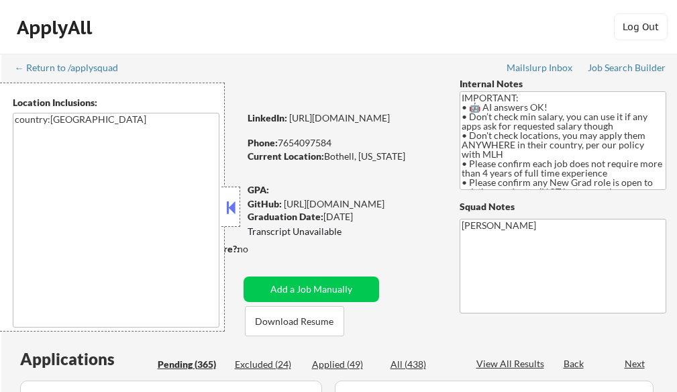
select select ""pending""
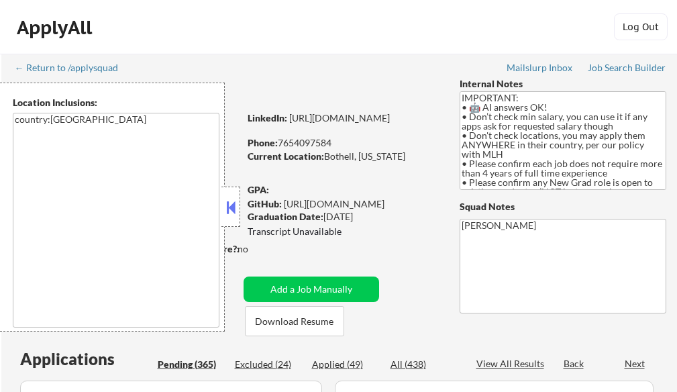
select select ""pending""
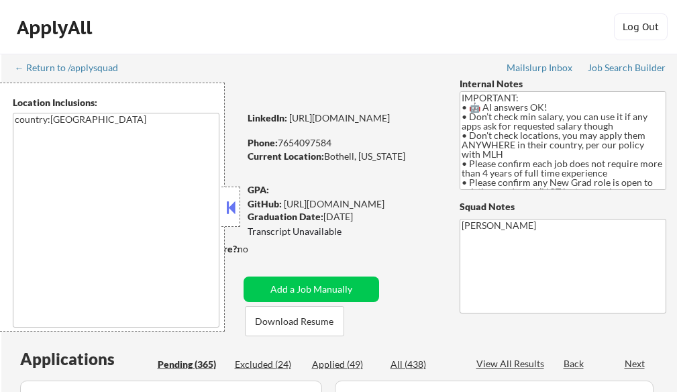
select select ""pending""
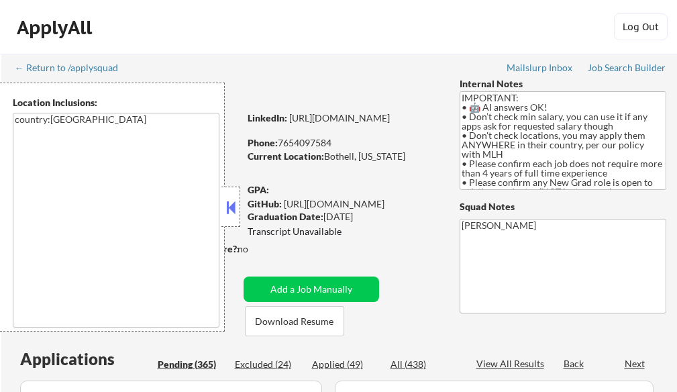
select select ""pending""
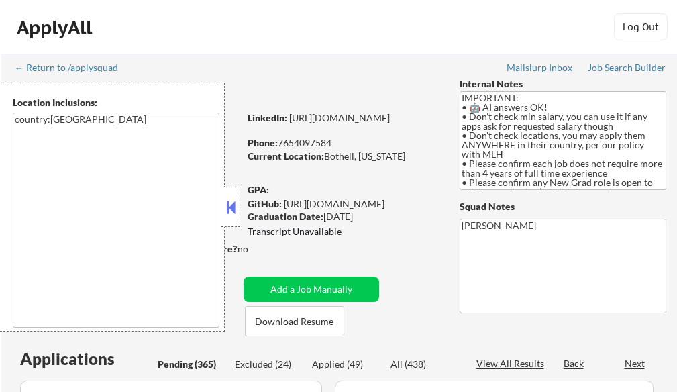
select select ""pending""
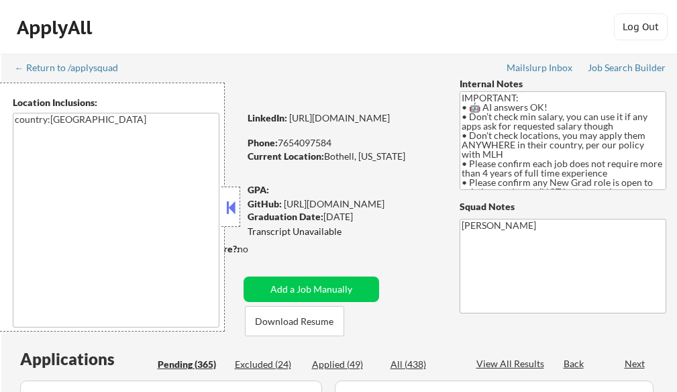
select select ""pending""
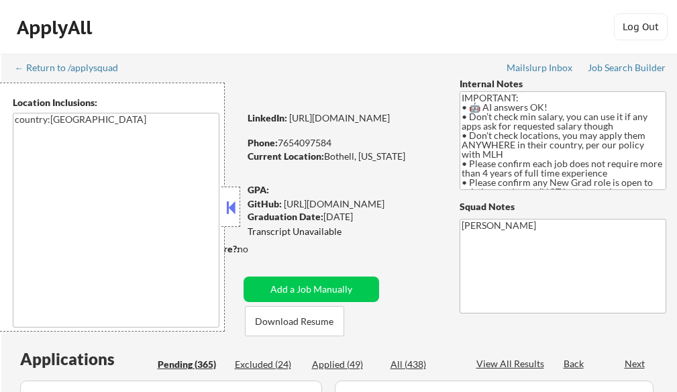
select select ""pending""
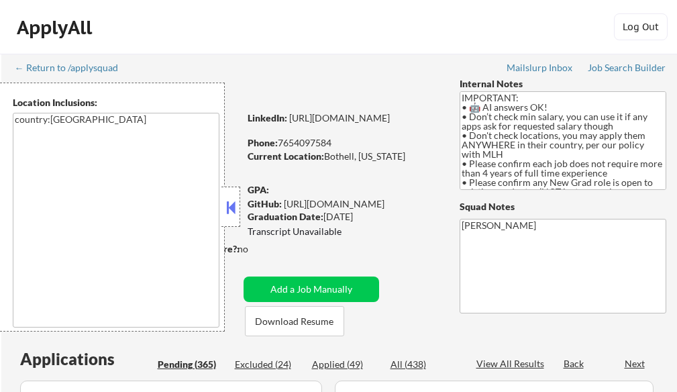
select select ""pending""
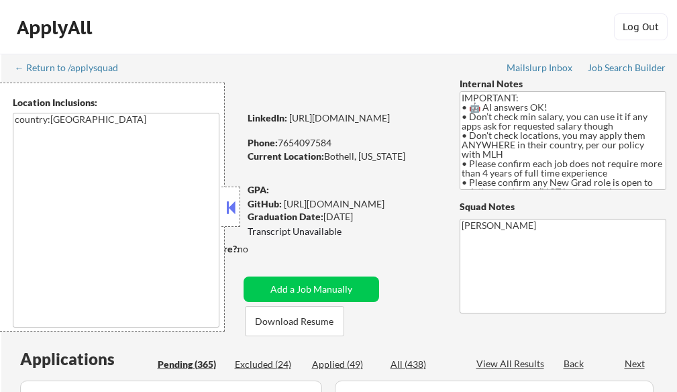
select select ""pending""
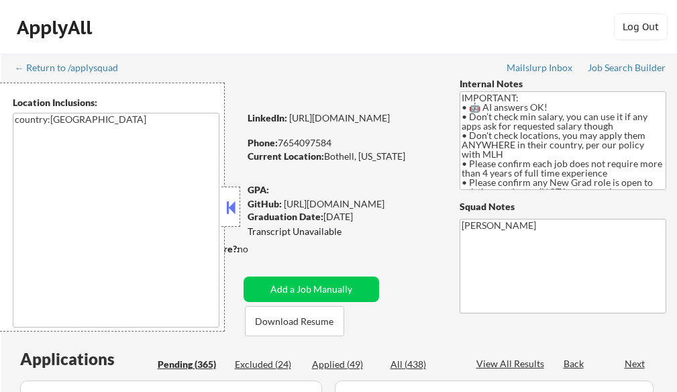
select select ""pending""
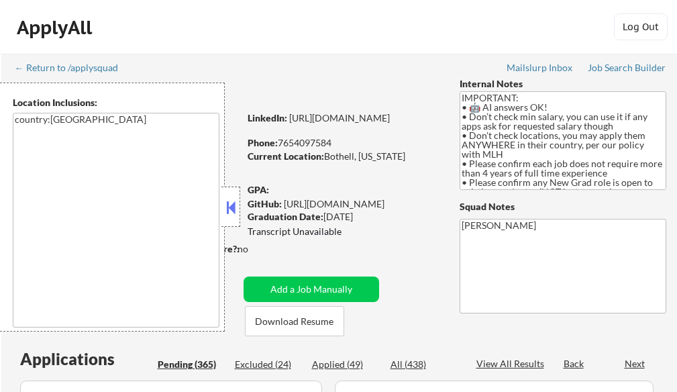
select select ""pending""
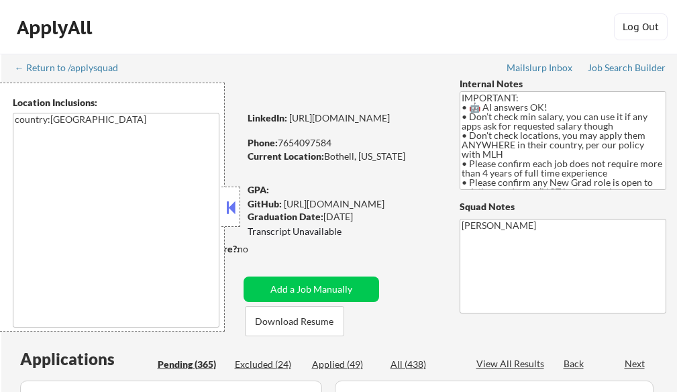
select select ""pending""
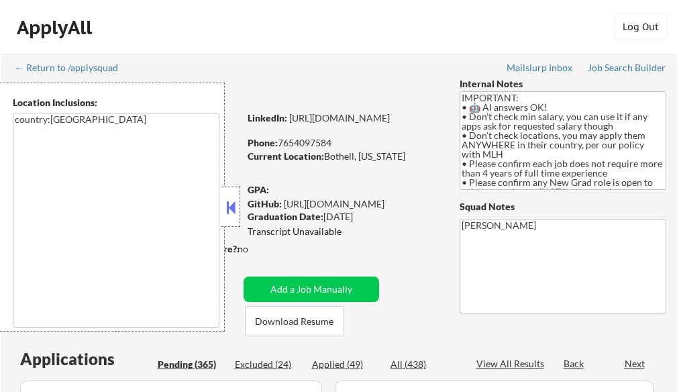
select select ""pending""
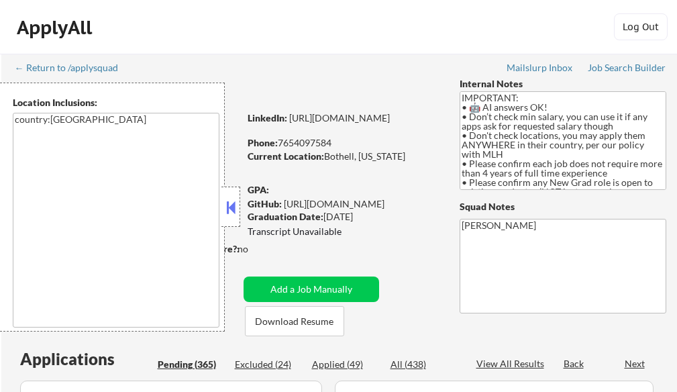
select select ""pending""
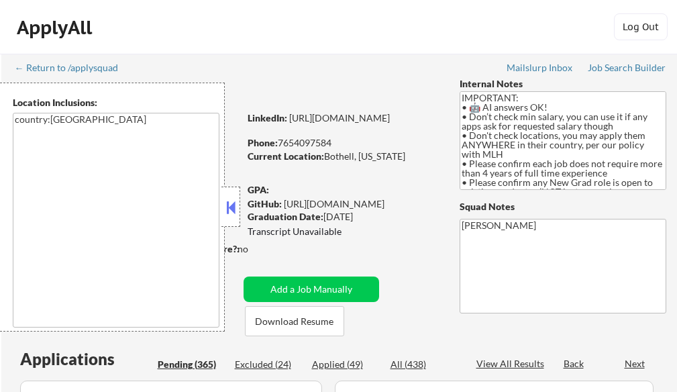
select select ""pending""
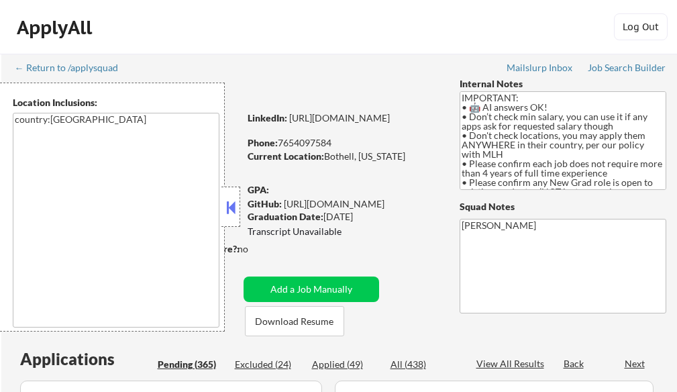
select select ""pending""
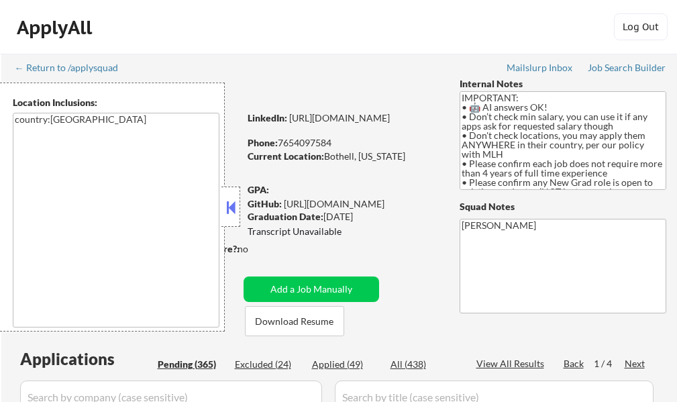
click at [234, 209] on button at bounding box center [231, 207] width 15 height 20
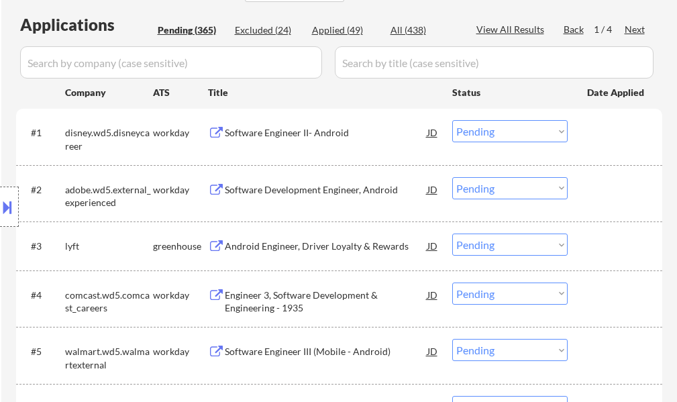
scroll to position [336, 0]
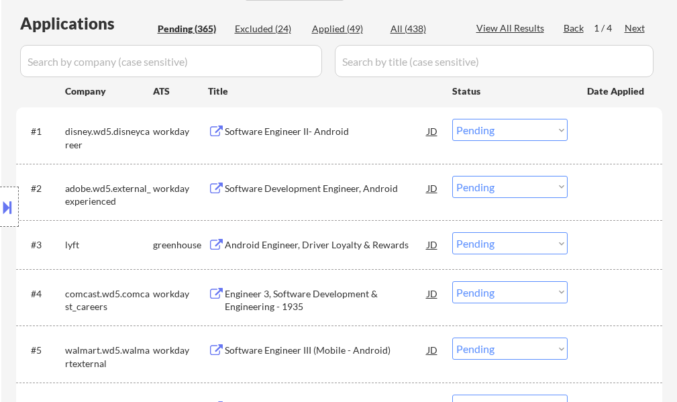
click at [234, 248] on div "Location Inclusions: country:[GEOGRAPHIC_DATA]" at bounding box center [120, 207] width 240 height 249
click at [240, 247] on div "Location Inclusions: country:[GEOGRAPHIC_DATA]" at bounding box center [120, 207] width 240 height 249
click at [260, 245] on div "Android Engineer, Driver Loyalty & Rewards" at bounding box center [326, 244] width 203 height 13
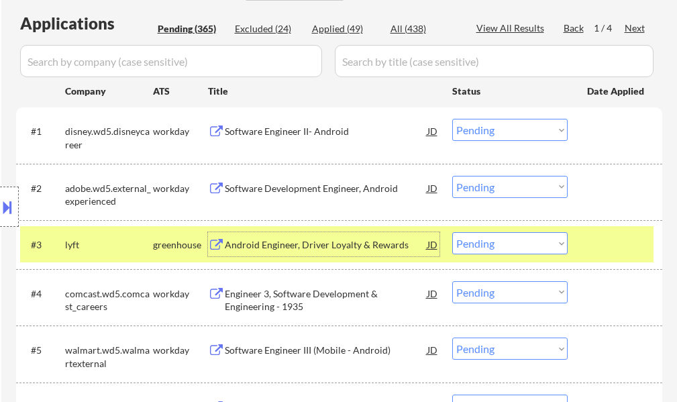
click at [603, 246] on div at bounding box center [616, 244] width 59 height 24
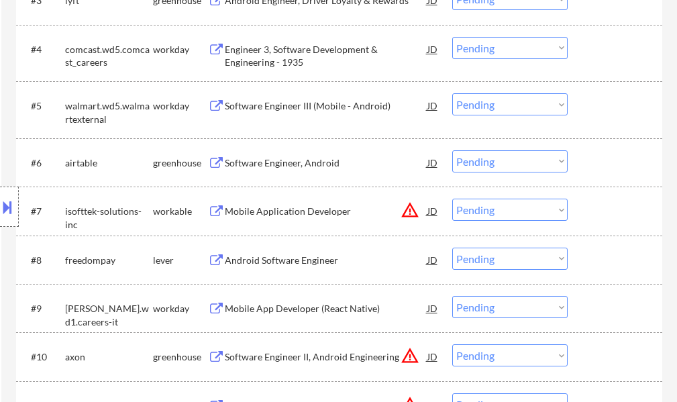
scroll to position [604, 0]
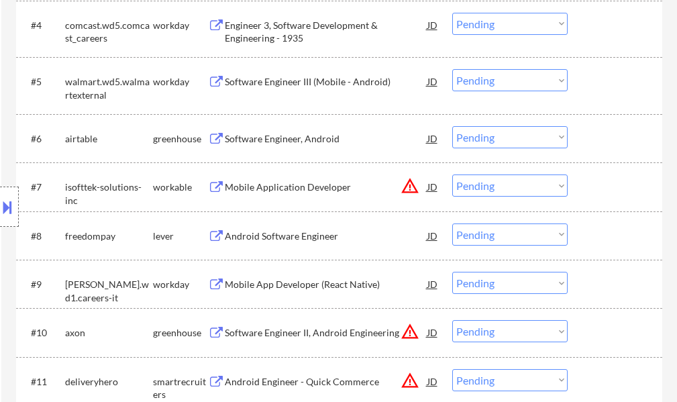
click at [277, 235] on div "Android Software Engineer" at bounding box center [326, 236] width 203 height 13
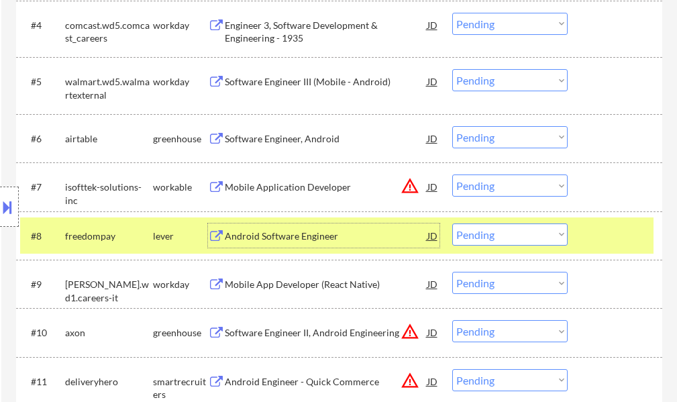
click at [615, 238] on div at bounding box center [616, 236] width 59 height 24
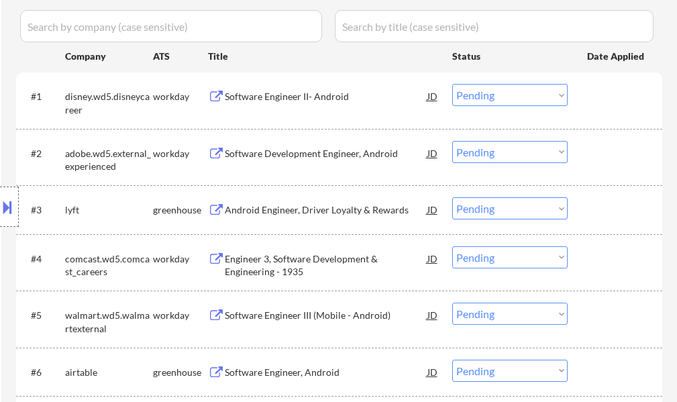
scroll to position [403, 0]
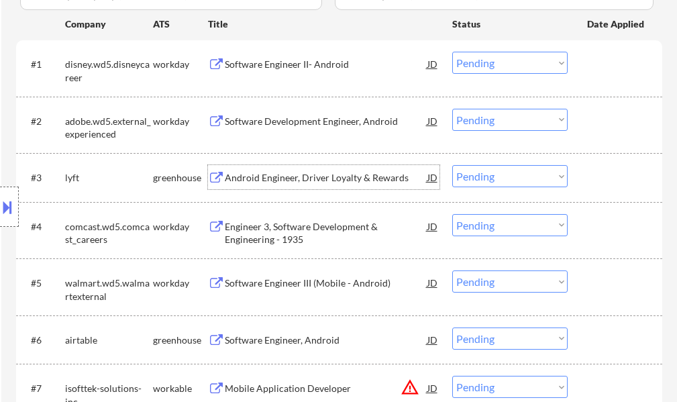
click at [308, 170] on div "Android Engineer, Driver Loyalty & Rewards" at bounding box center [326, 177] width 203 height 24
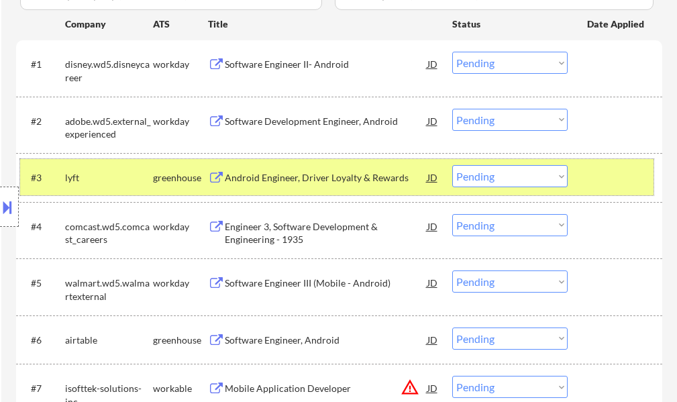
click at [617, 179] on div at bounding box center [616, 177] width 59 height 24
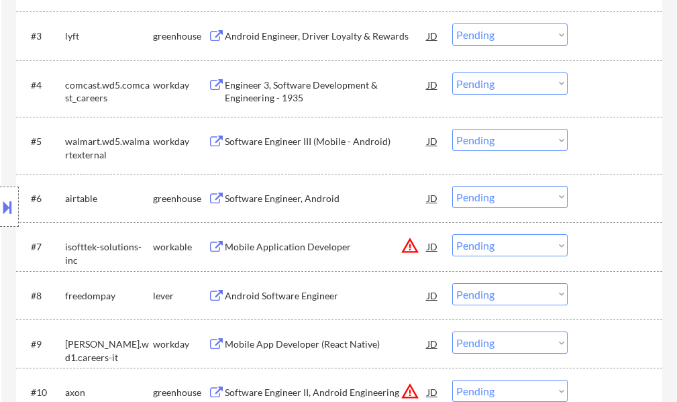
scroll to position [604, 0]
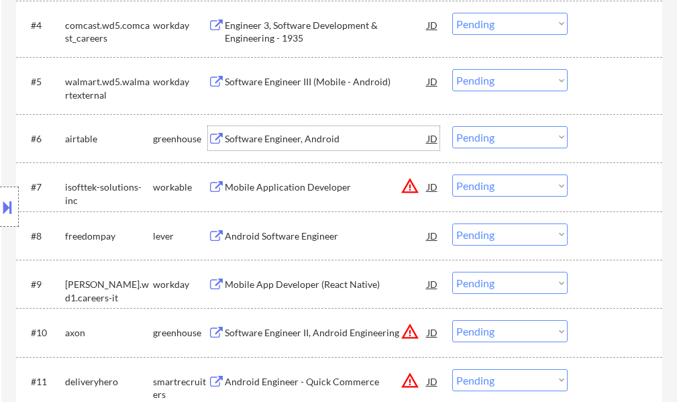
click at [272, 141] on div "Software Engineer, Android" at bounding box center [326, 138] width 203 height 13
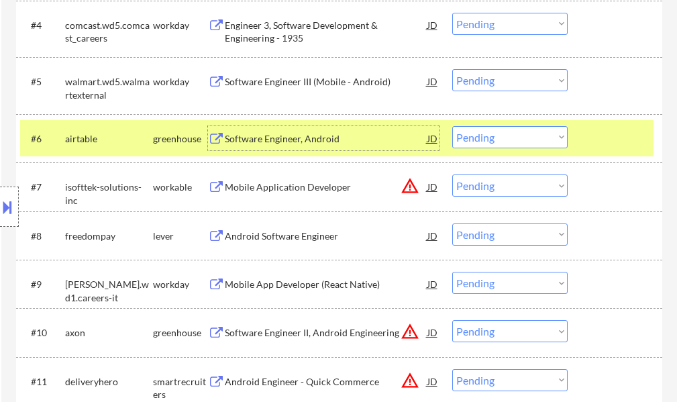
click at [608, 129] on div at bounding box center [616, 138] width 59 height 24
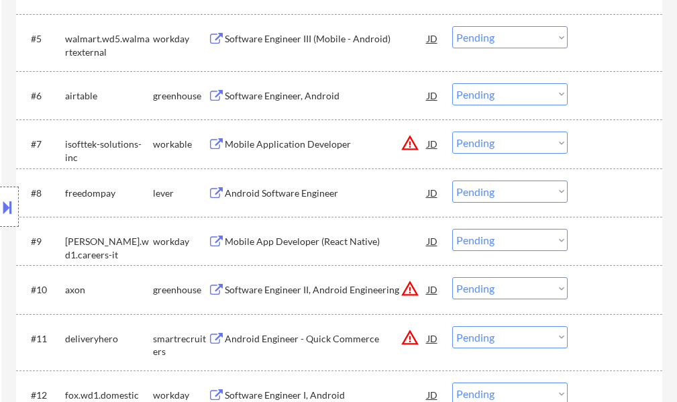
scroll to position [671, 0]
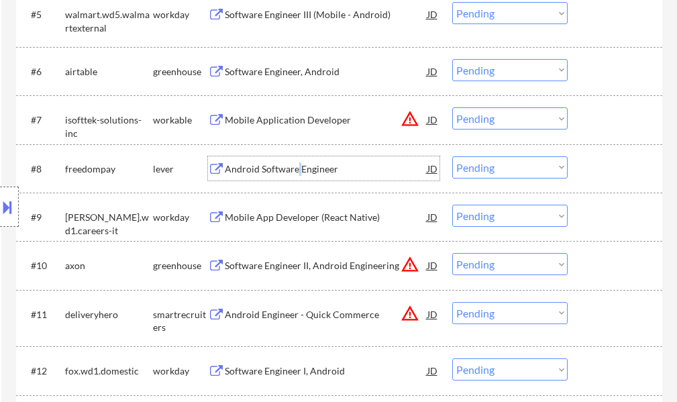
click at [297, 167] on div "Android Software Engineer" at bounding box center [326, 168] width 203 height 13
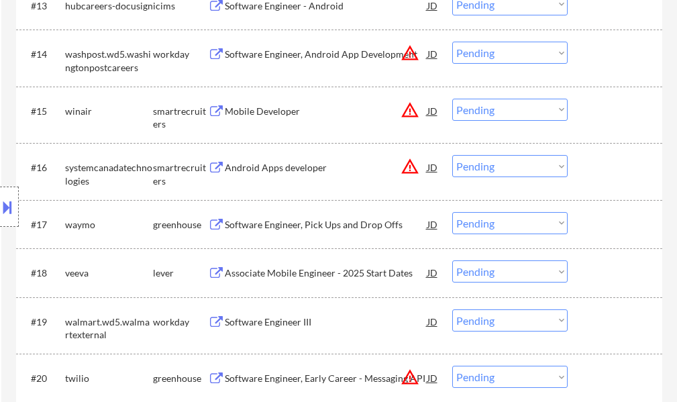
scroll to position [1209, 0]
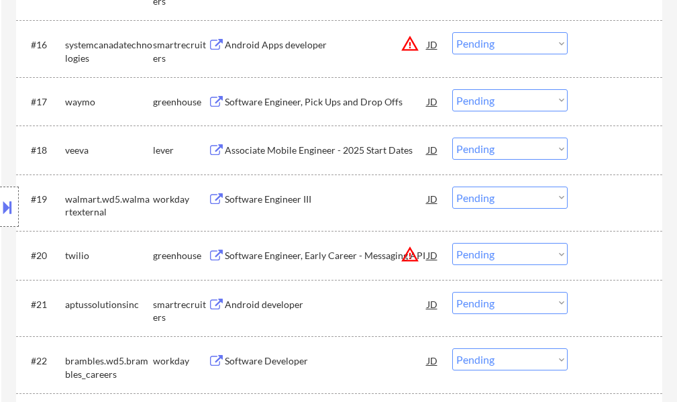
click at [324, 144] on div "Associate Mobile Engineer - 2025 Start Dates" at bounding box center [326, 150] width 203 height 13
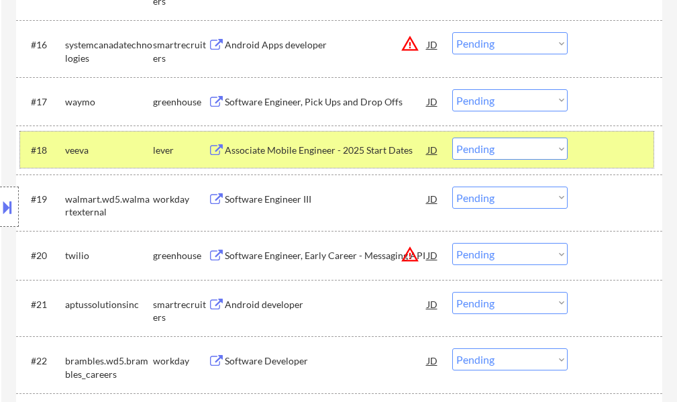
click at [599, 152] on div at bounding box center [616, 150] width 59 height 24
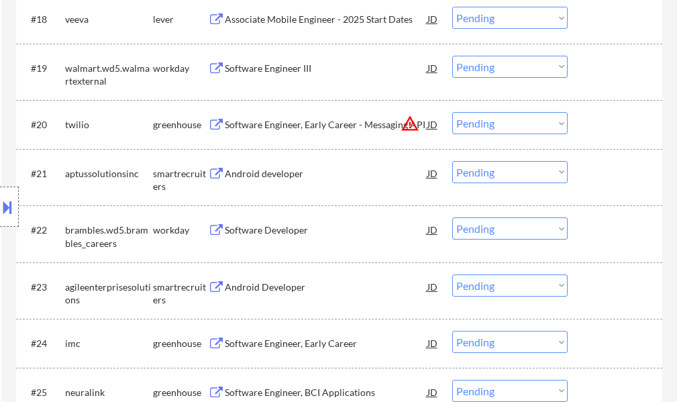
scroll to position [1343, 0]
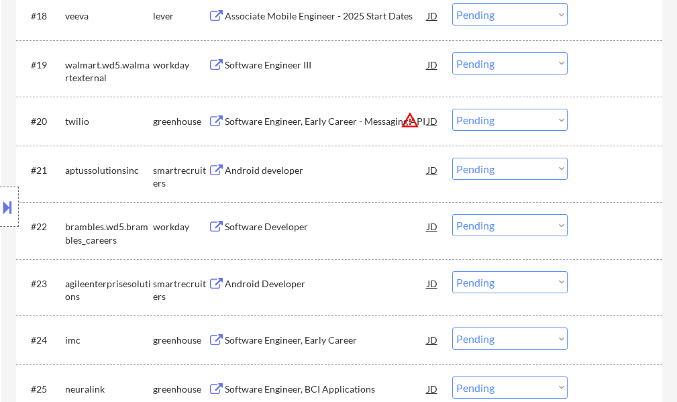
click at [260, 165] on div "Android developer" at bounding box center [326, 170] width 203 height 13
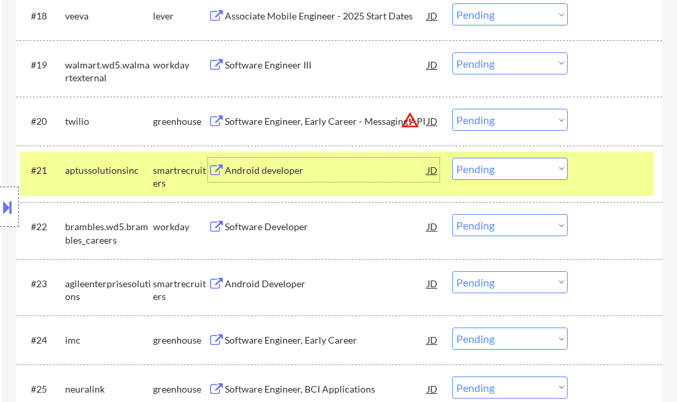
click at [531, 168] on select "Choose an option... Pending Applied Excluded (Questions) Excluded (Expired) Exc…" at bounding box center [510, 169] width 115 height 22
click at [453, 158] on select "Choose an option... Pending Applied Excluded (Questions) Excluded (Expired) Exc…" at bounding box center [510, 169] width 115 height 22
click at [587, 181] on div at bounding box center [616, 170] width 59 height 24
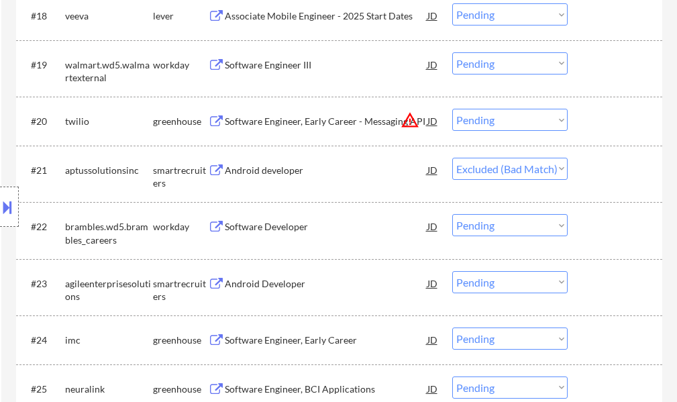
select select ""pending""
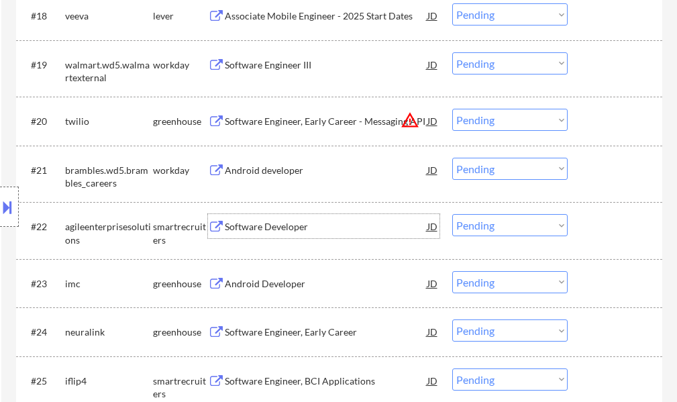
click at [286, 227] on div "Software Developer" at bounding box center [326, 226] width 203 height 13
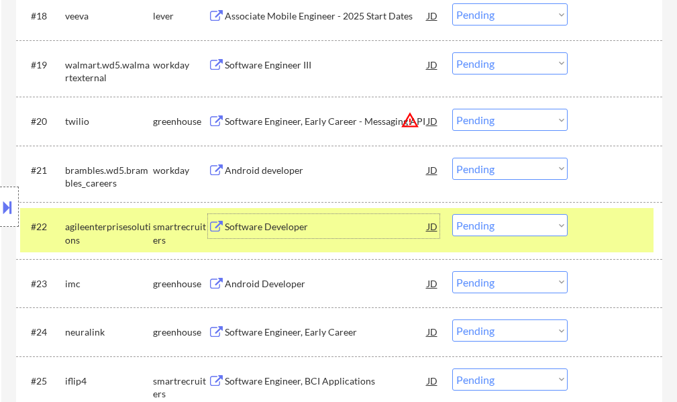
click at [611, 231] on div at bounding box center [616, 226] width 59 height 24
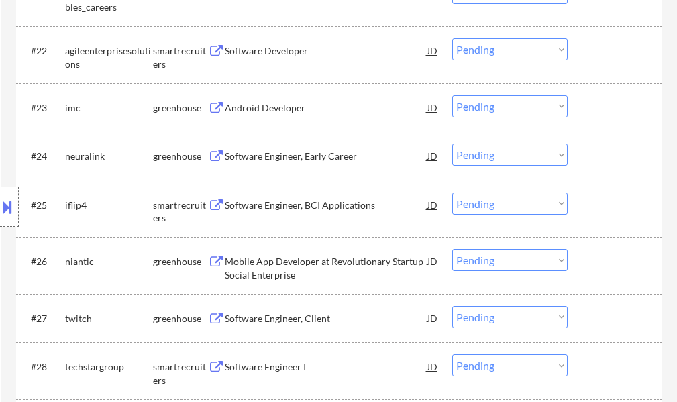
scroll to position [1544, 0]
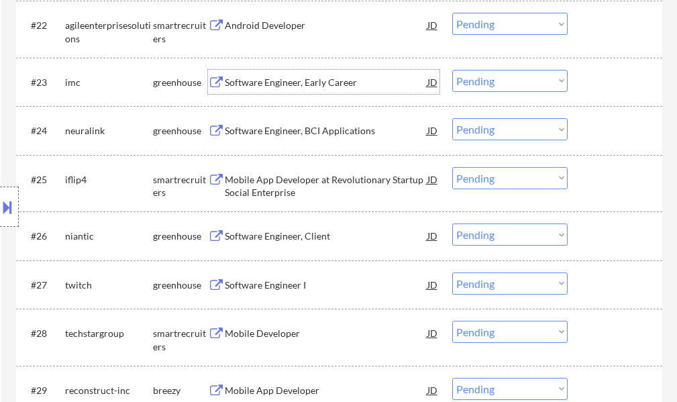
click at [252, 89] on div "Software Engineer, Early Career" at bounding box center [326, 82] width 203 height 13
